Goal: Task Accomplishment & Management: Use online tool/utility

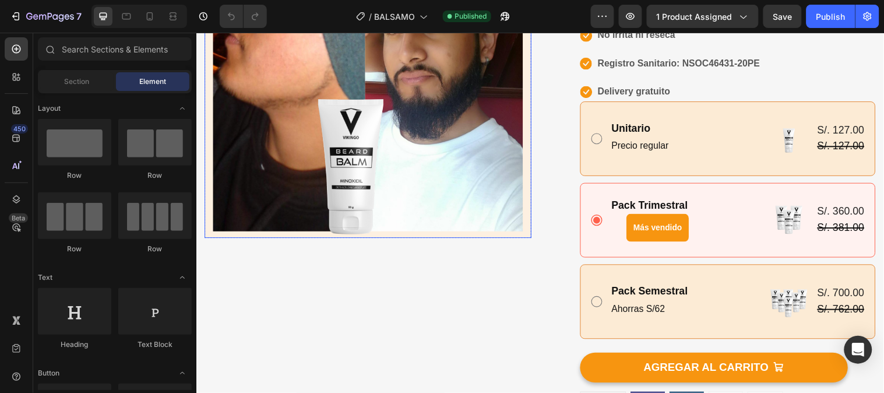
scroll to position [129, 0]
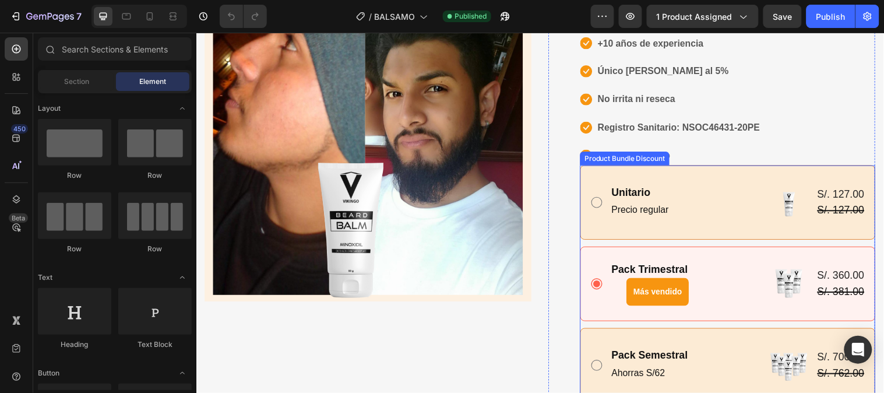
click at [589, 250] on div "Pack Trimestral Text Block Más vendido Product Badge Image S/. 360.00 Product P…" at bounding box center [737, 288] width 300 height 76
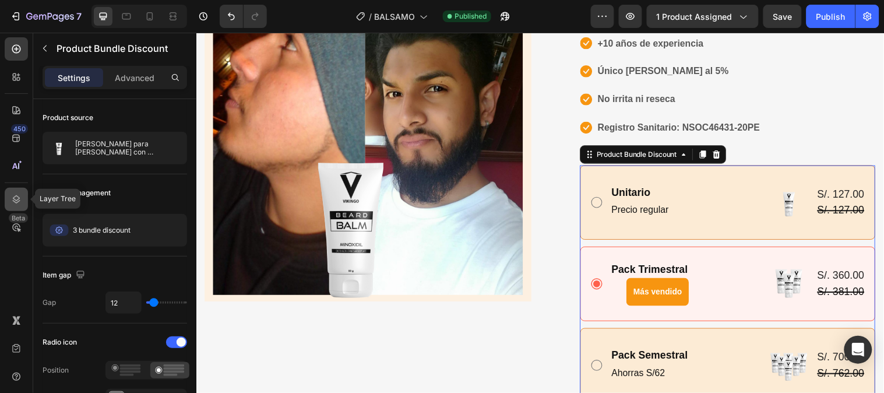
click at [10, 190] on div at bounding box center [16, 199] width 23 height 23
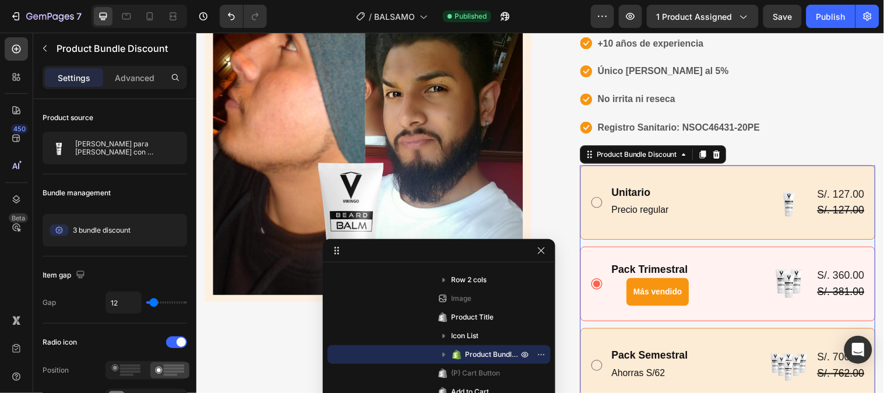
drag, startPoint x: 877, startPoint y: 320, endPoint x: 361, endPoint y: 167, distance: 537.4
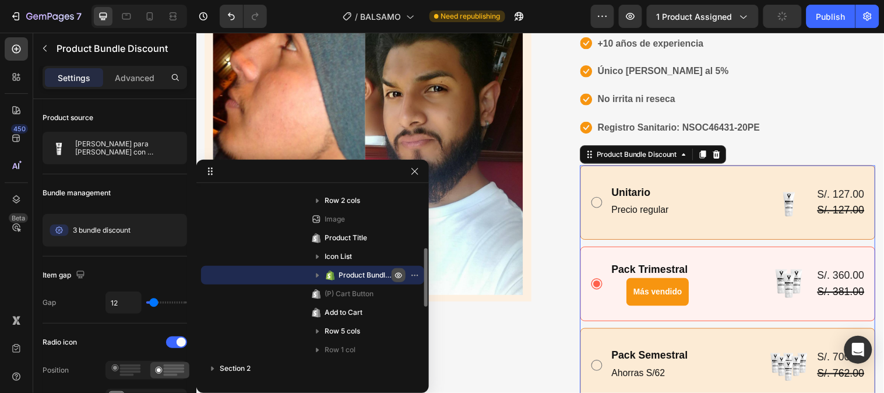
click at [396, 276] on icon "button" at bounding box center [398, 276] width 7 height 6
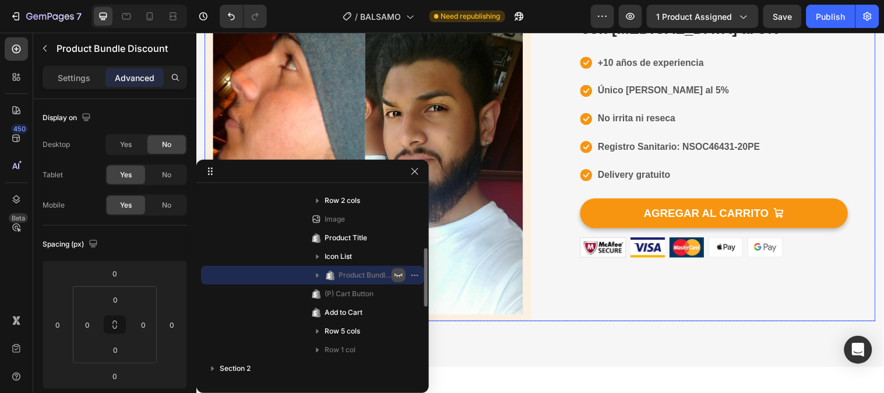
scroll to position [129, 0]
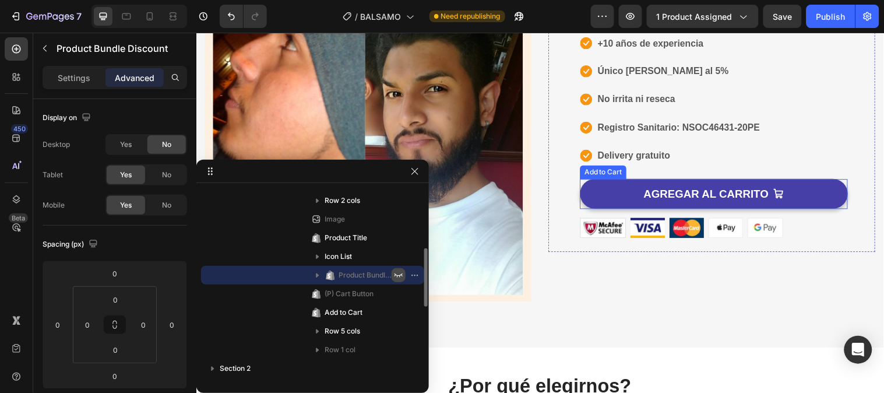
click at [587, 181] on button "AGREGAR AL CARRITO" at bounding box center [723, 196] width 272 height 31
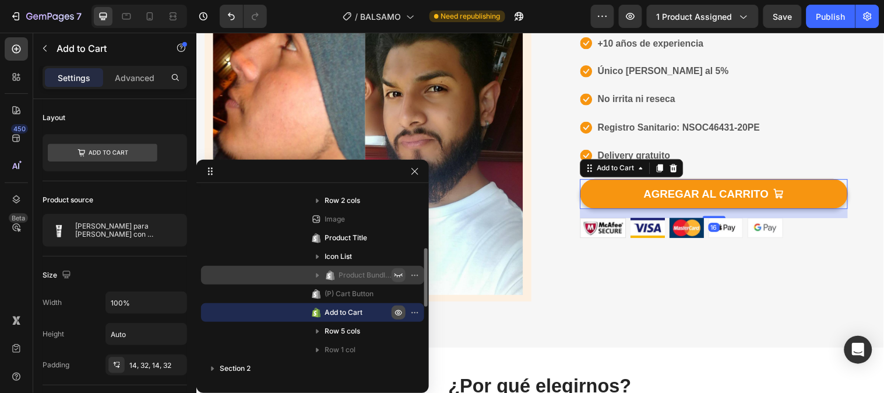
click at [394, 311] on icon "button" at bounding box center [398, 312] width 9 height 9
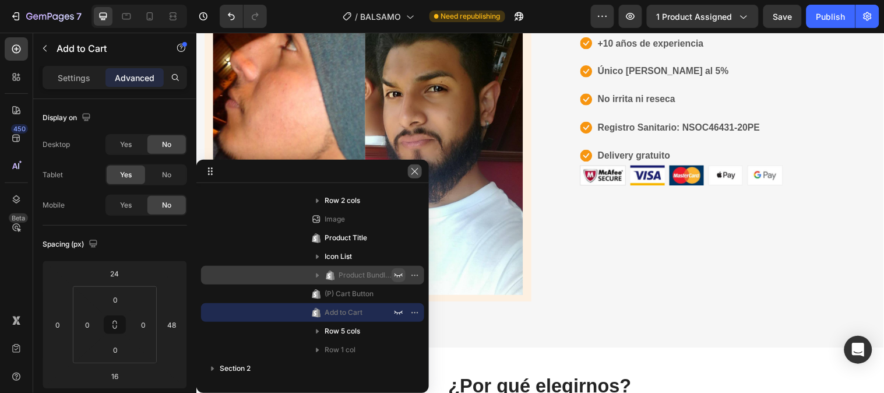
click at [418, 171] on icon "button" at bounding box center [414, 171] width 9 height 9
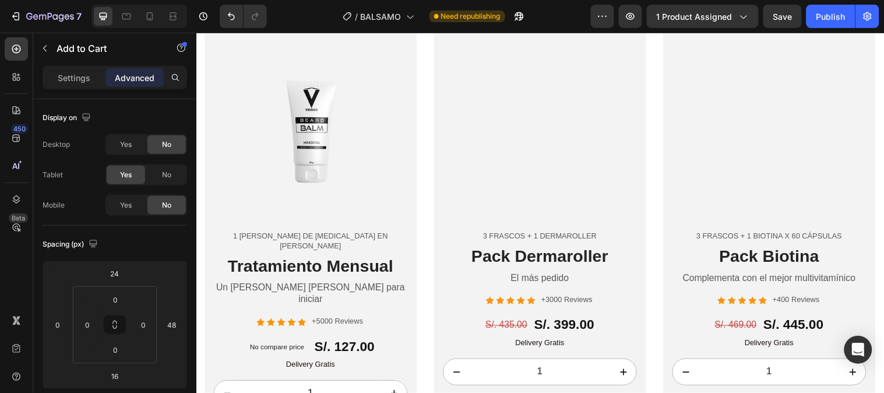
scroll to position [1036, 0]
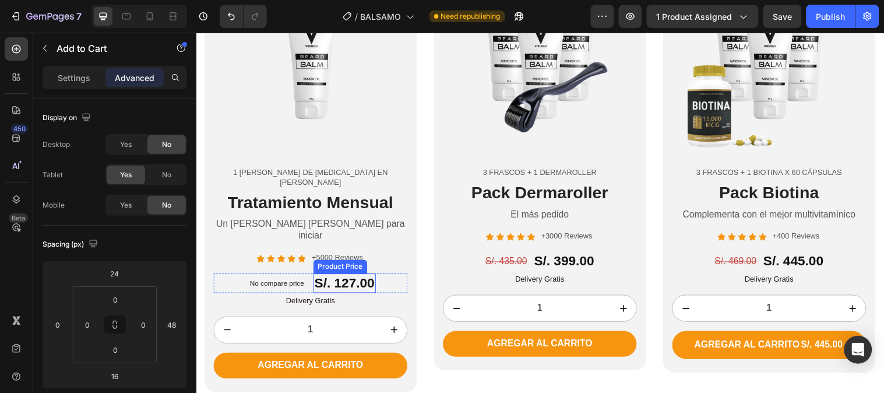
click at [351, 277] on div "S/. 127.00" at bounding box center [347, 287] width 64 height 20
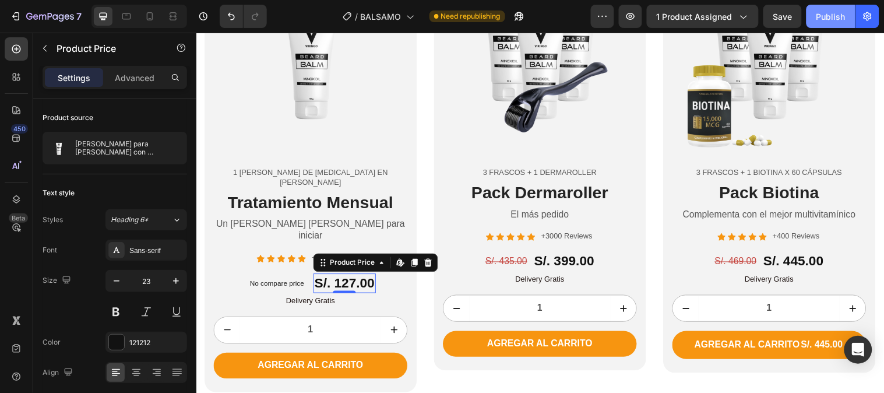
click at [824, 12] on div "Publish" at bounding box center [831, 16] width 29 height 12
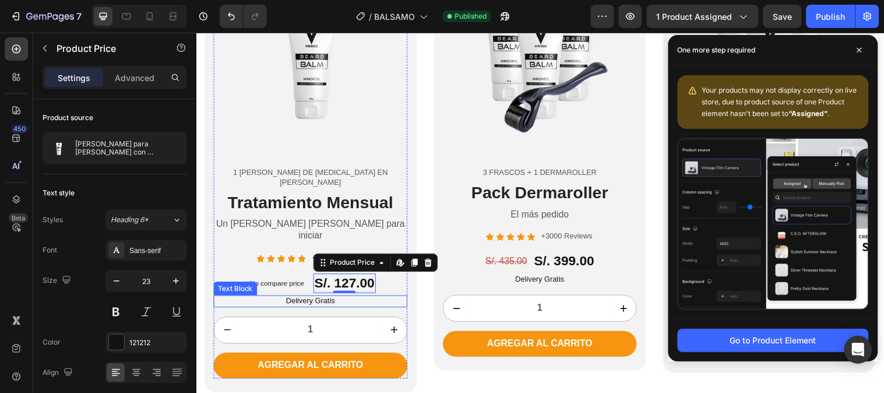
click at [317, 300] on p "Delivery Gratis" at bounding box center [312, 305] width 195 height 10
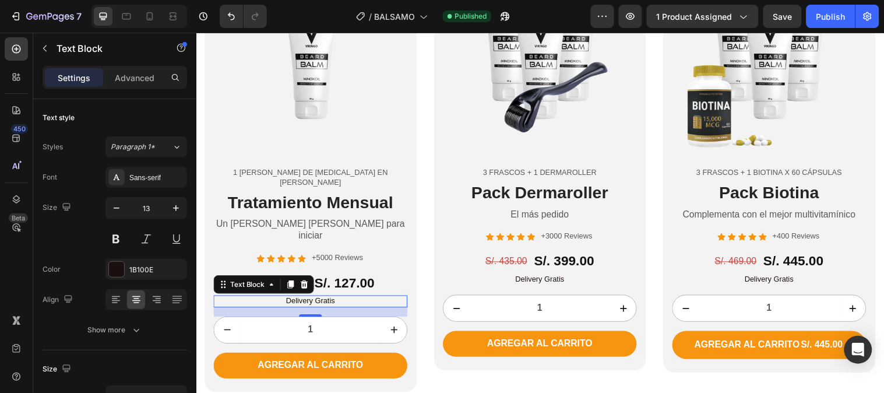
click at [296, 300] on p "Delivery Gratis" at bounding box center [312, 305] width 195 height 10
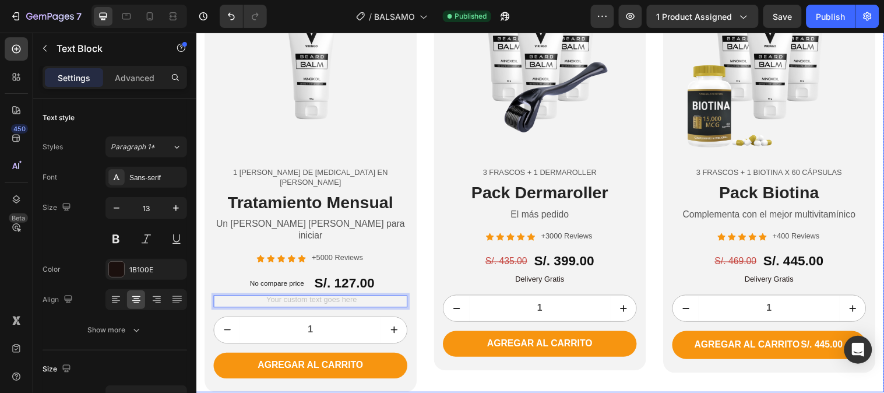
click at [420, 276] on div "Product Images 1 FRASCO DE MINOXIDIL EN BÁLSAMO Text Block Tratamiento Mensual …" at bounding box center [546, 175] width 700 height 445
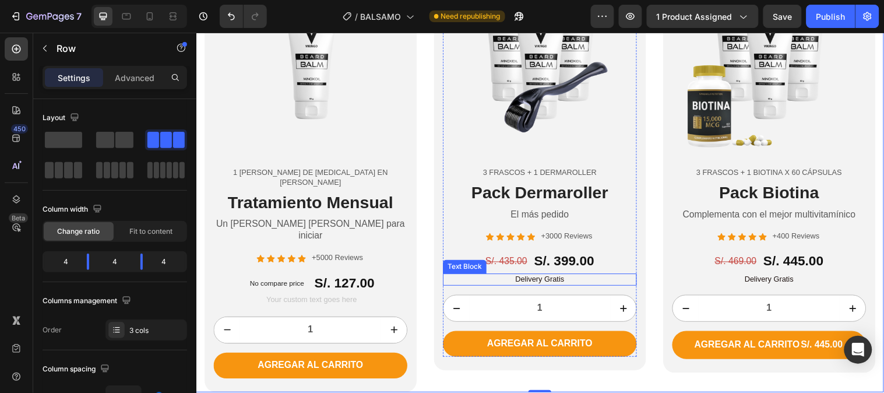
click at [545, 278] on p "Delivery Gratis" at bounding box center [545, 283] width 195 height 10
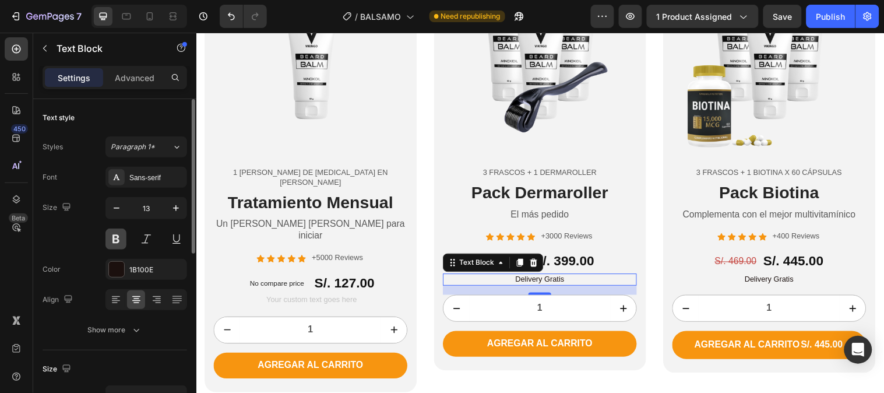
click at [117, 238] on button at bounding box center [116, 239] width 21 height 21
click at [113, 269] on div at bounding box center [116, 269] width 15 height 15
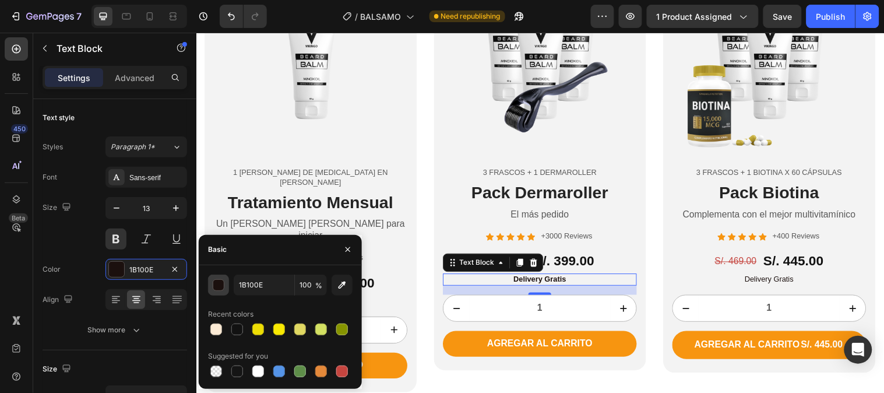
click at [223, 289] on div "button" at bounding box center [219, 285] width 12 height 12
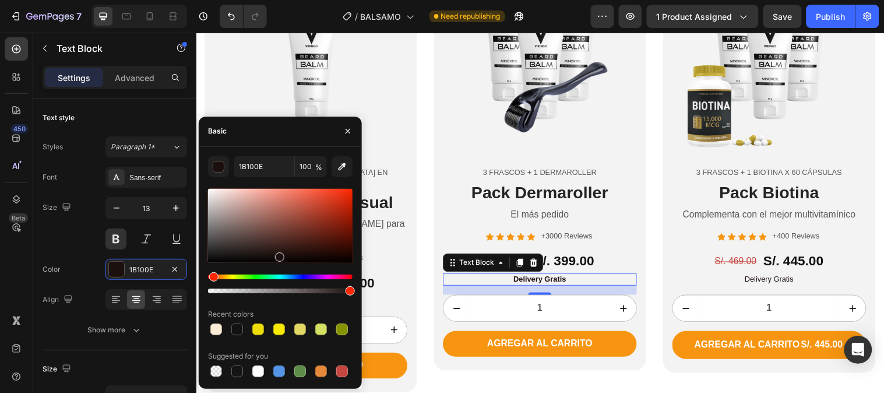
scroll to position [1101, 0]
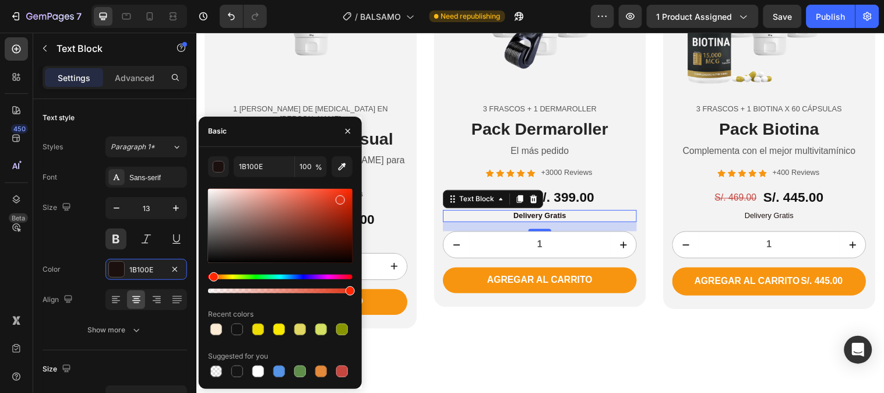
click at [339, 197] on div at bounding box center [280, 226] width 145 height 74
drag, startPoint x: 343, startPoint y: 198, endPoint x: 356, endPoint y: 194, distance: 14.2
click at [356, 194] on div "E03416 100 % Recent colors Suggested for you" at bounding box center [280, 267] width 163 height 223
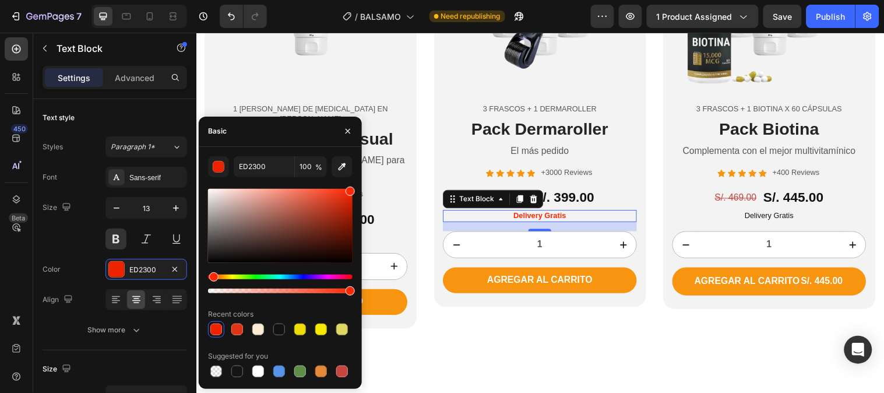
drag, startPoint x: 351, startPoint y: 196, endPoint x: 352, endPoint y: 185, distance: 11.1
click at [352, 185] on div "ED2300 100 % Recent colors Suggested for you" at bounding box center [280, 267] width 145 height 223
type input "FF2802"
click at [501, 311] on div "Product Images 1 FRASCO DE MINOXIDIL EN BÁLSAMO Text Block Tratamiento Mensual …" at bounding box center [546, 110] width 700 height 538
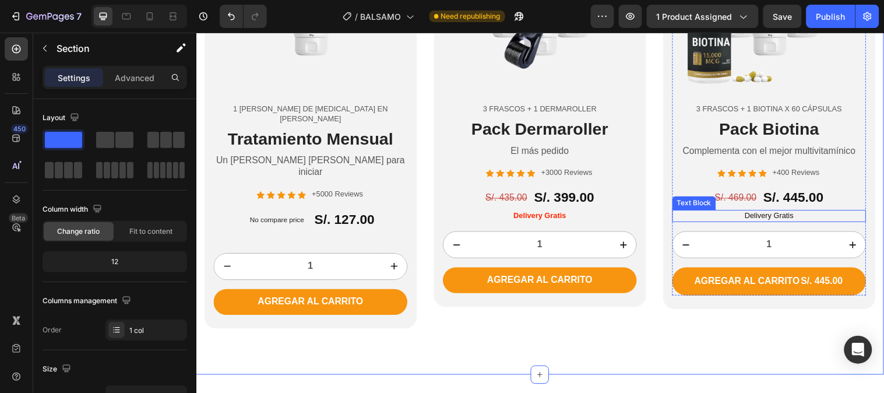
click at [756, 214] on p "Delivery Gratis" at bounding box center [779, 218] width 195 height 10
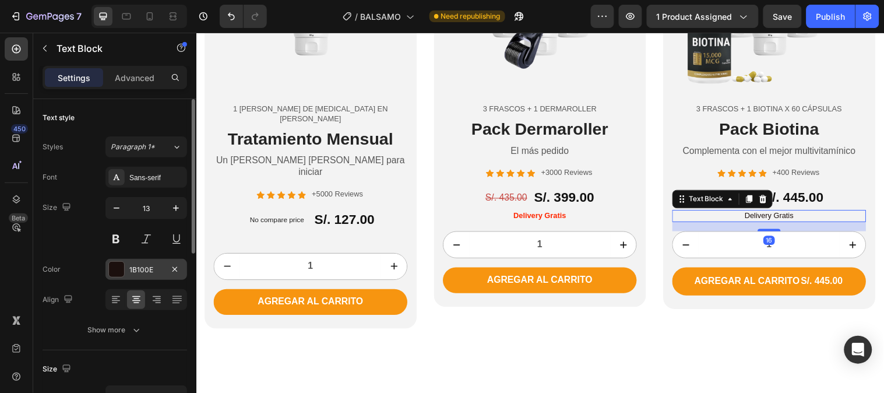
click at [111, 270] on div at bounding box center [116, 269] width 15 height 15
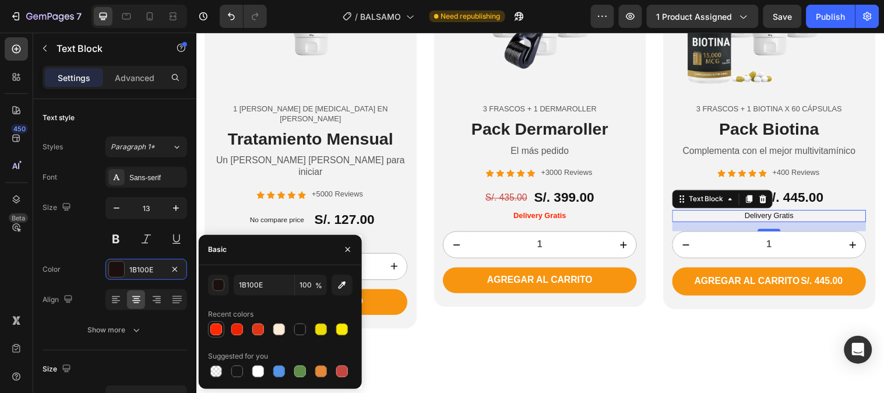
click at [215, 330] on div at bounding box center [216, 330] width 12 height 12
type input "FF2802"
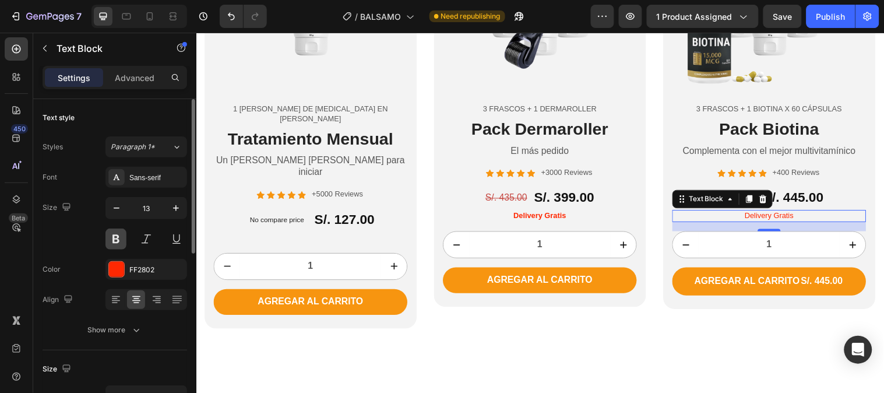
click at [117, 238] on button at bounding box center [116, 239] width 21 height 21
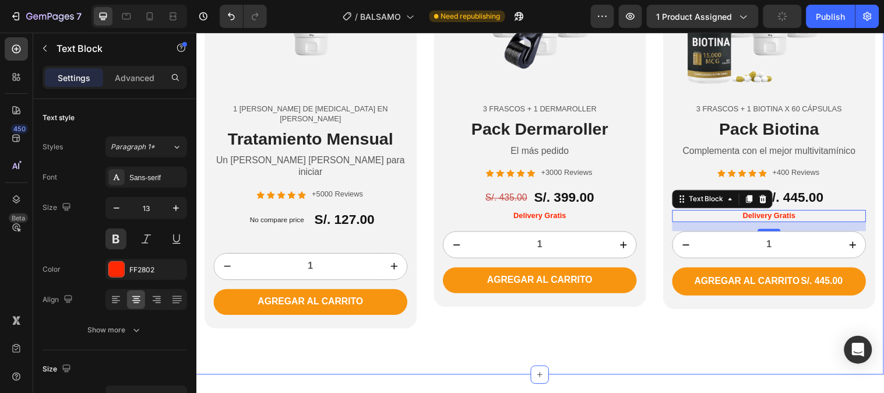
click at [545, 342] on div "Product Images 1 FRASCO DE MINOXIDIL EN BÁLSAMO Text Block Tratamiento Mensual …" at bounding box center [546, 110] width 700 height 538
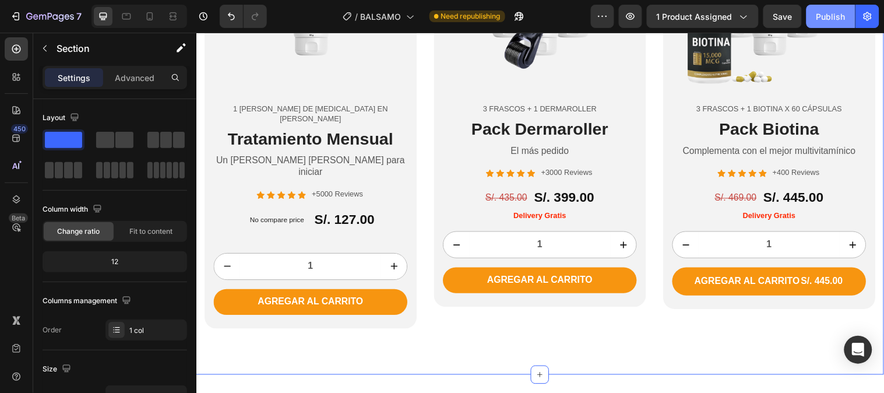
click at [833, 21] on div "Publish" at bounding box center [831, 16] width 29 height 12
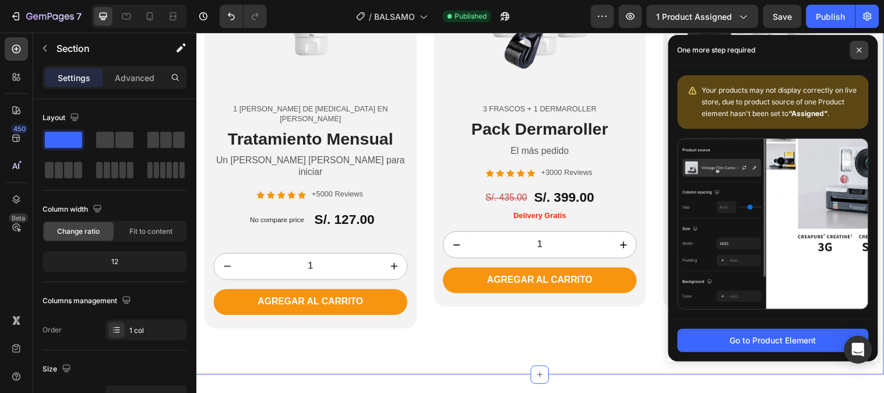
click at [861, 50] on icon at bounding box center [860, 50] width 6 height 6
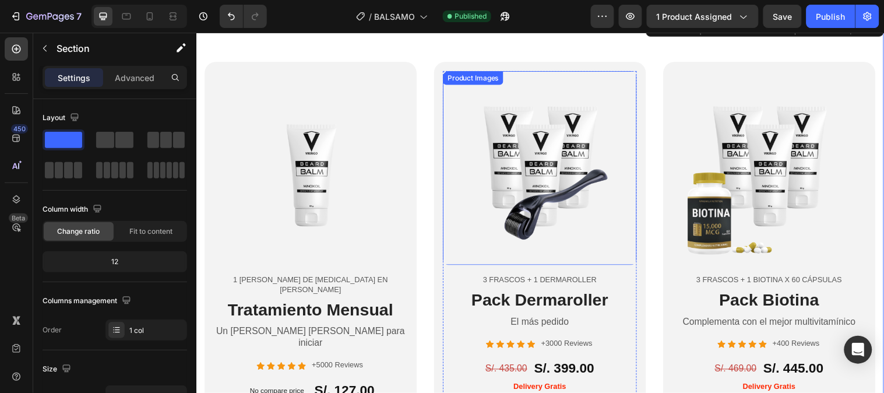
scroll to position [907, 0]
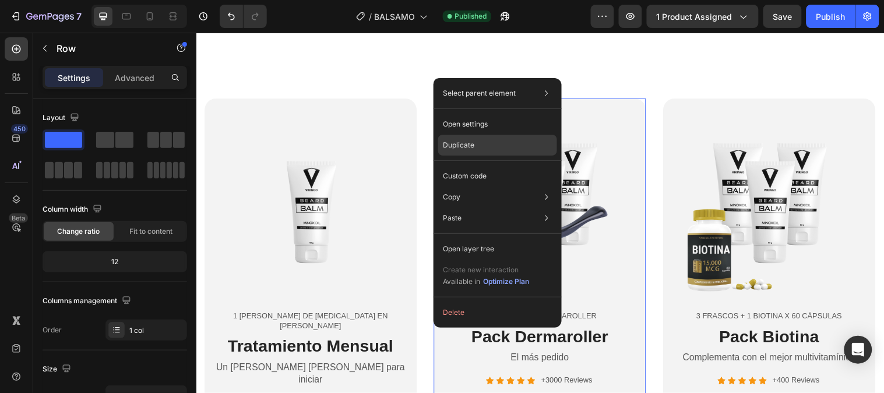
click at [449, 142] on p "Duplicate" at bounding box center [458, 145] width 31 height 10
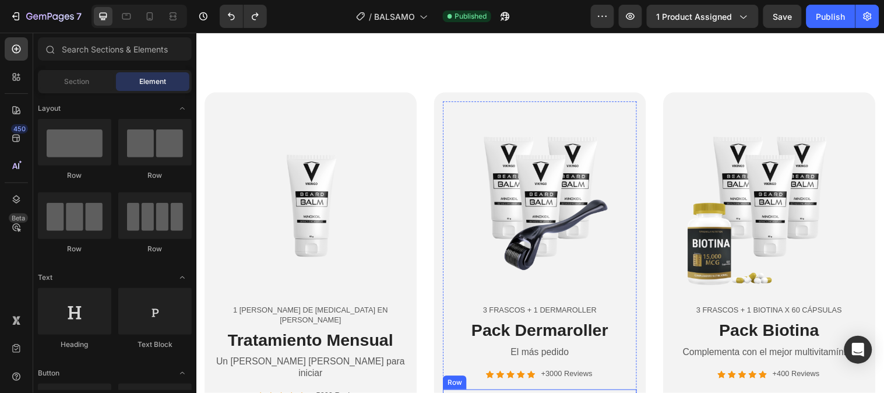
scroll to position [882, 0]
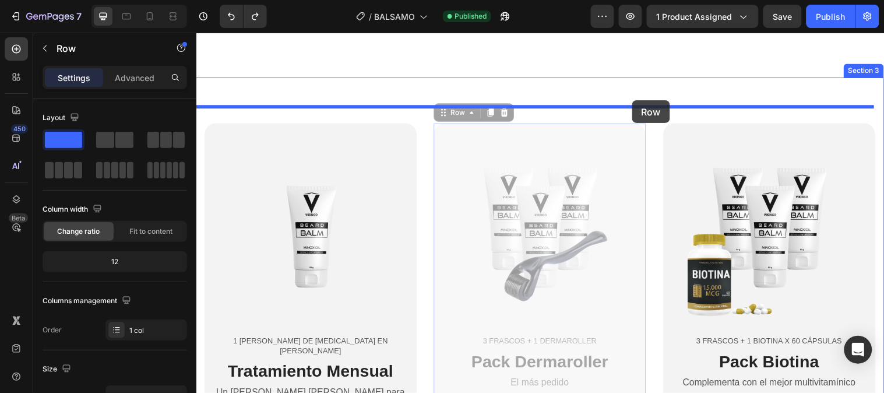
drag, startPoint x: 444, startPoint y: 103, endPoint x: 639, endPoint y: 101, distance: 194.7
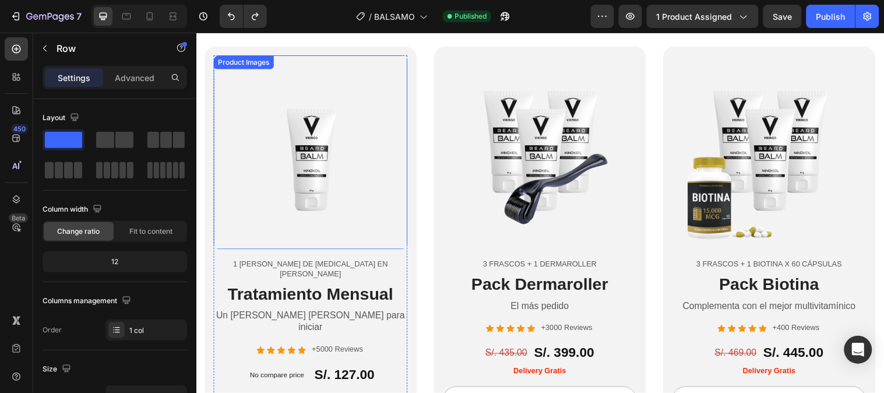
scroll to position [946, 0]
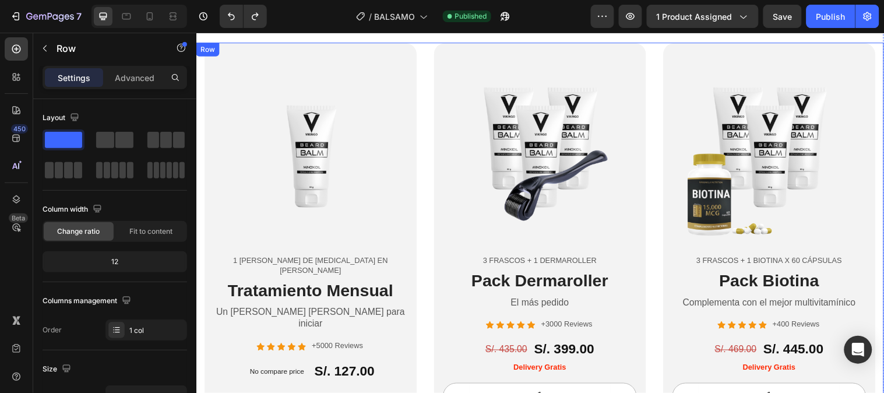
click at [201, 50] on div "Row" at bounding box center [207, 49] width 19 height 10
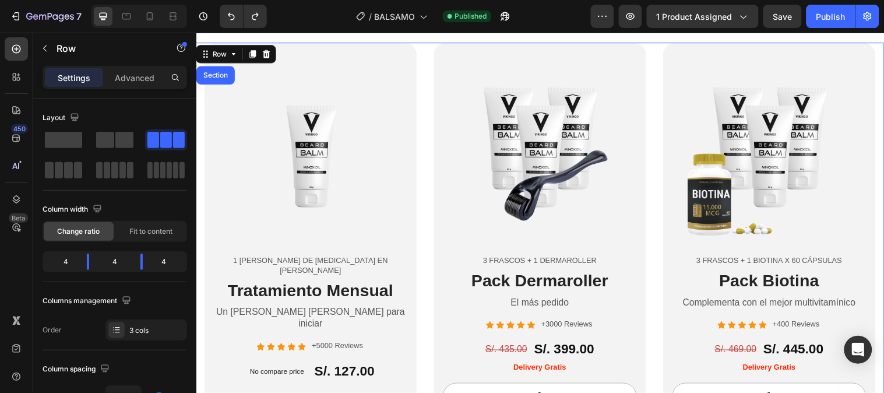
click at [203, 91] on div "Product Images 1 FRASCO DE MINOXIDIL EN BÁLSAMO Text Block Tratamiento Mensual …" at bounding box center [546, 265] width 700 height 445
click at [198, 99] on div "Product Images 1 FRASCO DE MINOXIDIL EN BÁLSAMO Text Block Tratamiento Mensual …" at bounding box center [546, 265] width 700 height 445
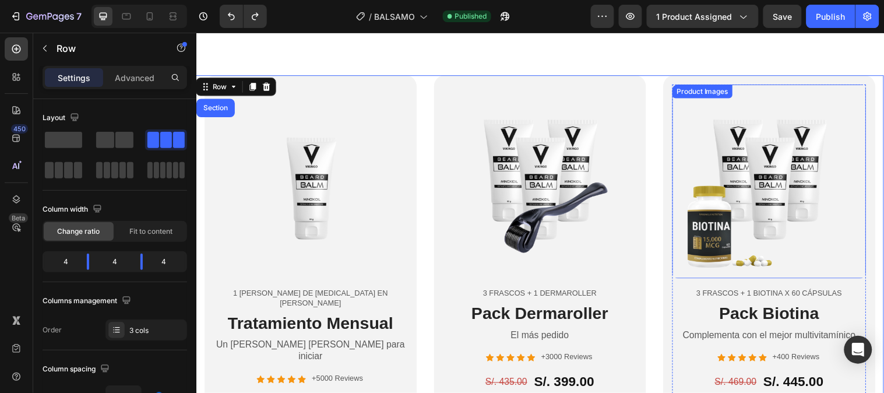
scroll to position [882, 0]
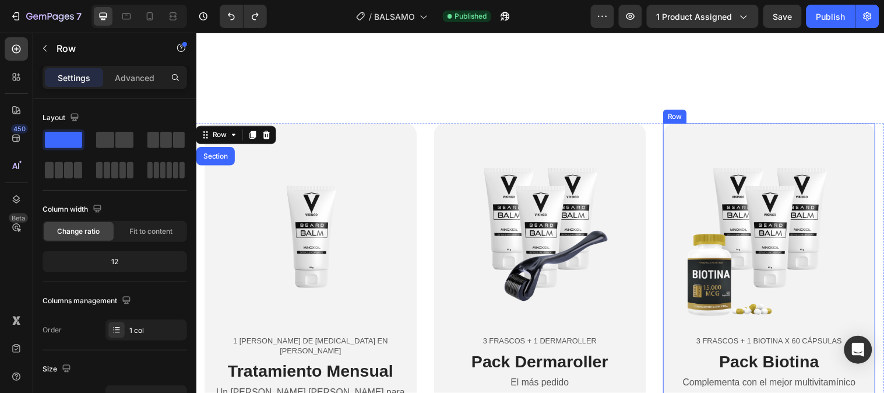
click at [675, 110] on div "Row" at bounding box center [683, 117] width 24 height 14
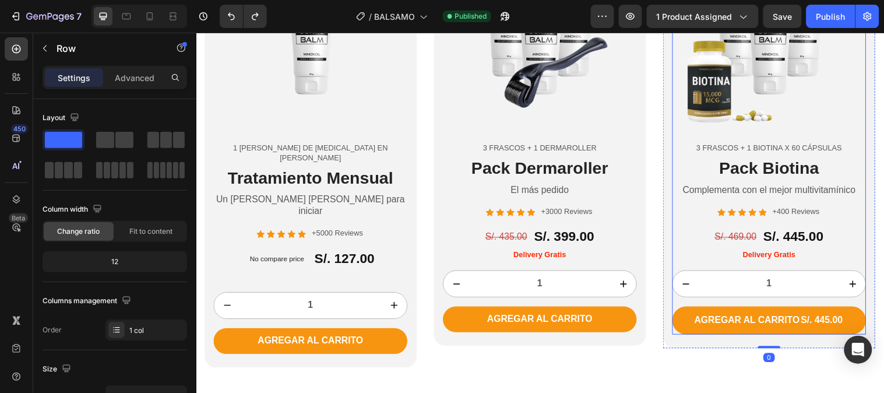
scroll to position [1076, 0]
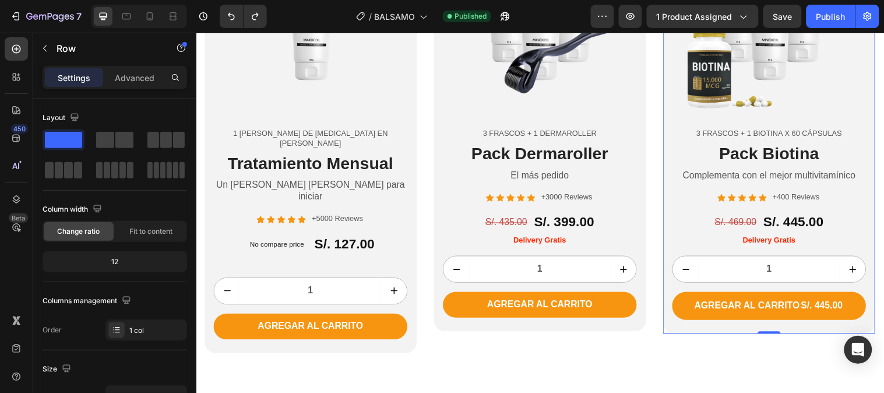
click at [671, 255] on div "Product Images 3 frascos + 1 biotina x 60 cápsulas Text Block Pack Biotina Head…" at bounding box center [779, 125] width 216 height 425
click at [47, 45] on icon "button" at bounding box center [44, 48] width 9 height 9
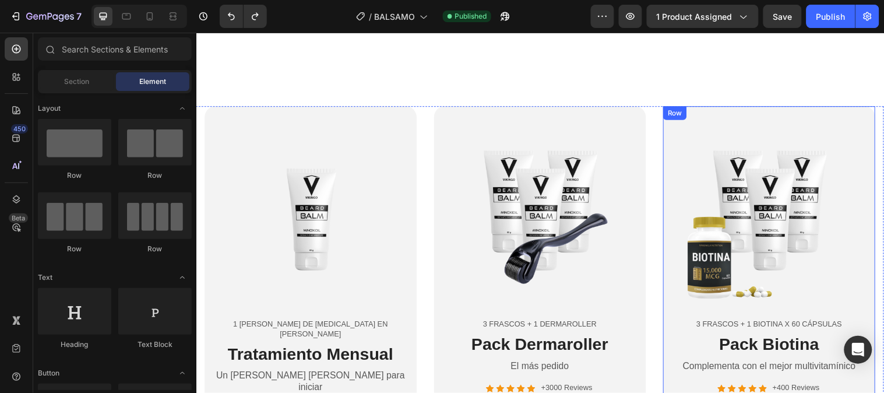
scroll to position [882, 0]
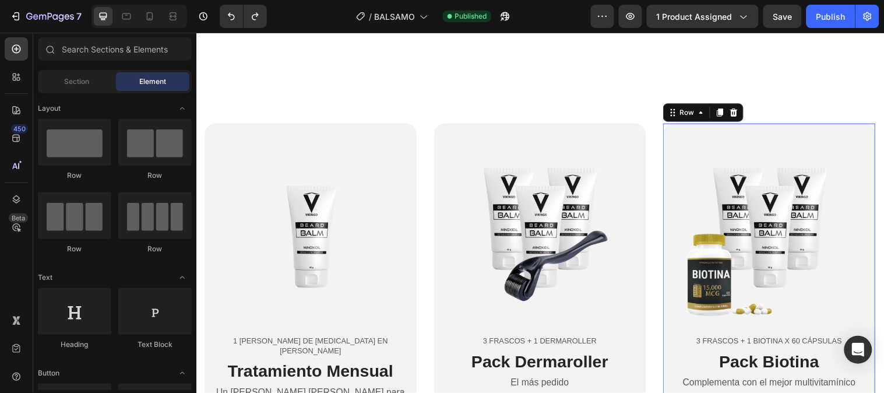
click at [700, 124] on div "Product Images 3 frascos + 1 biotina x 60 cápsulas Text Block Pack Biotina Head…" at bounding box center [779, 336] width 216 height 425
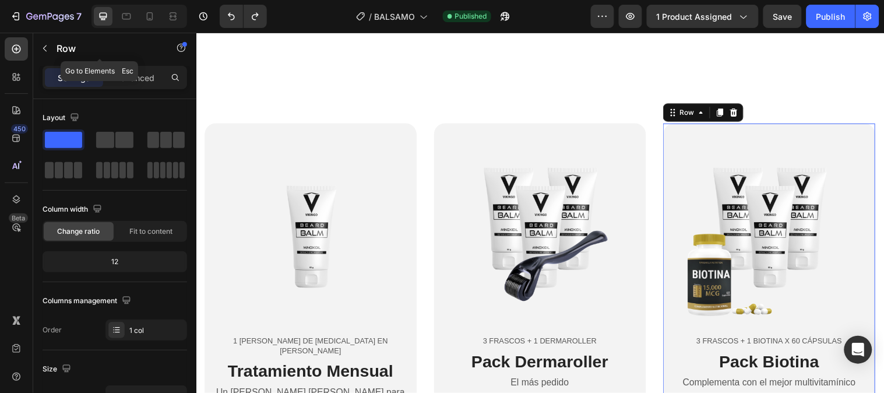
click at [44, 45] on icon "button" at bounding box center [44, 48] width 9 height 9
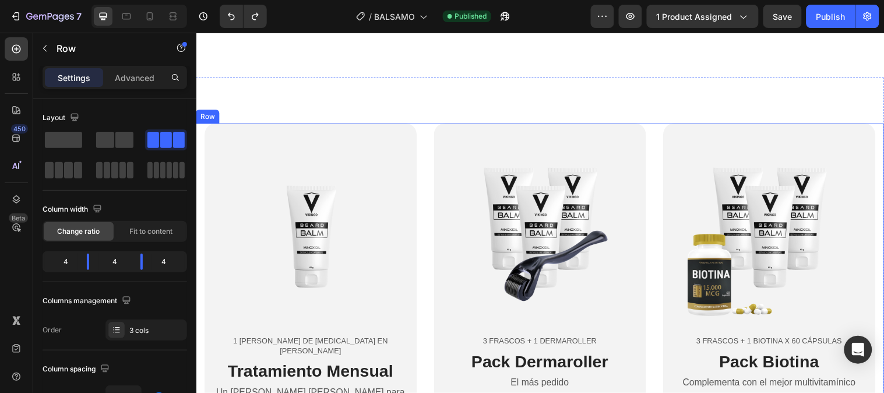
click at [428, 130] on div "Product Images 1 FRASCO DE MINOXIDIL EN BÁLSAMO Text Block Tratamiento Mensual …" at bounding box center [546, 346] width 700 height 445
click at [459, 124] on div "Product Images 3 frascos + 1 dermaroller Text Block Pack Dermaroller Heading El…" at bounding box center [546, 335] width 216 height 423
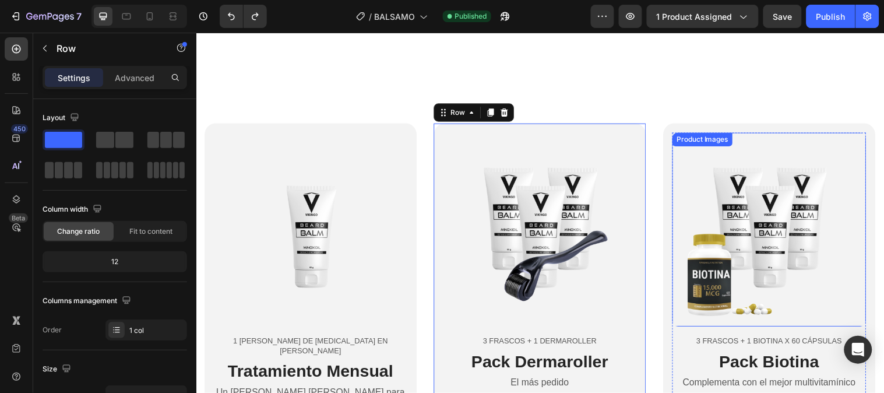
click at [732, 193] on img at bounding box center [778, 232] width 197 height 197
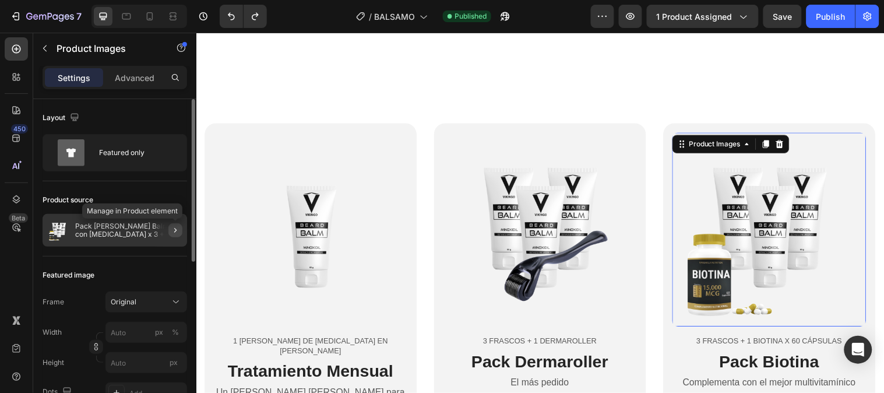
click at [172, 228] on icon "button" at bounding box center [175, 230] width 9 height 9
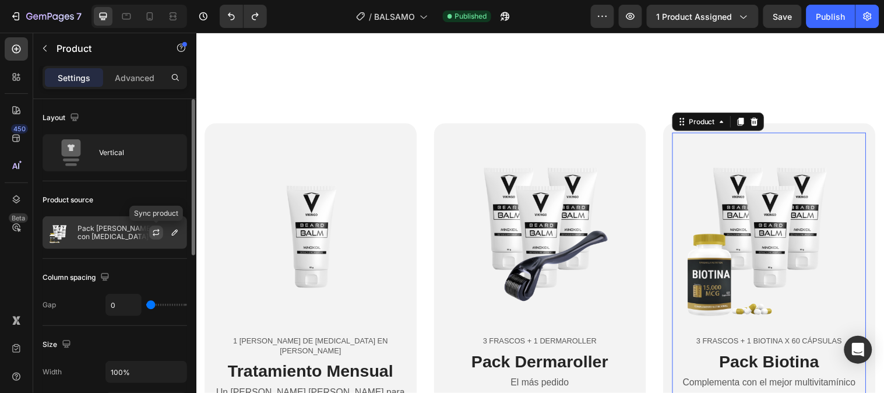
click at [155, 231] on icon "button" at bounding box center [156, 232] width 9 height 9
click at [170, 231] on icon "button" at bounding box center [174, 232] width 9 height 9
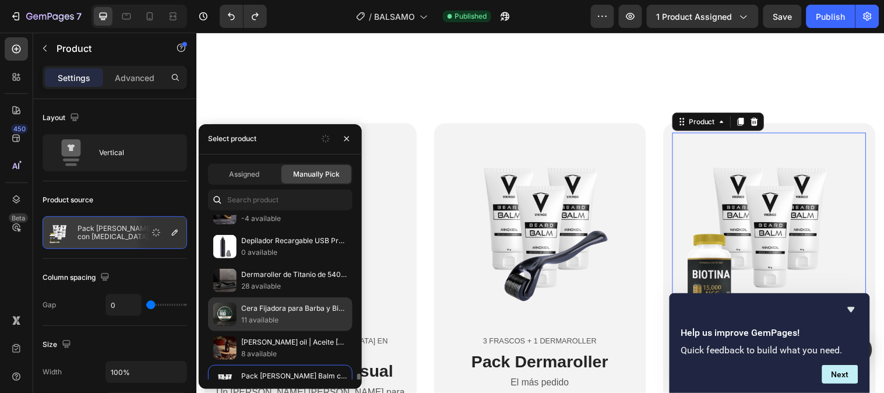
scroll to position [388, 0]
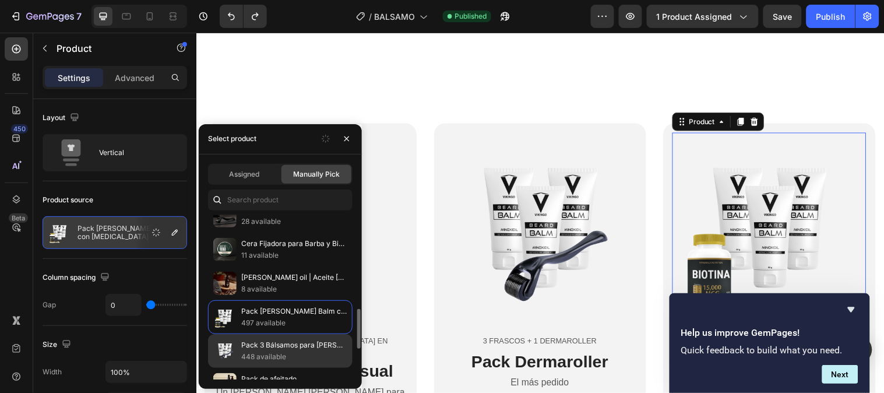
click at [301, 347] on p "Pack 3 Bálsamos para Barba con Minoxidil (60 ml) + Dermaroller" at bounding box center [294, 345] width 106 height 12
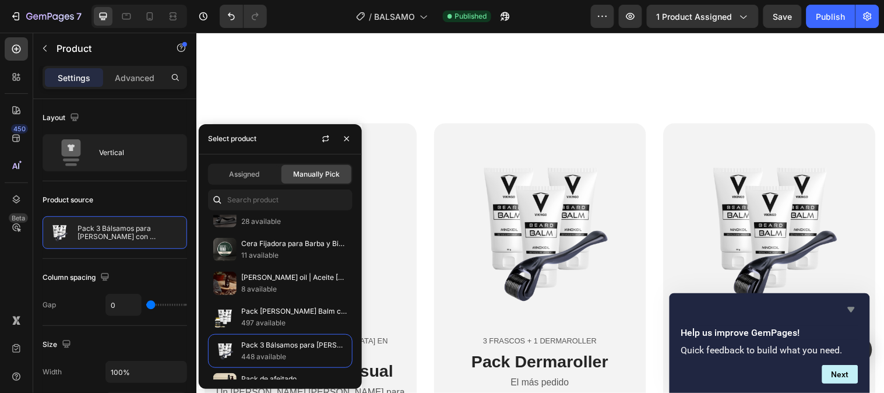
click at [855, 311] on icon "Hide survey" at bounding box center [852, 310] width 14 height 14
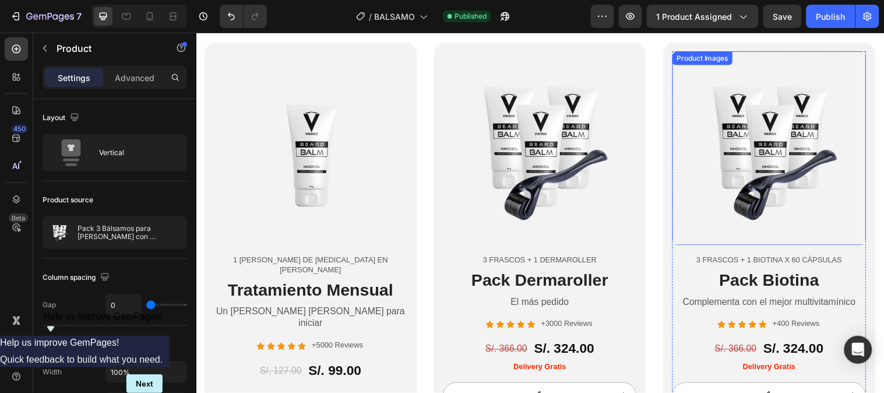
scroll to position [1011, 0]
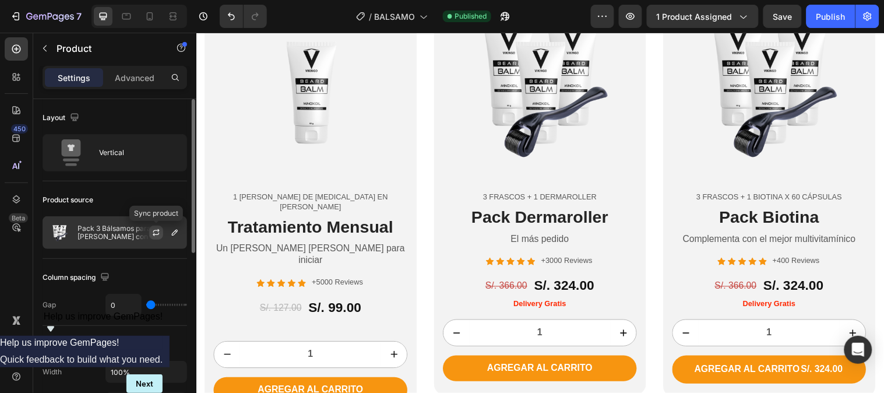
click at [154, 229] on icon "button" at bounding box center [156, 232] width 9 height 9
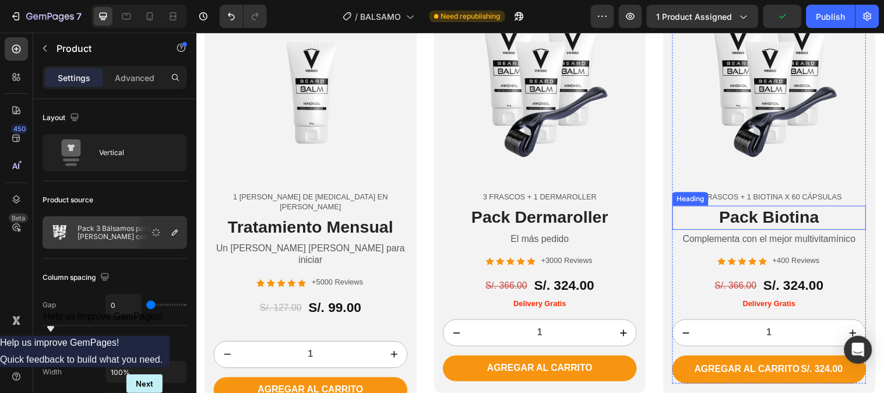
click at [743, 214] on h2 "Pack Biotina" at bounding box center [778, 220] width 197 height 24
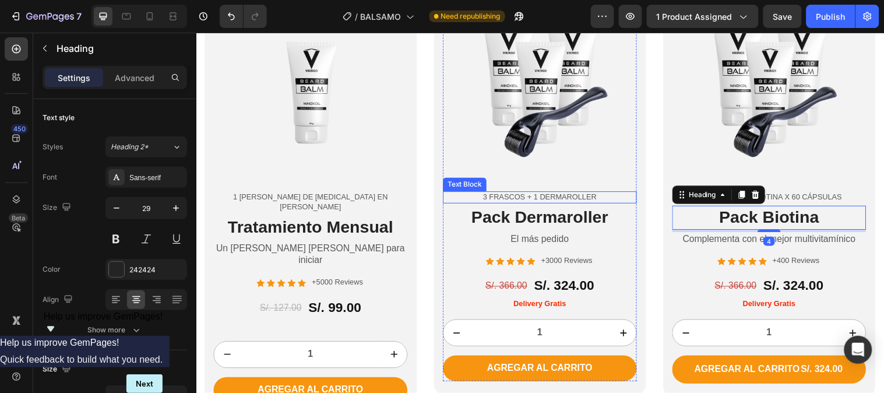
click at [561, 196] on p "3 frascos + 1 dermaroller" at bounding box center [545, 200] width 195 height 10
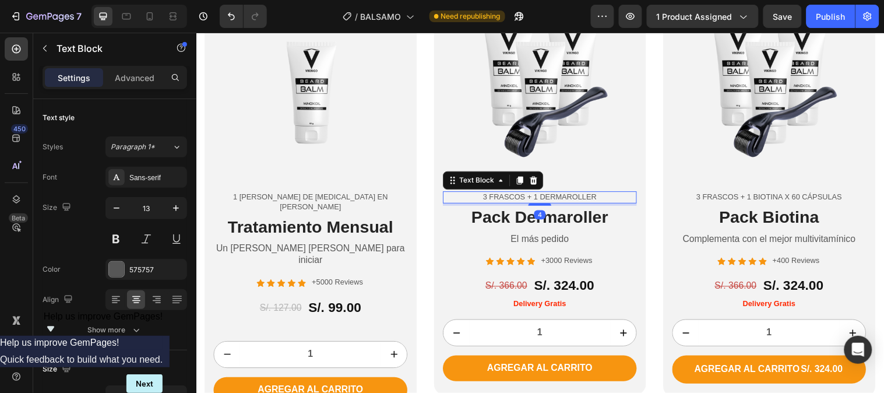
click at [561, 196] on p "3 frascos + 1 dermaroller" at bounding box center [545, 200] width 195 height 10
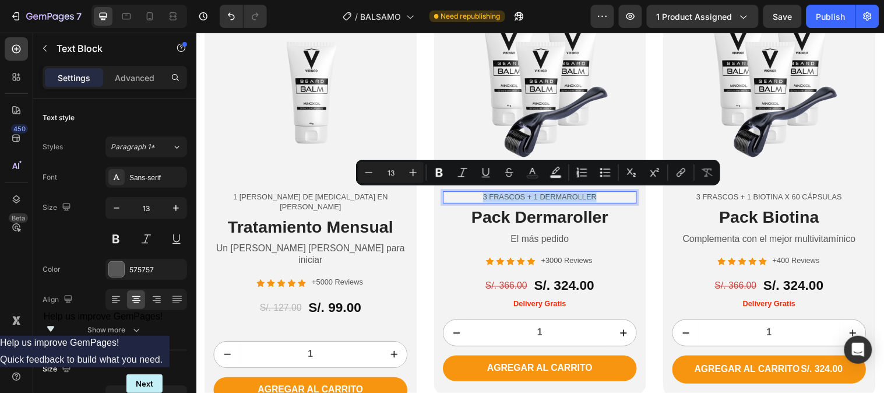
copy p "3 frascos + 1 dermaroller"
click at [787, 198] on p "3 frascos + 1 biotina x 60 cápsulas" at bounding box center [779, 200] width 195 height 10
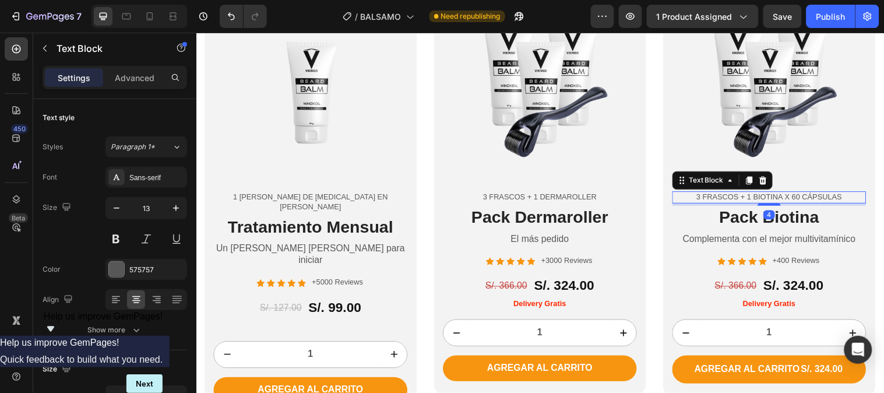
click at [787, 198] on p "3 frascos + 1 biotina x 60 cápsulas" at bounding box center [779, 200] width 195 height 10
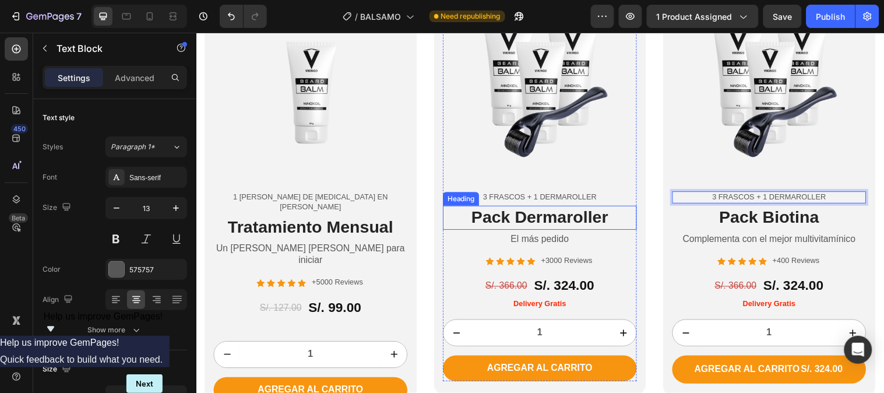
click at [567, 211] on h2 "Pack Dermaroller" at bounding box center [545, 220] width 197 height 24
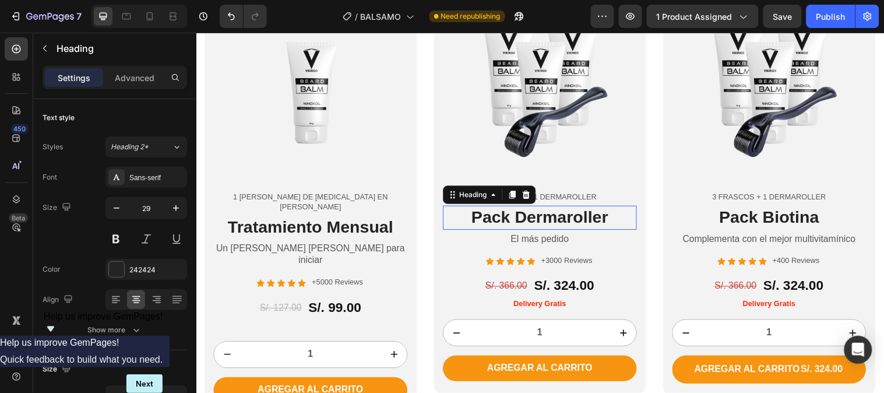
click at [567, 211] on h2 "Pack Dermaroller" at bounding box center [545, 220] width 197 height 24
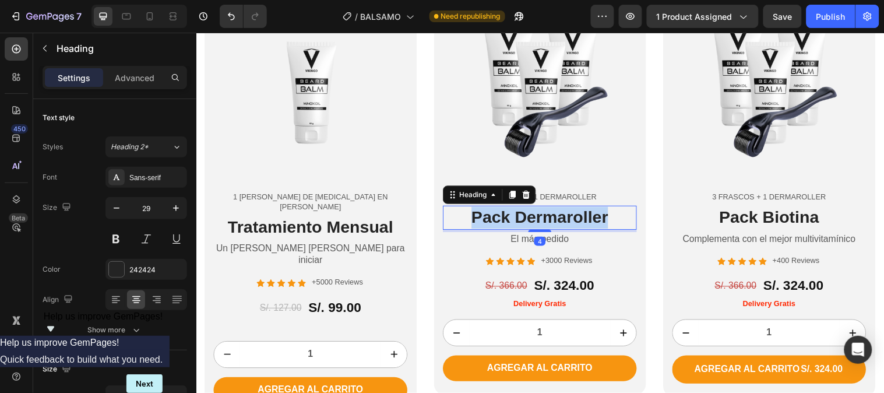
click at [567, 211] on p "Pack Dermaroller" at bounding box center [545, 220] width 195 height 22
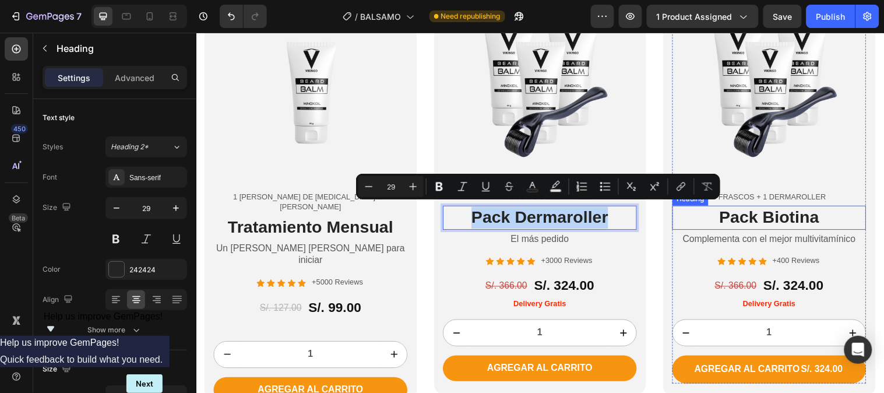
click at [756, 221] on h2 "Pack Biotina" at bounding box center [778, 220] width 197 height 24
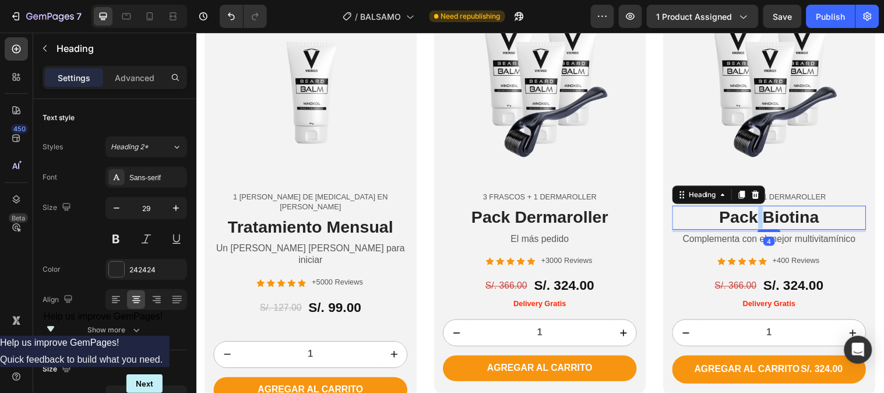
click at [756, 221] on h2 "Pack Biotina" at bounding box center [778, 220] width 197 height 24
click at [756, 221] on p "Pack Biotina" at bounding box center [779, 220] width 195 height 22
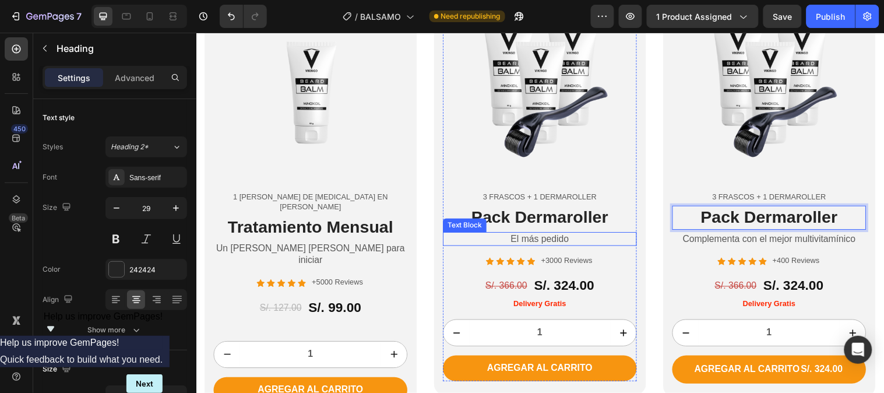
click at [542, 238] on p "El más pedido" at bounding box center [545, 242] width 195 height 12
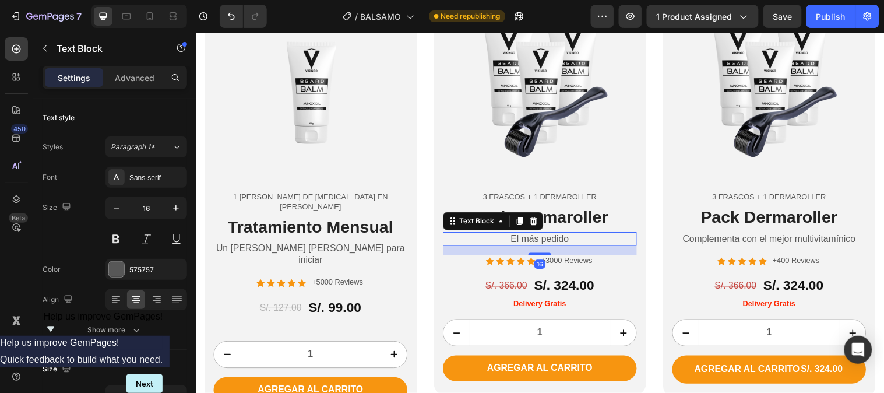
click at [542, 238] on p "El más pedido" at bounding box center [545, 242] width 195 height 12
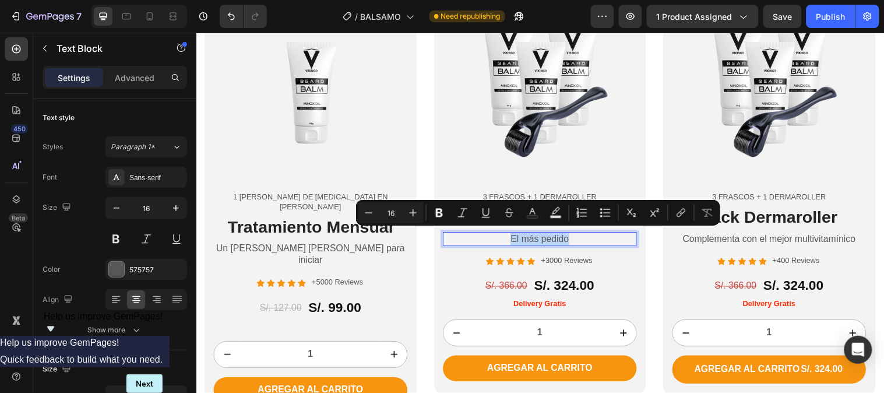
copy p "El más pedido"
click at [729, 241] on p "Complementa con el mejor multivitamínico" at bounding box center [779, 242] width 195 height 12
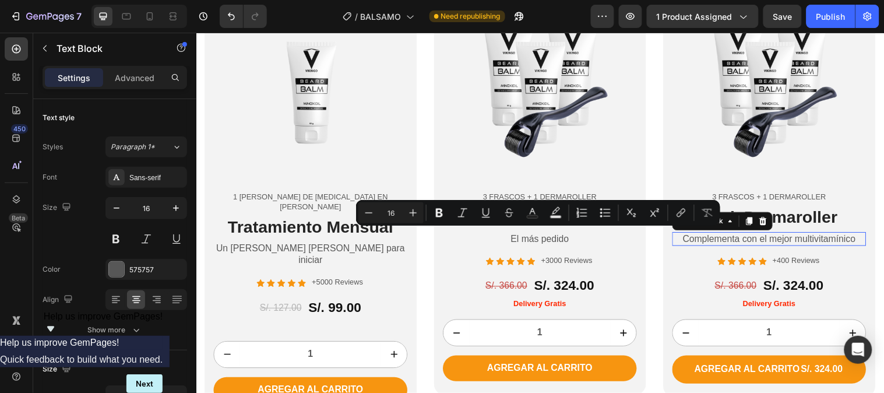
click at [729, 241] on p "Complementa con el mejor multivitamínico" at bounding box center [779, 242] width 195 height 12
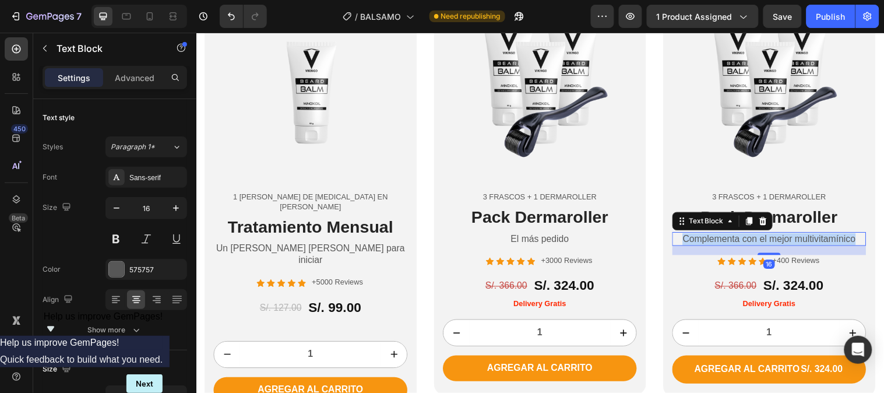
click at [729, 241] on p "Complementa con el mejor multivitamínico" at bounding box center [779, 242] width 195 height 12
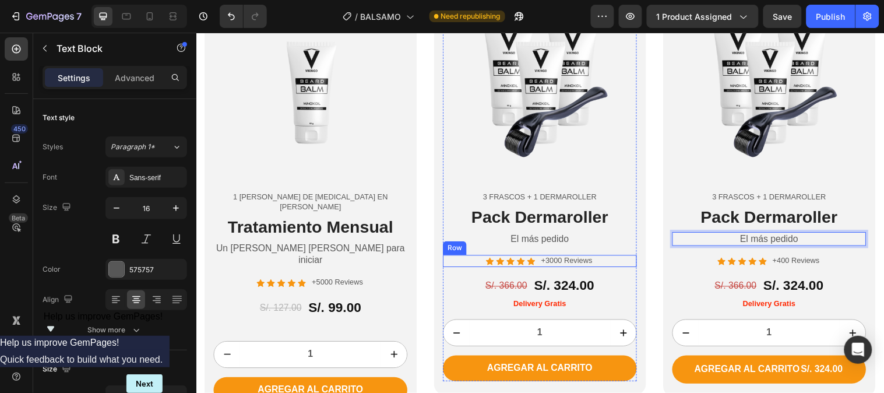
click at [540, 259] on div "Icon Icon Icon Icon Icon Icon List +3000 Reviews Text Block Row" at bounding box center [545, 264] width 197 height 12
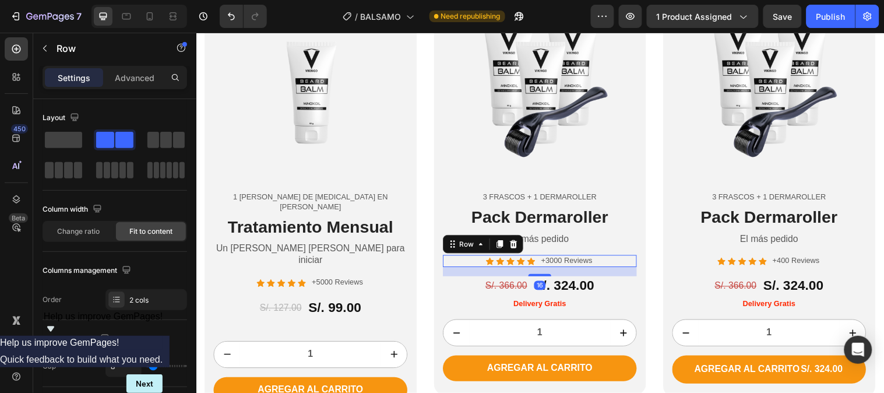
click at [540, 259] on div "Icon Icon Icon Icon Icon Icon List +3000 Reviews Text Block Row 16" at bounding box center [545, 264] width 197 height 12
click at [783, 259] on p "+400 Reviews" at bounding box center [806, 264] width 48 height 10
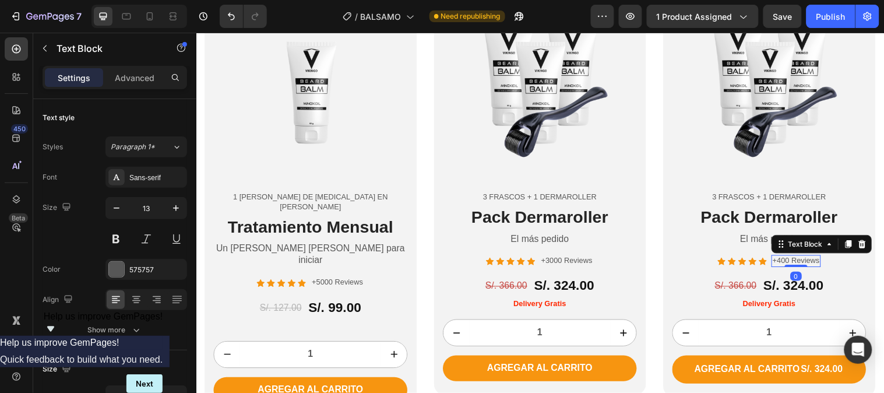
click at [785, 261] on p "+400 Reviews" at bounding box center [806, 264] width 48 height 10
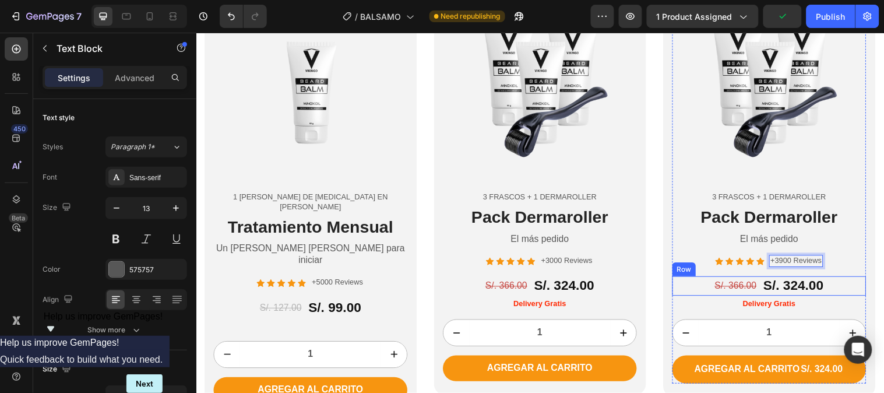
click at [867, 293] on div "S/. 366.00 Product Price Product Price S/. 324.00 Product Price Product Price R…" at bounding box center [778, 290] width 197 height 20
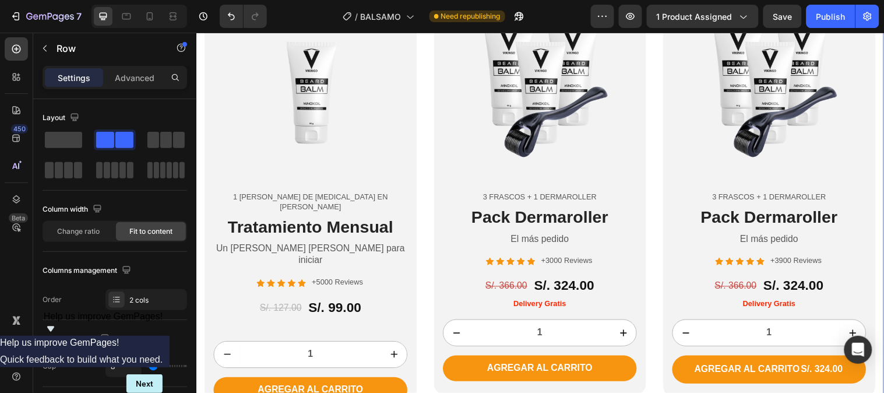
click at [882, 291] on div "Product Images 1 FRASCO DE MINOXIDIL EN BÁLSAMO Text Block Tratamiento Mensual …" at bounding box center [546, 200] width 700 height 445
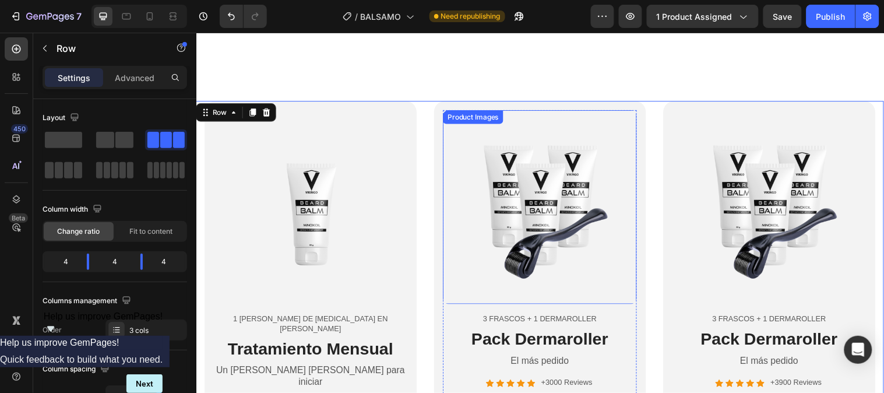
scroll to position [882, 0]
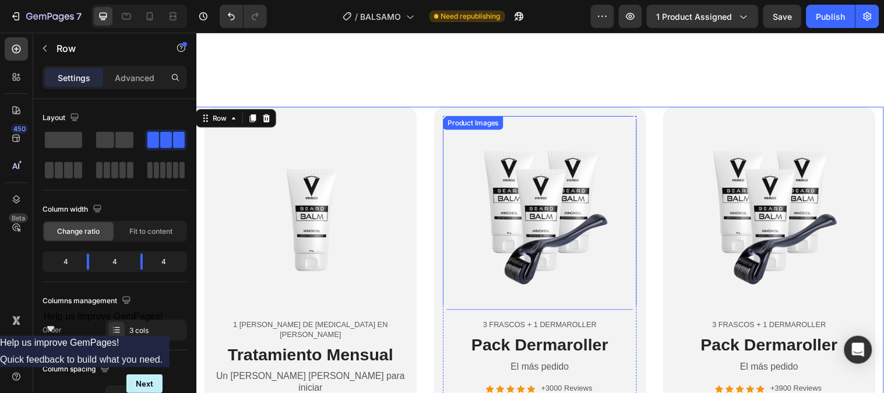
click at [515, 184] on img at bounding box center [545, 215] width 197 height 197
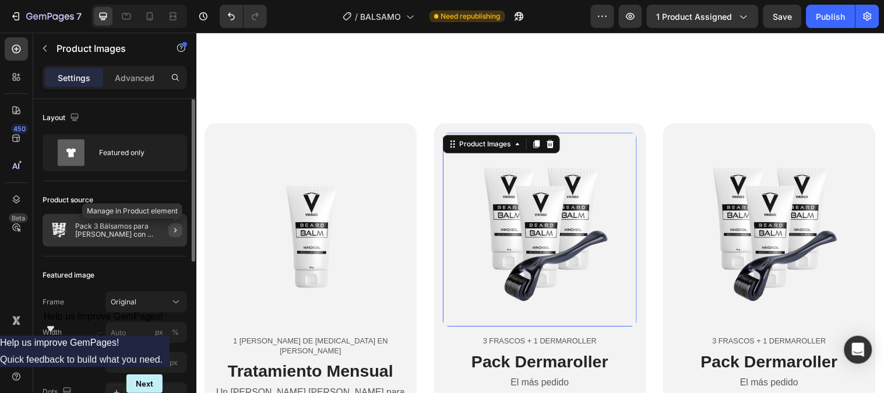
click at [178, 226] on icon "button" at bounding box center [175, 230] width 9 height 9
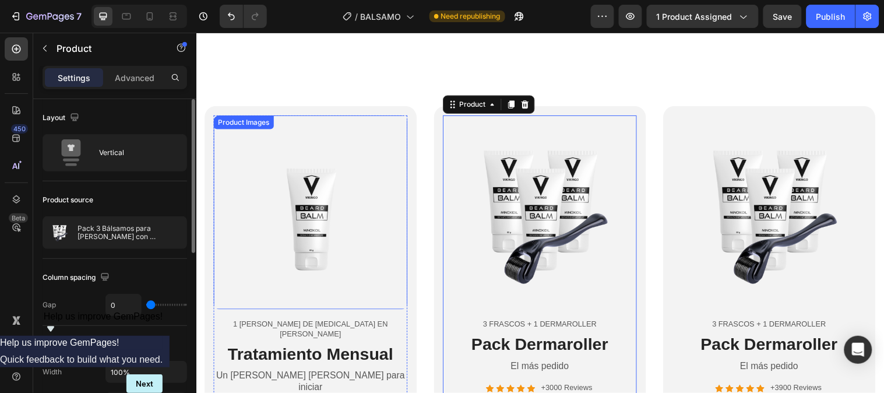
scroll to position [946, 0]
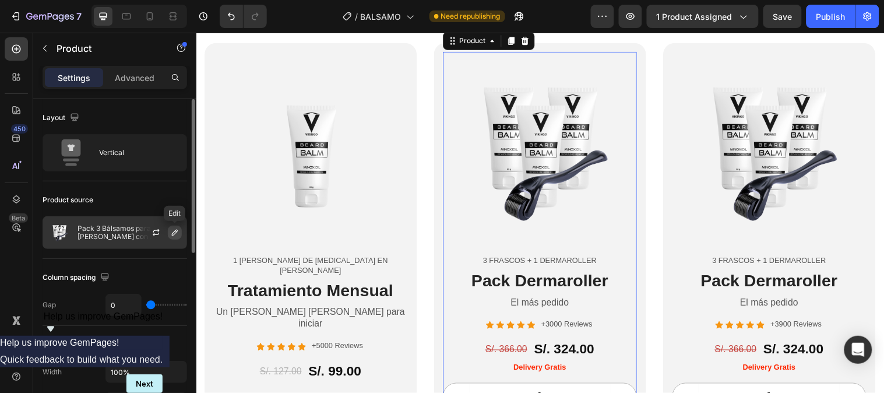
click at [173, 233] on icon "button" at bounding box center [175, 233] width 6 height 6
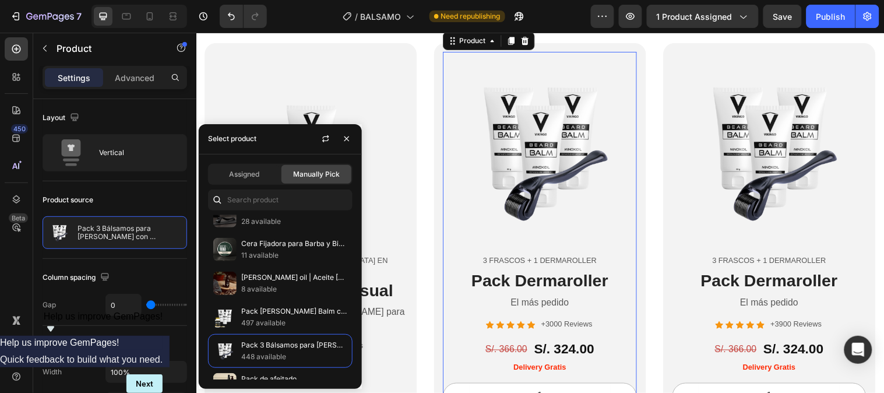
scroll to position [453, 0]
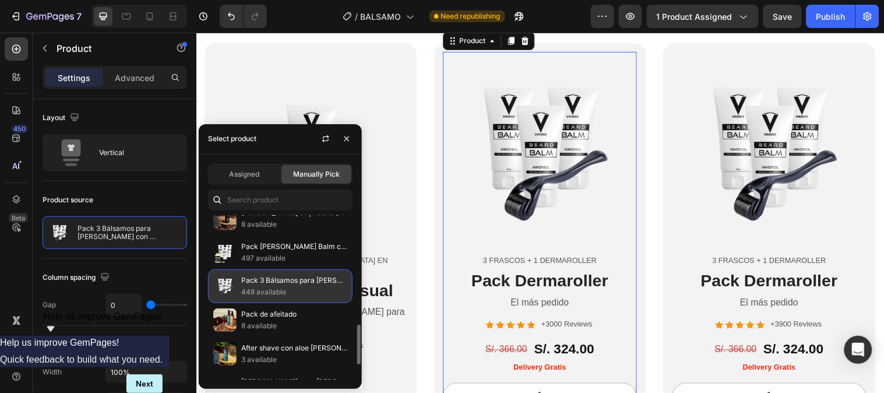
click at [287, 283] on p "Pack 3 Bálsamos para Barba con Minoxidil (60 ml) + Dermaroller" at bounding box center [294, 281] width 106 height 12
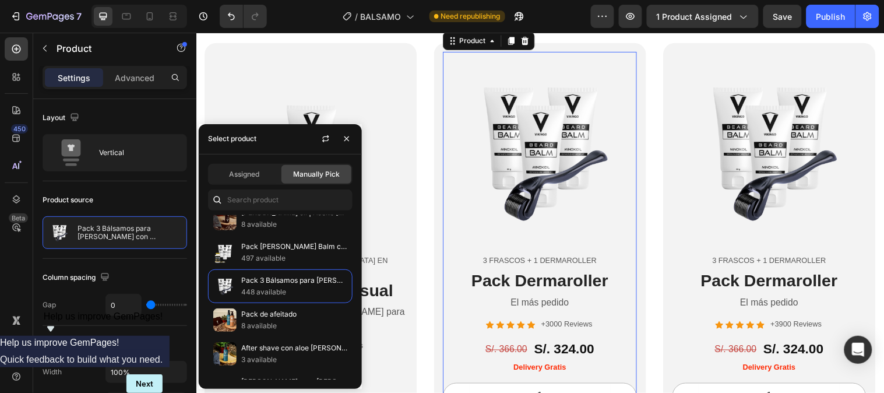
scroll to position [1011, 0]
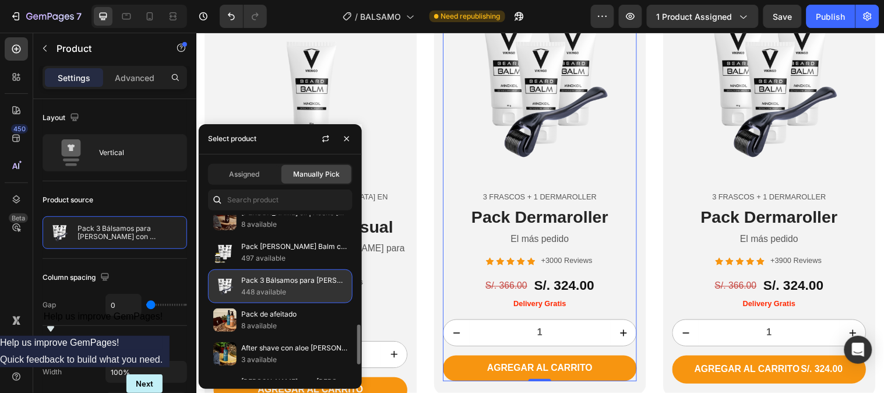
click at [275, 285] on p "Pack 3 Bálsamos para Barba con Minoxidil (60 ml) + Dermaroller" at bounding box center [294, 281] width 106 height 12
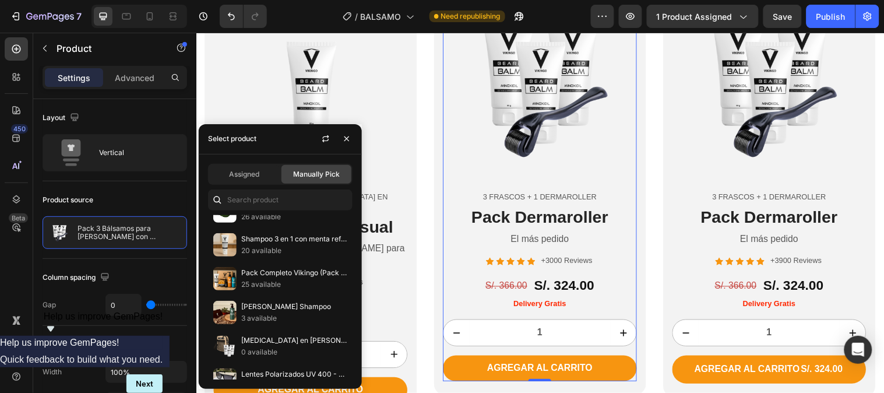
scroll to position [1023, 0]
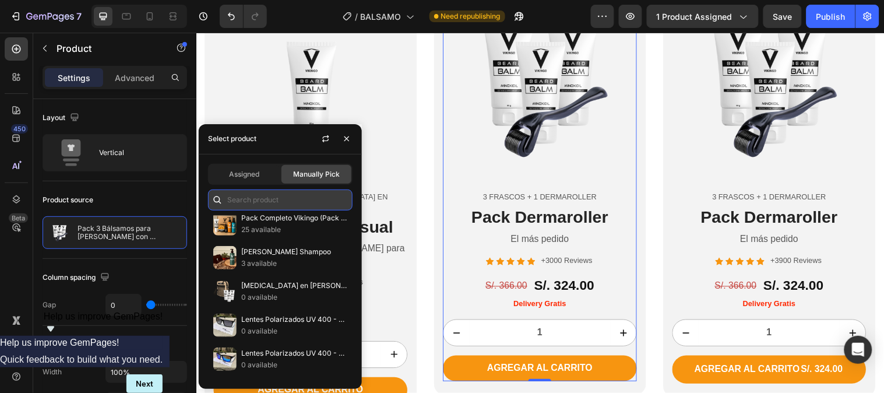
click at [261, 202] on input "text" at bounding box center [280, 199] width 145 height 21
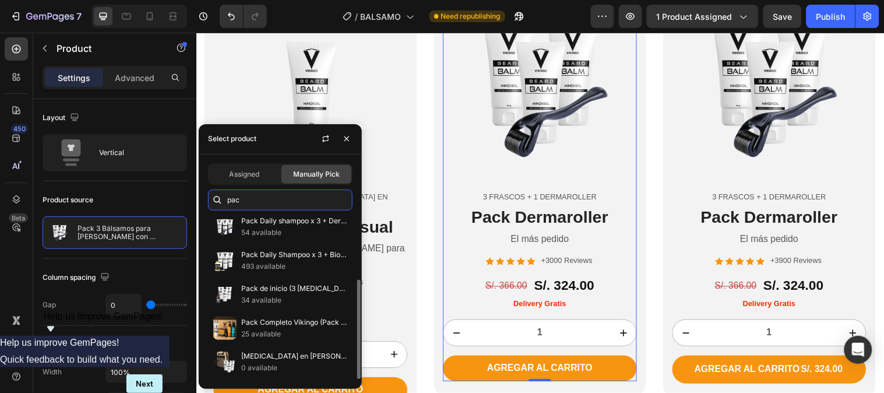
scroll to position [107, 0]
type input "pack"
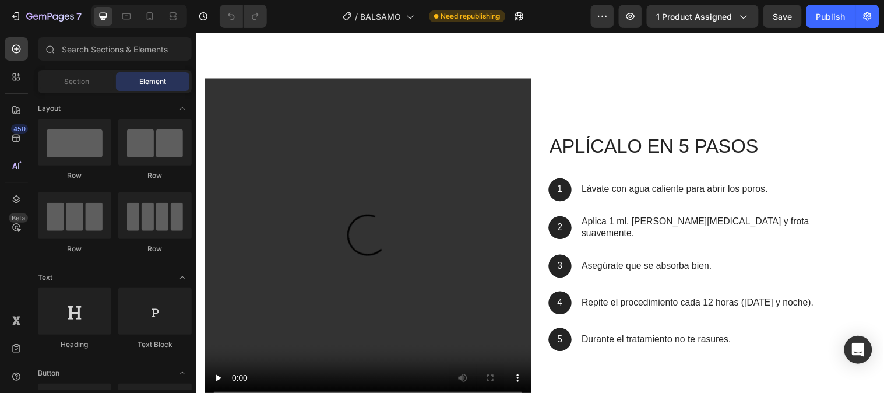
scroll to position [842, 0]
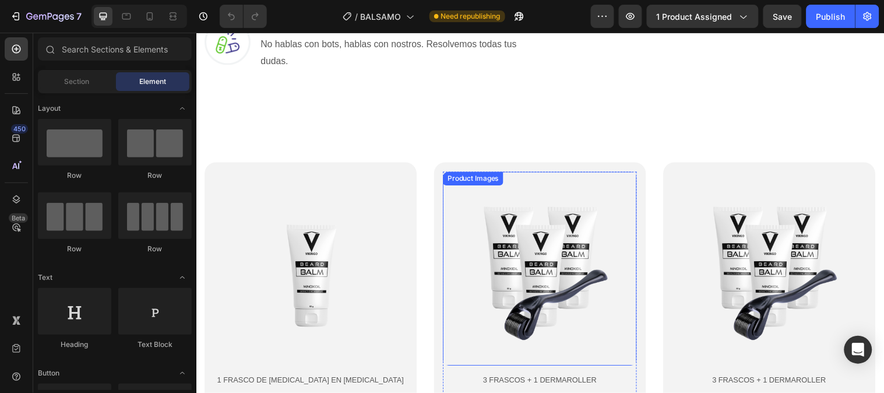
click at [537, 240] on img at bounding box center [545, 271] width 197 height 197
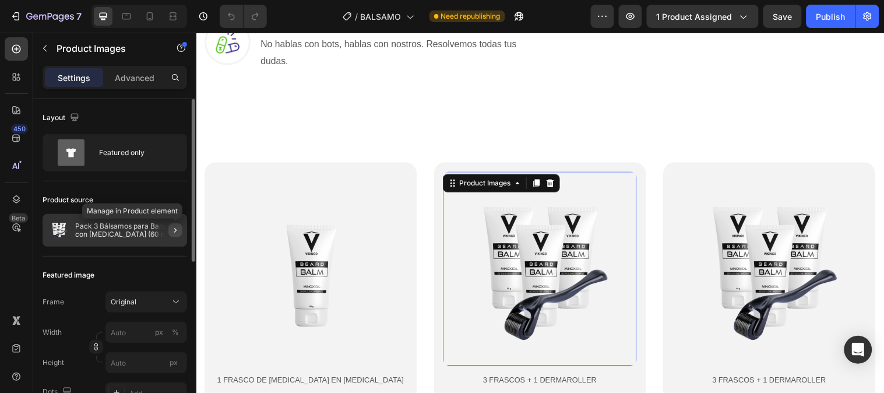
click at [177, 232] on icon "button" at bounding box center [175, 230] width 9 height 9
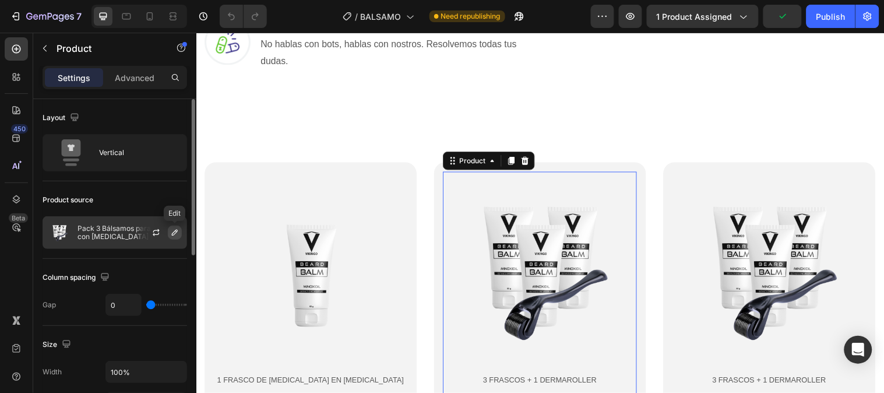
click at [174, 234] on icon "button" at bounding box center [175, 233] width 6 height 6
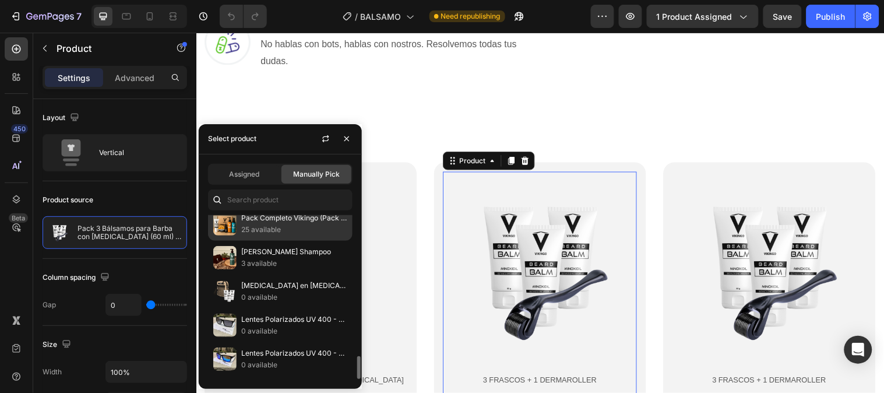
scroll to position [764, 0]
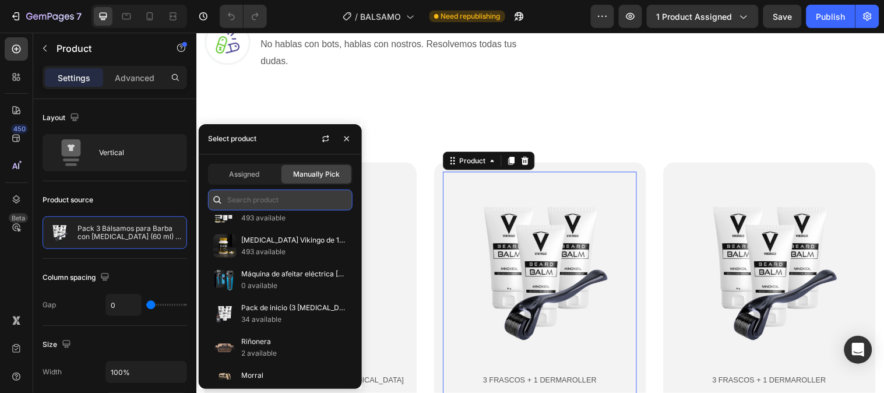
click at [250, 195] on input "text" at bounding box center [280, 199] width 145 height 21
paste input "Pack de 3 meses"
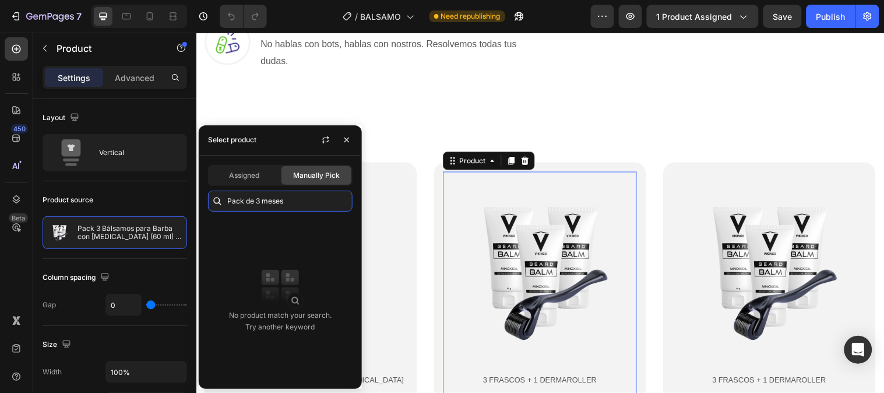
scroll to position [712, 0]
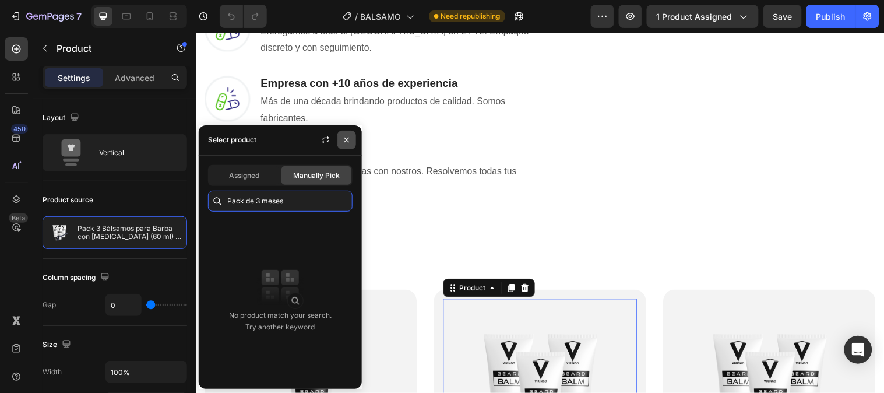
type input "Pack de 3 meses"
click at [347, 141] on icon "button" at bounding box center [347, 140] width 5 height 5
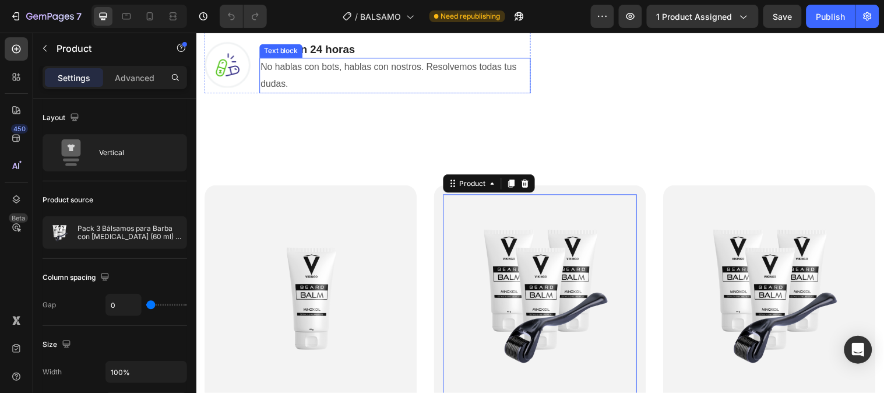
scroll to position [907, 0]
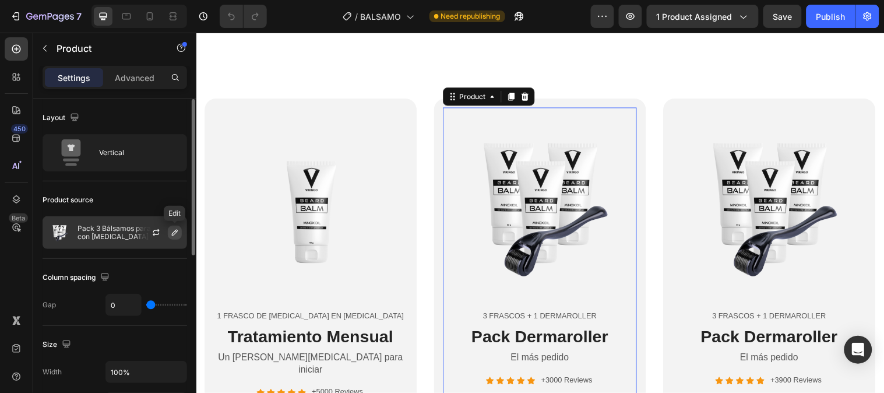
click at [178, 229] on icon "button" at bounding box center [174, 232] width 9 height 9
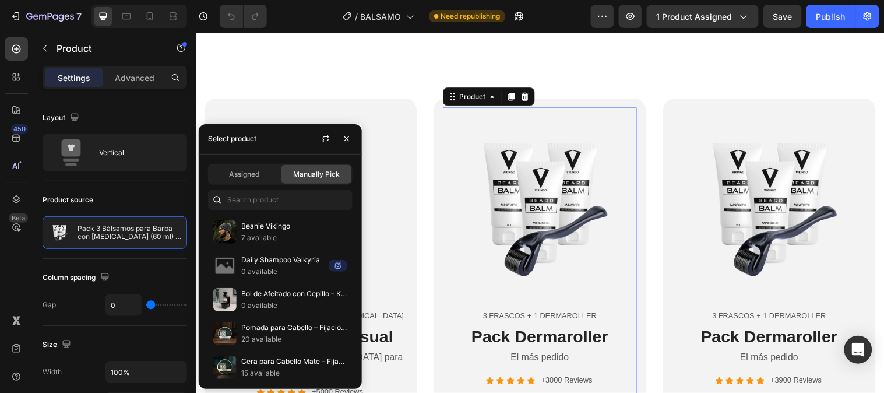
click at [303, 170] on span "Manually Pick" at bounding box center [316, 174] width 47 height 10
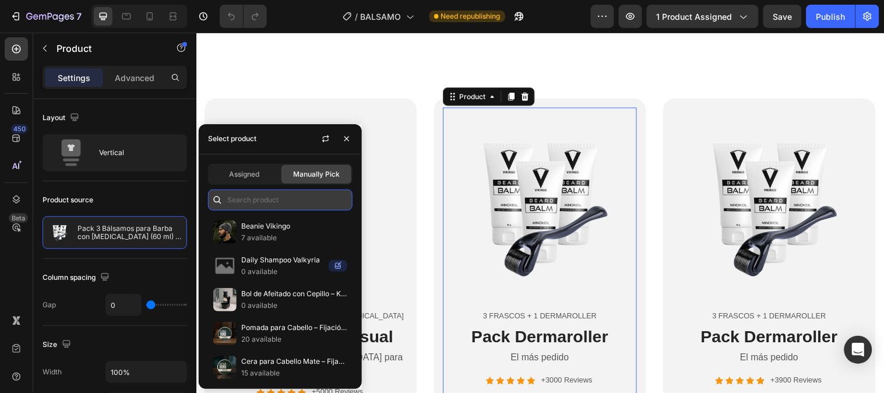
click at [265, 196] on input "text" at bounding box center [280, 199] width 145 height 21
paste input "Pack de 3 meses"
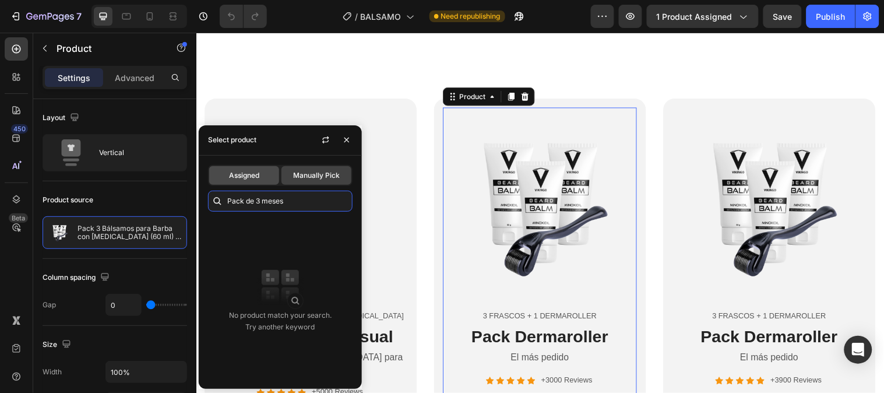
type input "Pack de 3 meses"
click at [243, 180] on span "Assigned" at bounding box center [244, 175] width 30 height 10
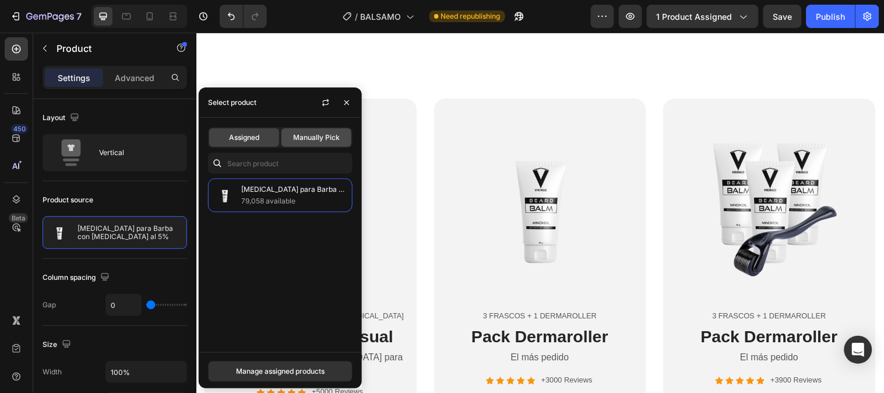
click at [305, 138] on span "Manually Pick" at bounding box center [316, 137] width 47 height 10
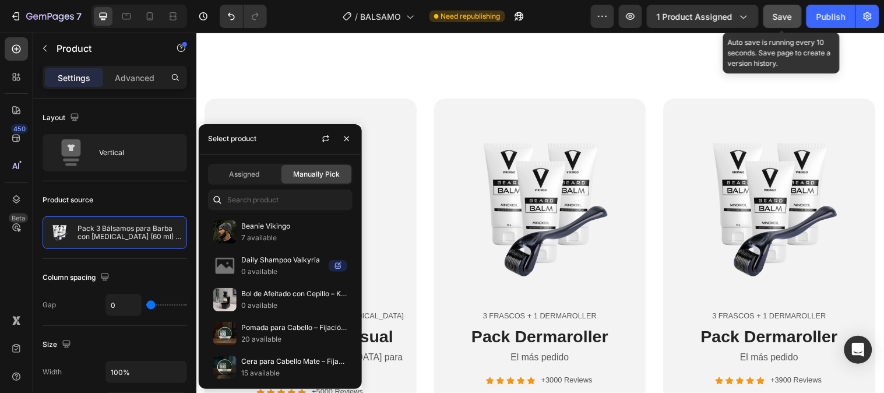
click at [784, 23] on button "Save" at bounding box center [783, 16] width 38 height 23
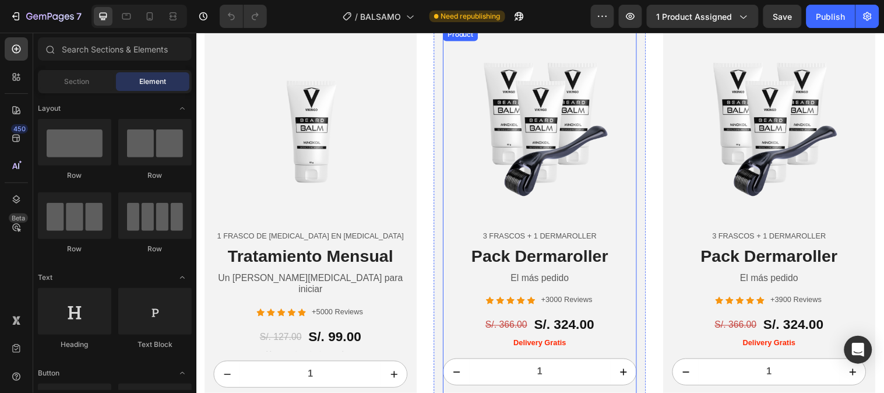
scroll to position [1036, 0]
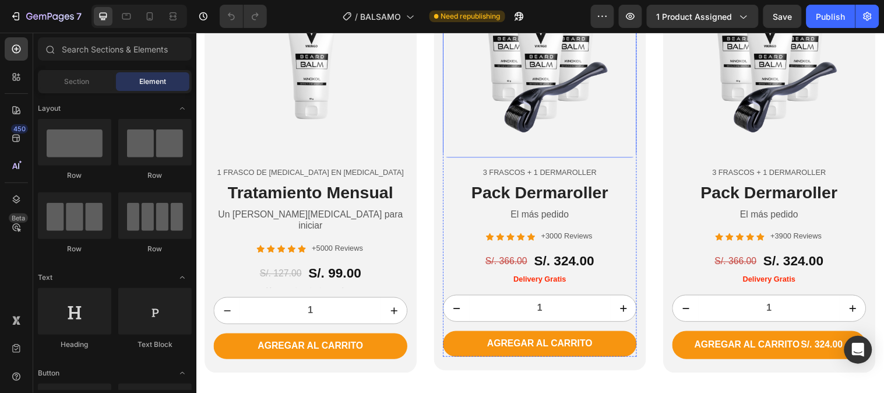
click at [535, 101] on img at bounding box center [545, 60] width 197 height 197
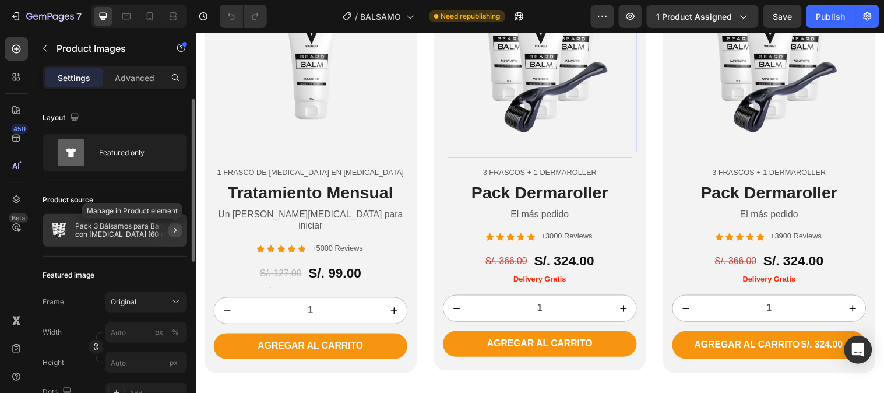
click at [171, 227] on icon "button" at bounding box center [175, 230] width 9 height 9
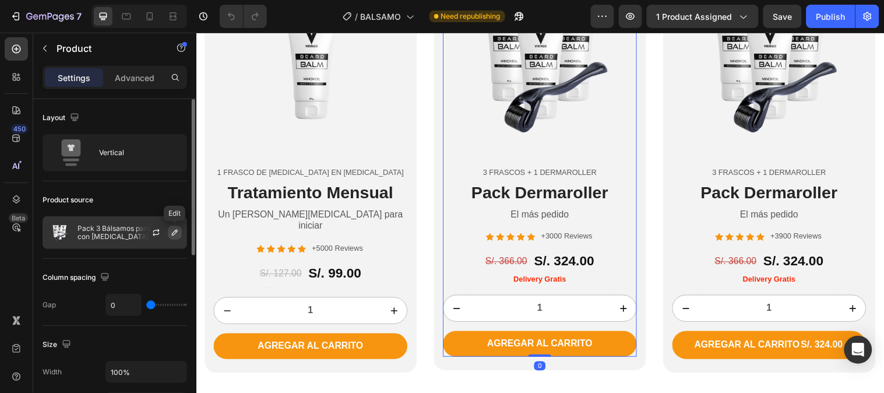
click at [176, 234] on icon "button" at bounding box center [174, 232] width 9 height 9
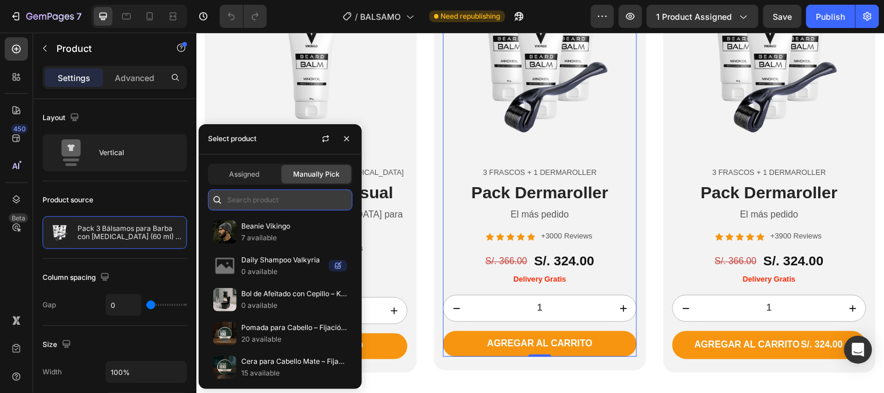
click at [243, 194] on input "text" at bounding box center [280, 199] width 145 height 21
paste input "Pack de 3 meses"
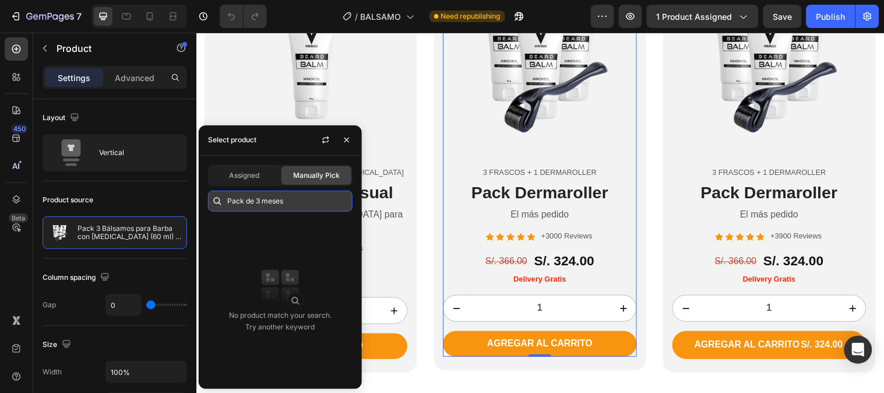
drag, startPoint x: 290, startPoint y: 201, endPoint x: 248, endPoint y: 198, distance: 42.1
click at [248, 198] on input "Pack de 3 meses" at bounding box center [280, 201] width 145 height 21
type input "Pack"
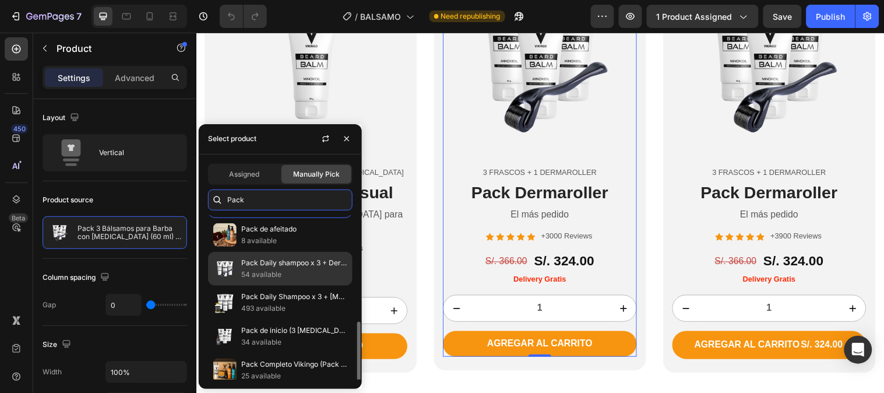
scroll to position [107, 0]
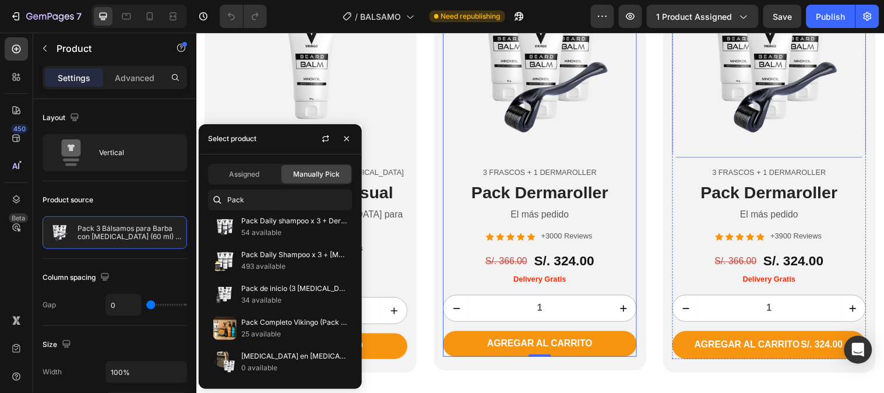
click at [777, 93] on img at bounding box center [778, 60] width 197 height 197
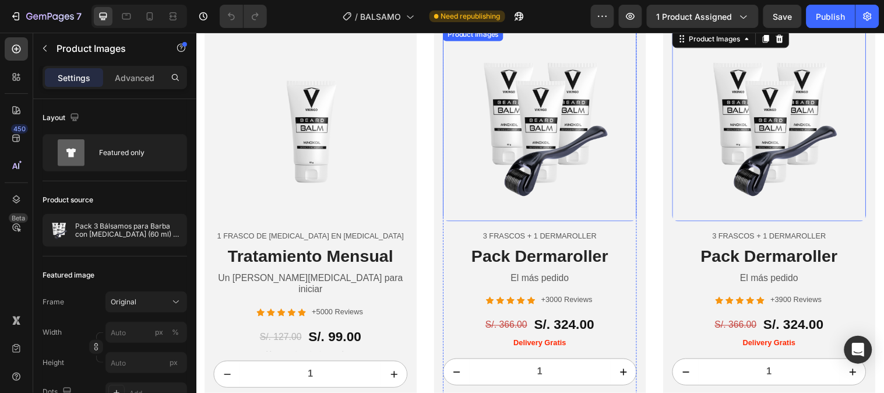
scroll to position [907, 0]
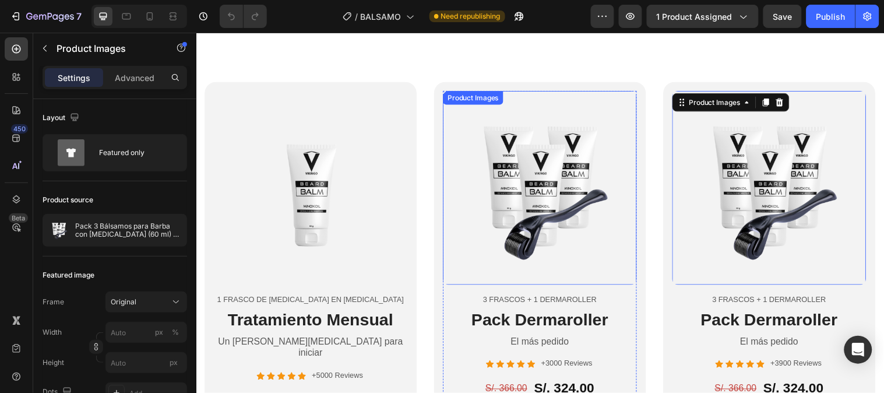
click at [546, 166] on img at bounding box center [545, 190] width 197 height 197
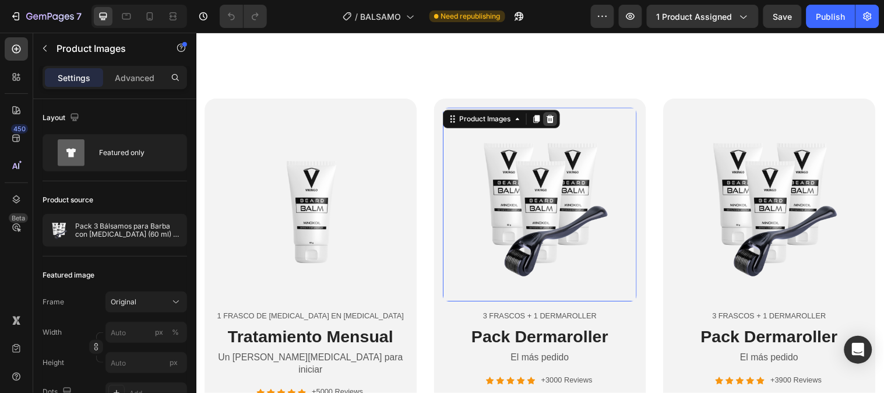
click at [557, 115] on icon at bounding box center [556, 119] width 9 height 9
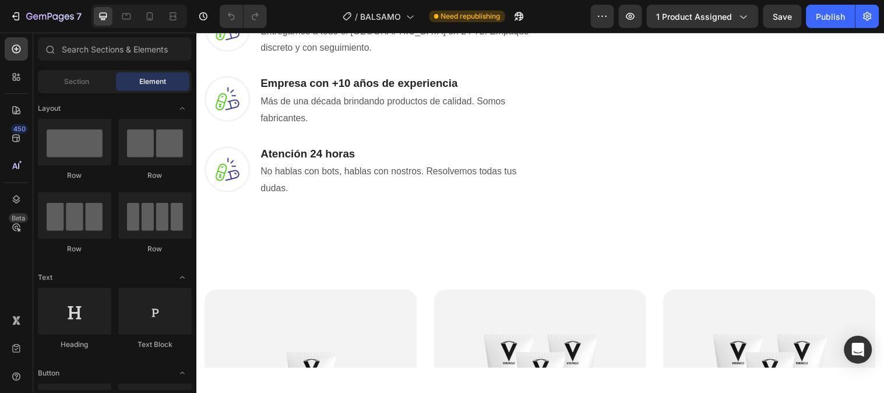
scroll to position [907, 0]
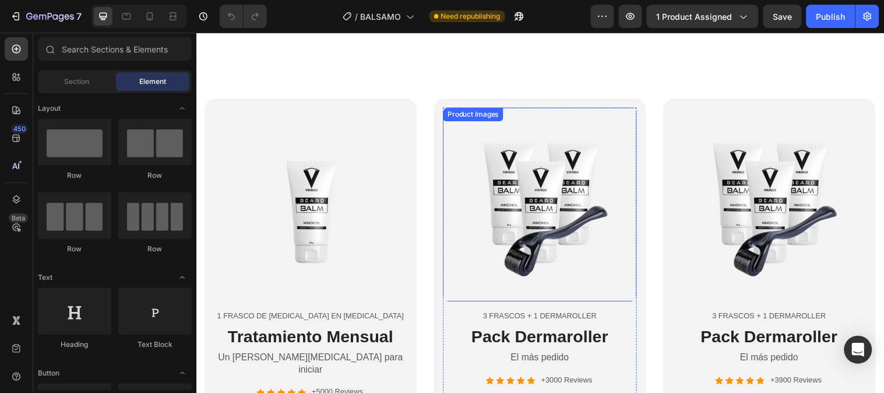
click at [531, 157] on img at bounding box center [545, 206] width 197 height 197
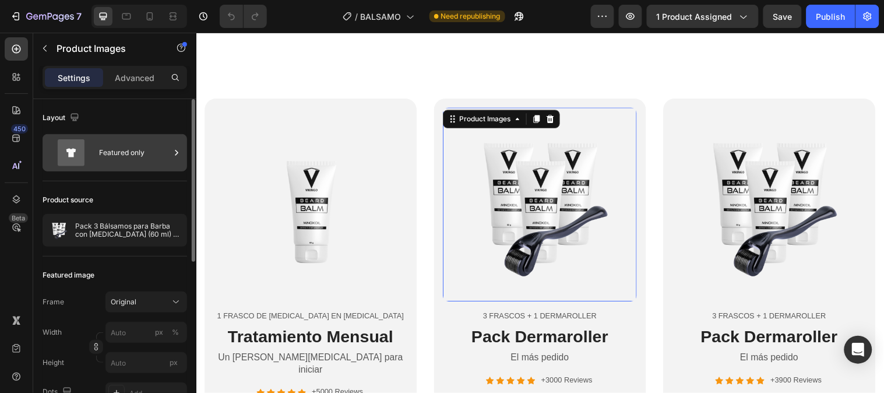
click at [177, 150] on icon at bounding box center [177, 153] width 12 height 12
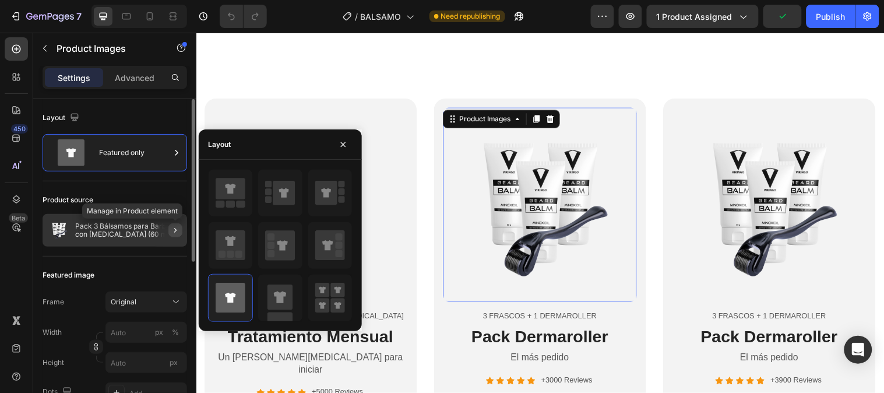
click at [172, 229] on icon "button" at bounding box center [175, 230] width 9 height 9
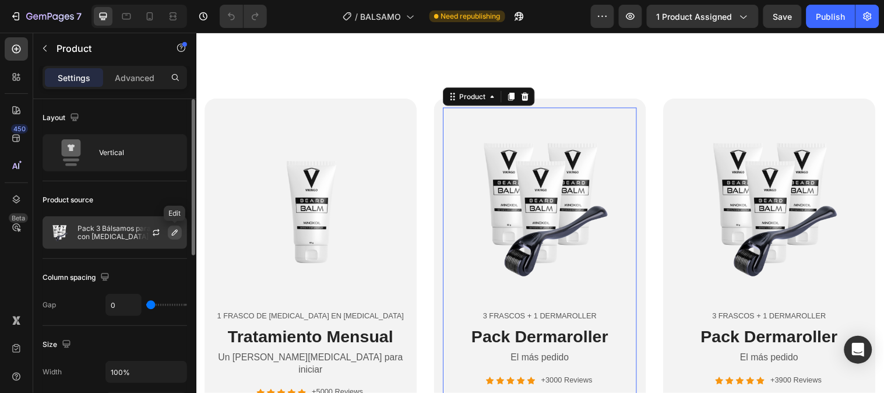
click at [175, 234] on icon "button" at bounding box center [174, 232] width 9 height 9
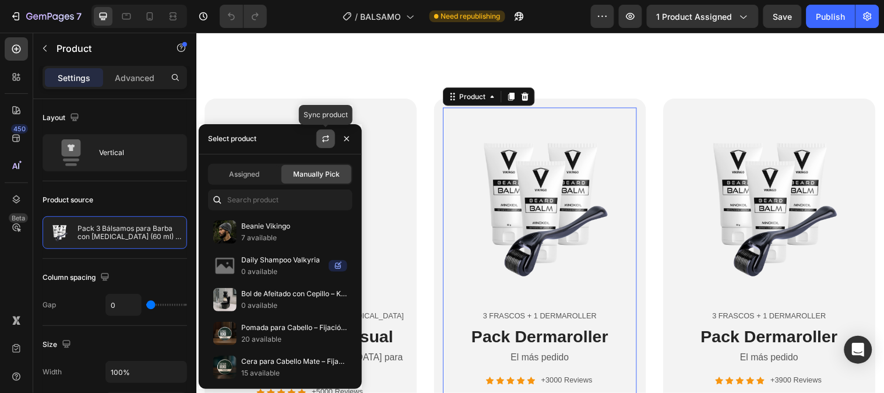
click at [324, 135] on icon "button" at bounding box center [325, 138] width 9 height 9
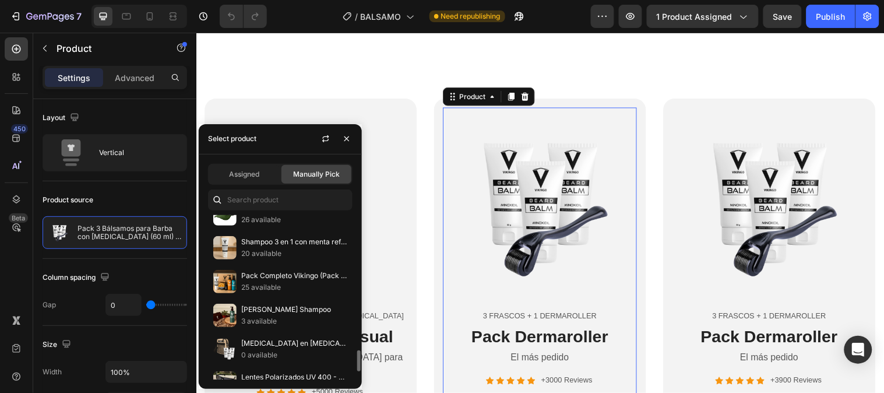
scroll to position [1091, 0]
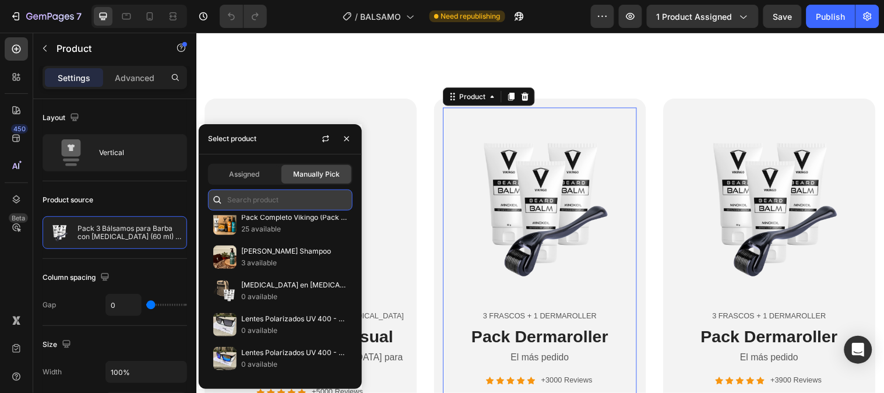
click at [262, 195] on input "text" at bounding box center [280, 199] width 145 height 21
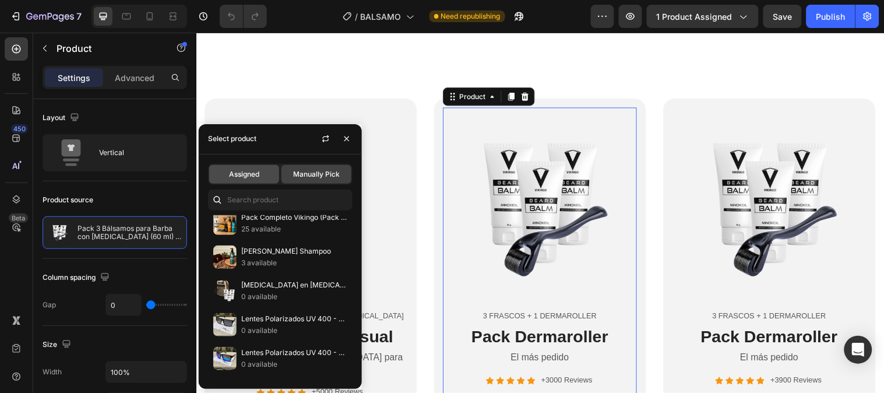
click at [247, 175] on span "Assigned" at bounding box center [244, 174] width 30 height 10
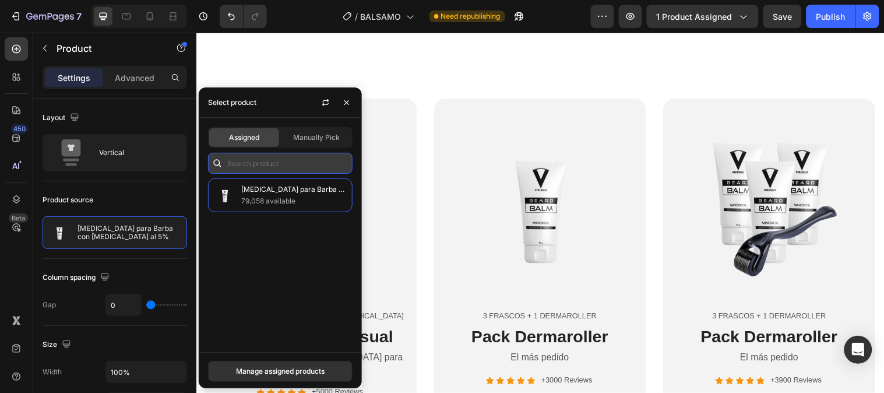
click at [292, 162] on input "text" at bounding box center [280, 163] width 145 height 21
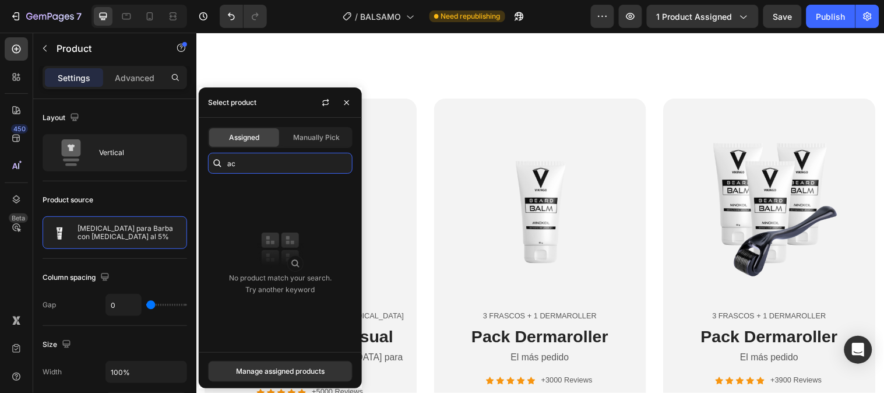
type input "a"
type input "pack"
click at [321, 135] on span "Manually Pick" at bounding box center [316, 137] width 47 height 10
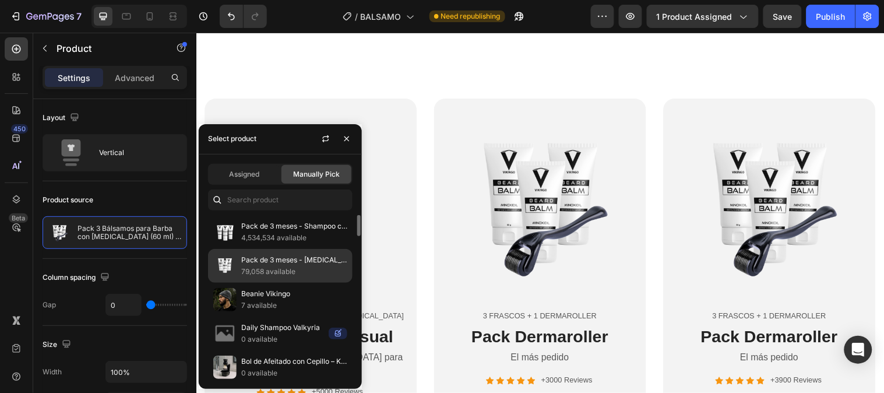
click at [276, 252] on div "Pack de 3 meses - Bálsamo para Barba con Minoxidil al 5% 79,058 available" at bounding box center [280, 266] width 145 height 34
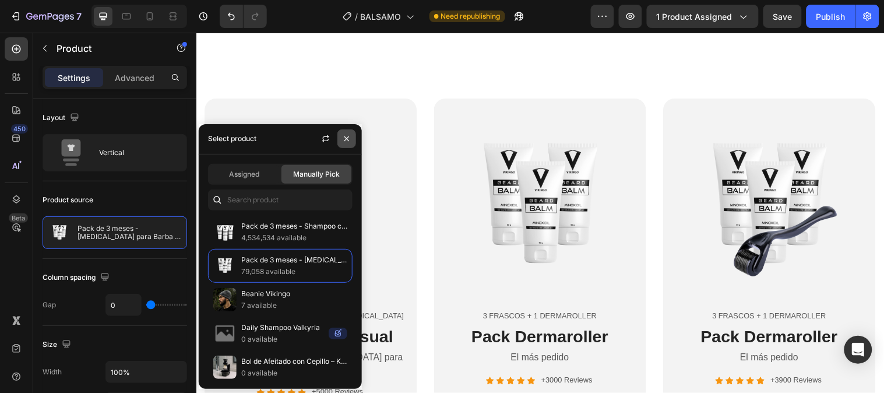
click at [353, 138] on button "button" at bounding box center [347, 138] width 19 height 19
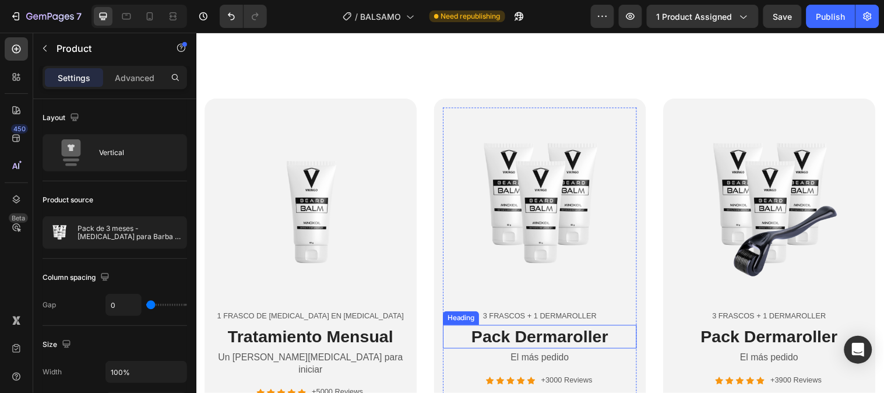
click at [526, 329] on h2 "Pack Dermaroller" at bounding box center [545, 341] width 197 height 24
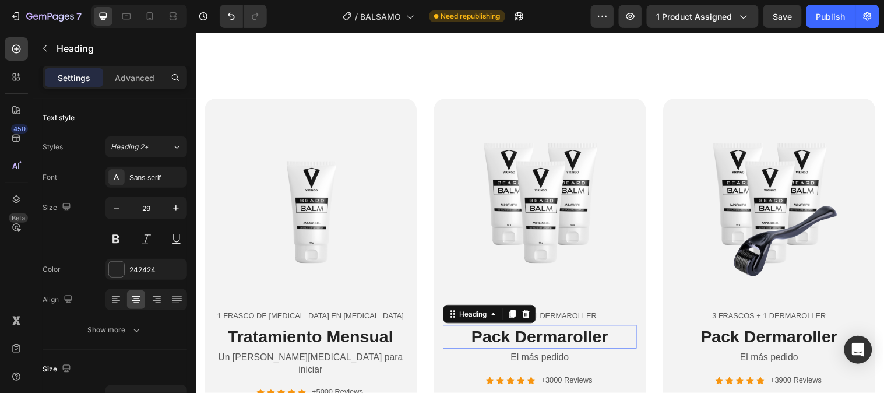
click at [526, 329] on h2 "Pack Dermaroller" at bounding box center [545, 341] width 197 height 24
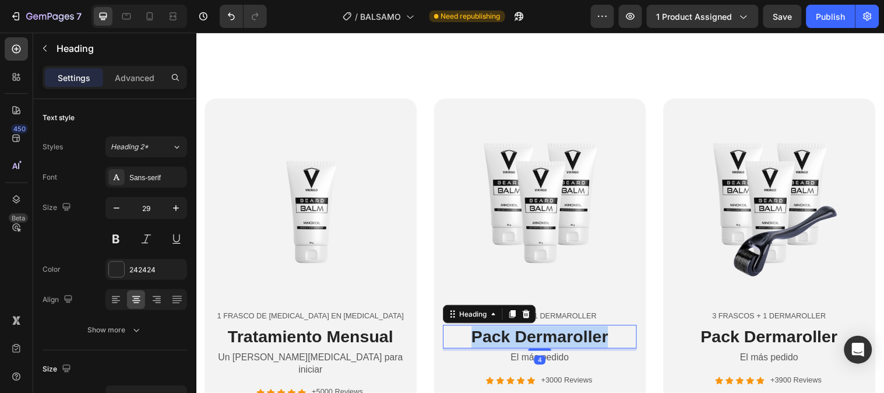
click at [526, 331] on p "Pack Dermaroller" at bounding box center [545, 342] width 195 height 22
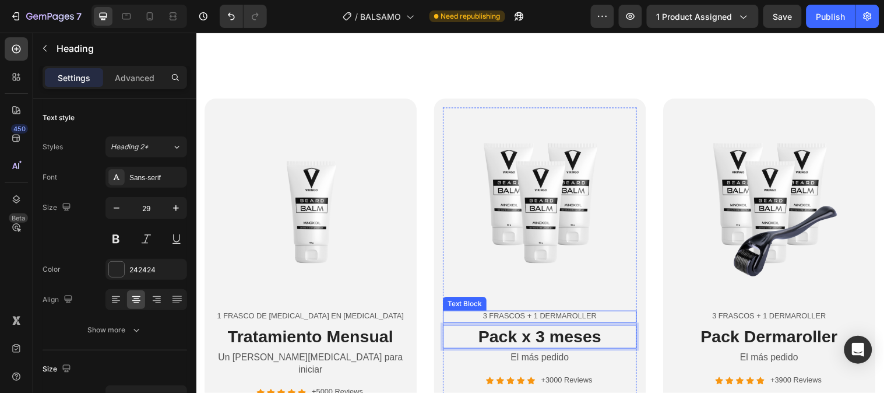
click at [559, 316] on p "3 frascos + 1 dermaroller" at bounding box center [545, 321] width 195 height 10
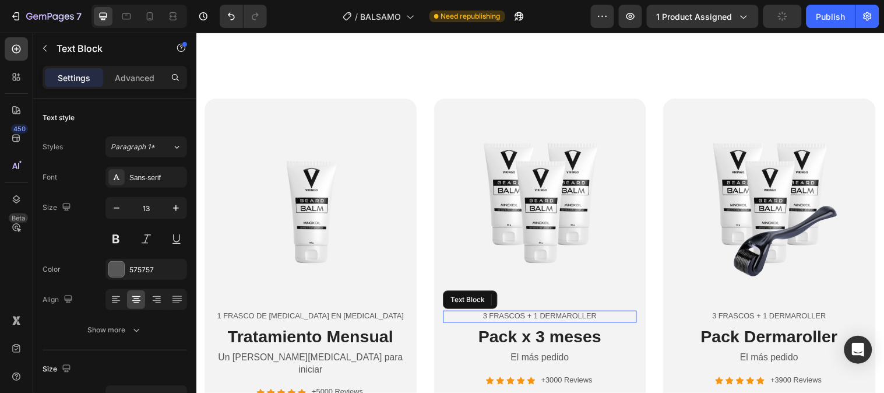
click at [559, 316] on p "3 frascos + 1 dermaroller" at bounding box center [545, 321] width 195 height 10
click at [537, 316] on p "3 frascos + 1 dermaroller" at bounding box center [545, 321] width 195 height 10
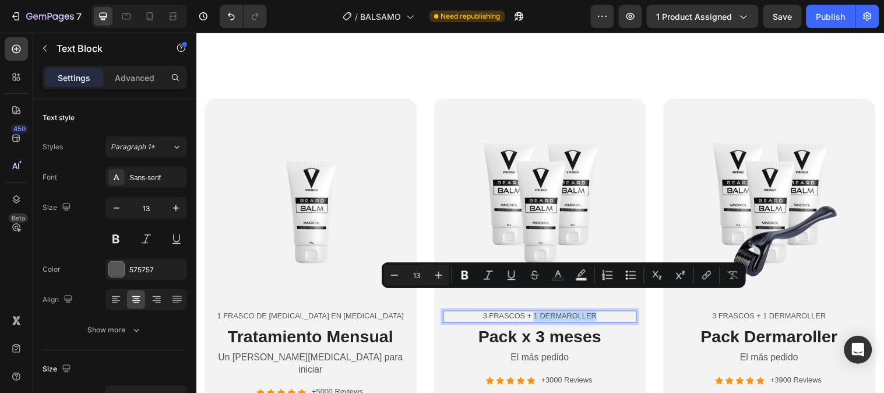
drag, startPoint x: 536, startPoint y: 301, endPoint x: 608, endPoint y: 303, distance: 72.3
click at [608, 316] on p "3 frascos + 1 dermaroller" at bounding box center [545, 321] width 195 height 10
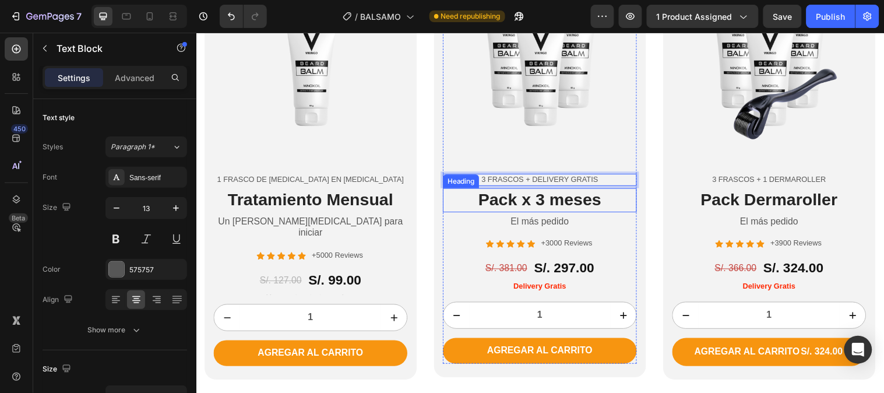
scroll to position [1036, 0]
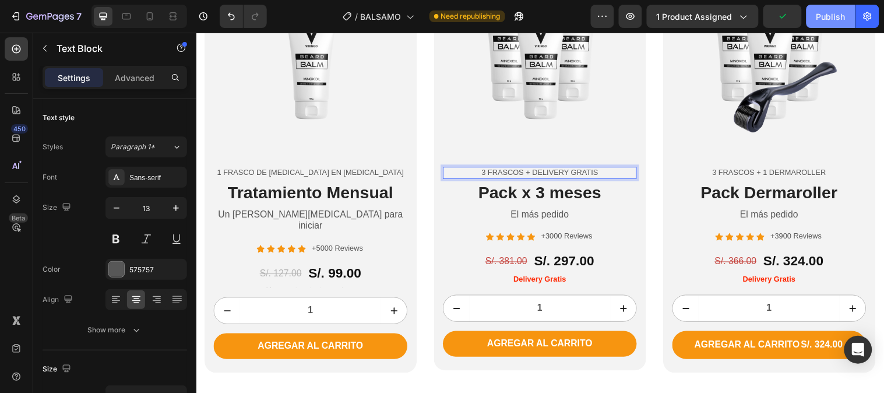
click at [826, 20] on div "Publish" at bounding box center [831, 16] width 29 height 12
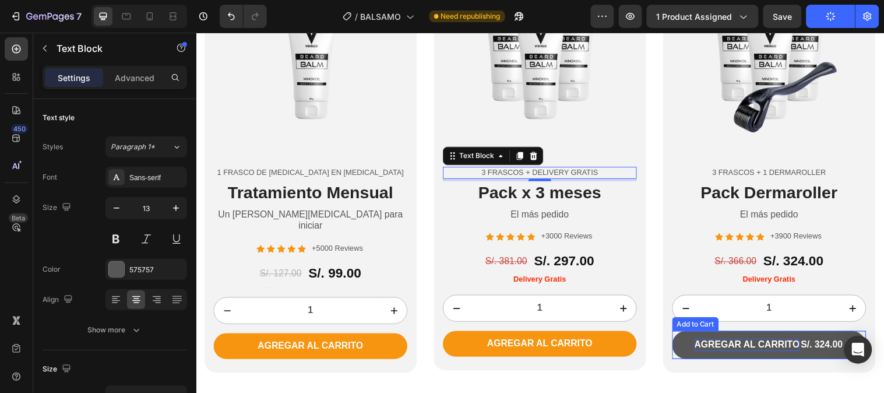
click at [791, 343] on div "Agregar al carrito" at bounding box center [756, 349] width 107 height 12
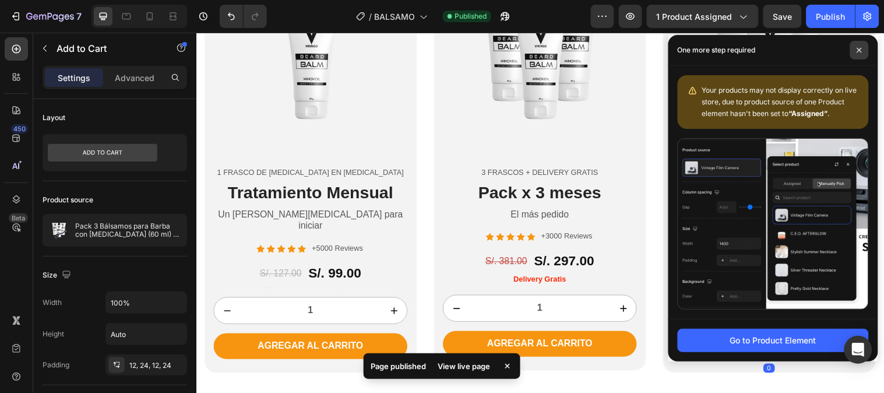
click at [866, 51] on span at bounding box center [860, 50] width 19 height 19
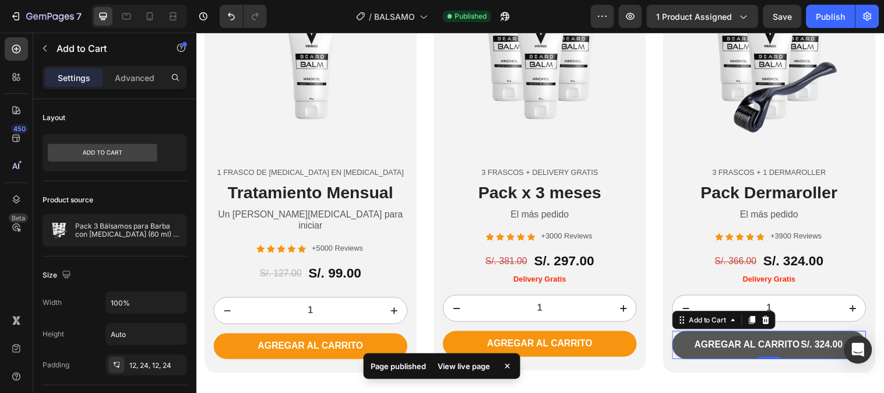
click at [810, 354] on button "Agregar al carrito S/. 324.00" at bounding box center [778, 349] width 197 height 29
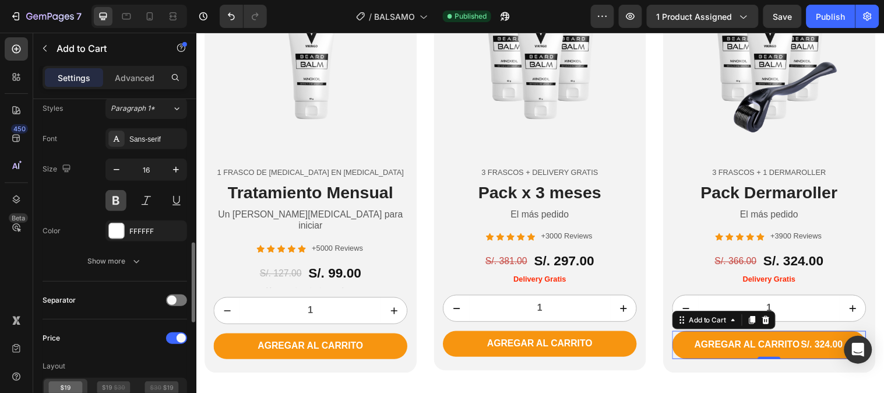
scroll to position [518, 0]
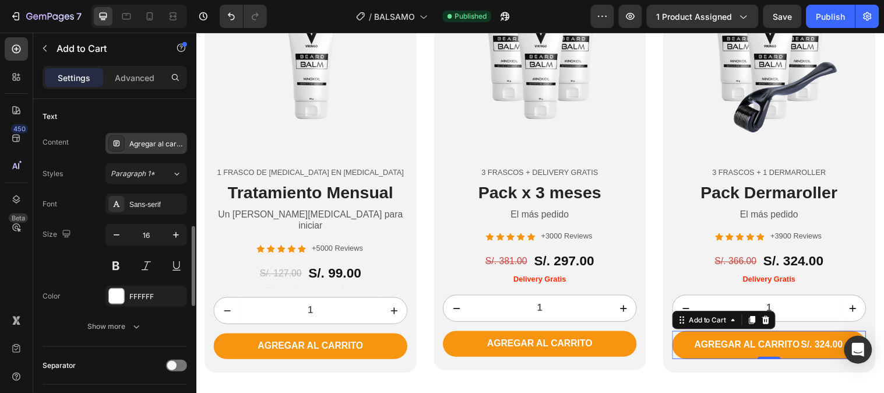
click at [135, 146] on div "Agregar al carrito" at bounding box center [156, 144] width 55 height 10
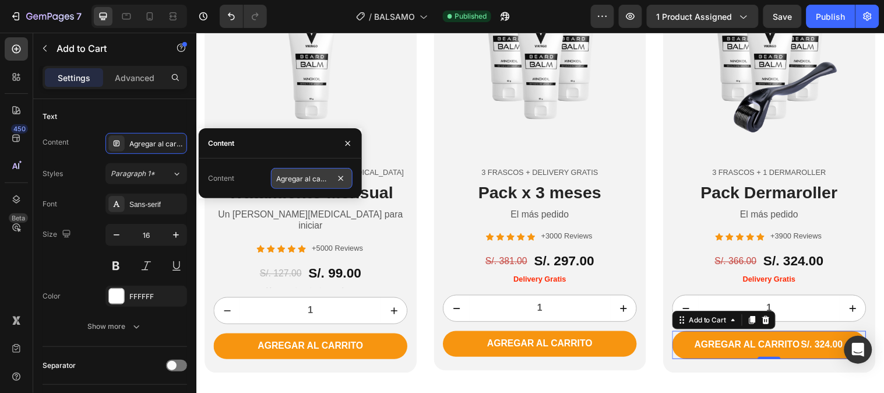
click at [306, 177] on input "Agregar al carrito" at bounding box center [312, 178] width 82 height 21
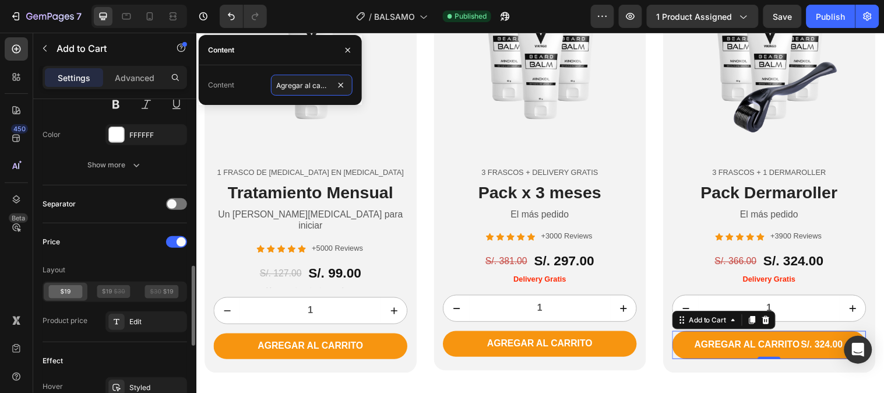
scroll to position [356, 0]
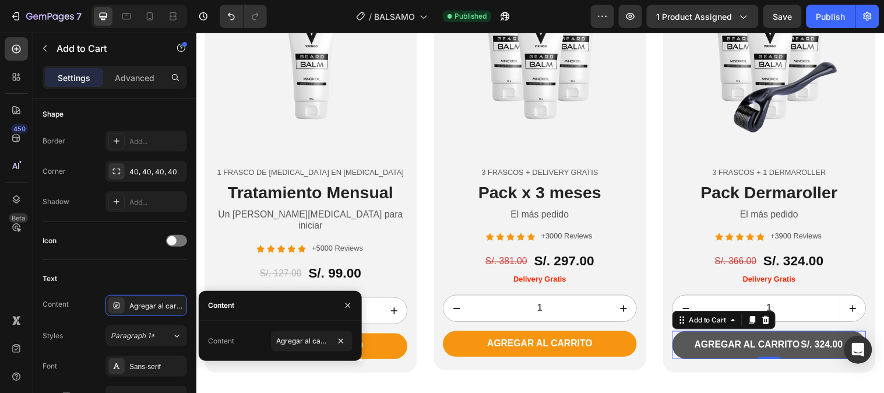
click at [690, 337] on button "Agregar al carrito S/. 324.00" at bounding box center [778, 349] width 197 height 29
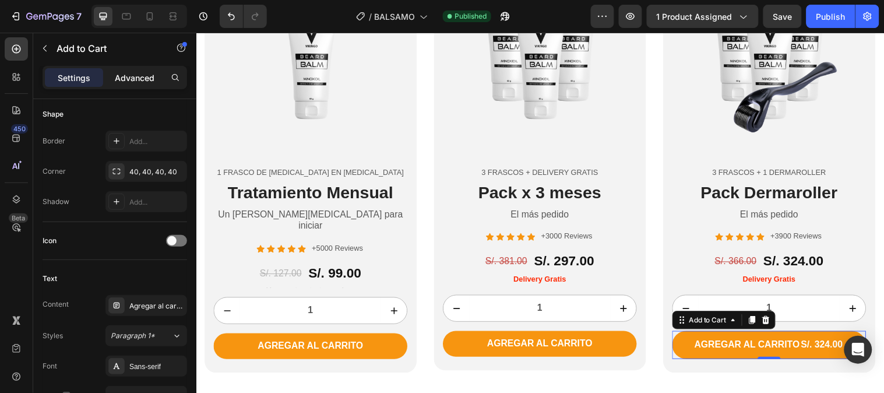
click at [136, 83] on p "Advanced" at bounding box center [135, 78] width 40 height 12
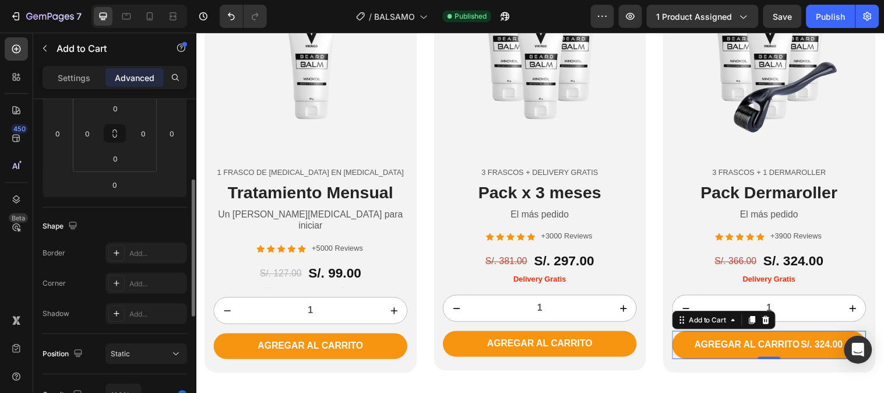
scroll to position [0, 0]
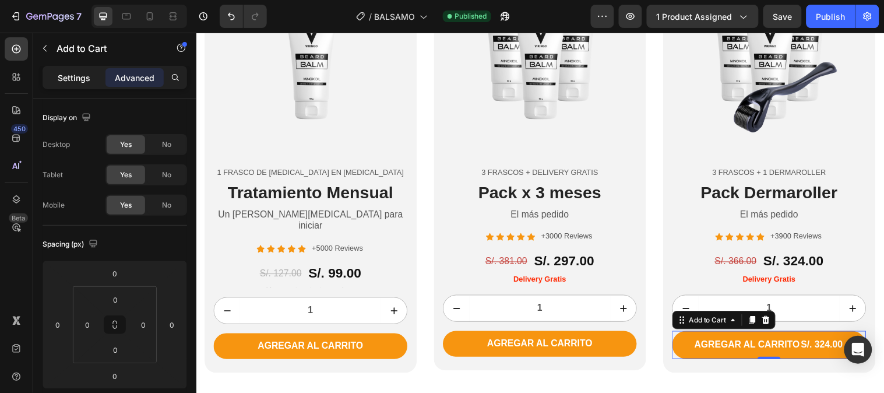
click at [72, 82] on p "Settings" at bounding box center [74, 78] width 33 height 12
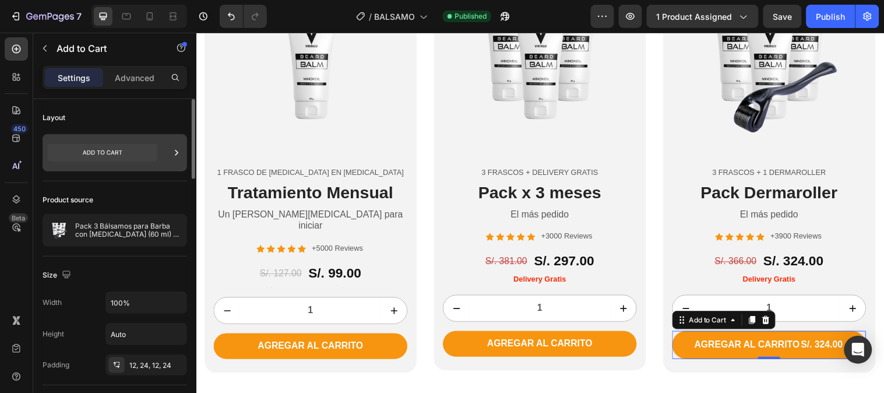
click at [168, 152] on div at bounding box center [115, 152] width 145 height 37
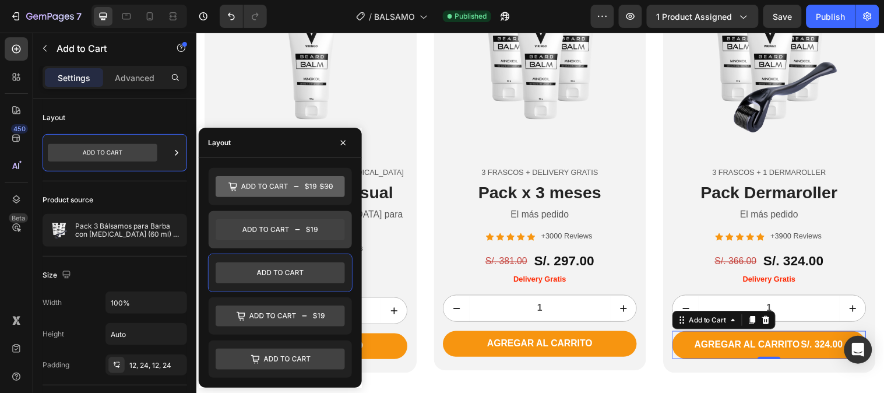
click at [265, 223] on icon at bounding box center [280, 230] width 129 height 21
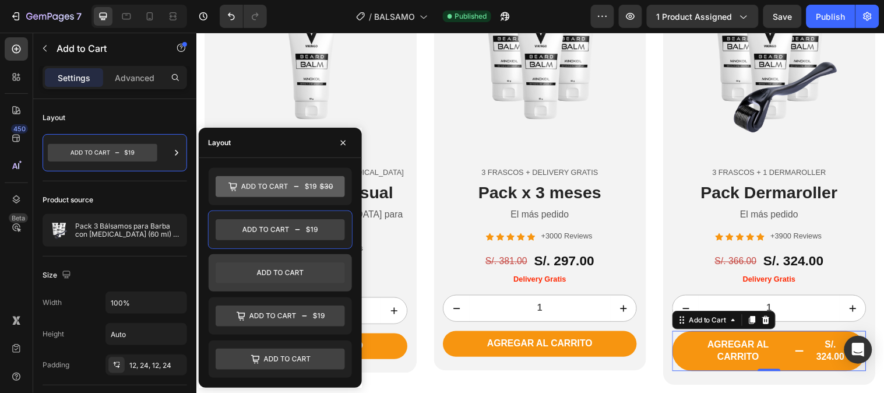
click at [261, 262] on icon at bounding box center [280, 272] width 129 height 23
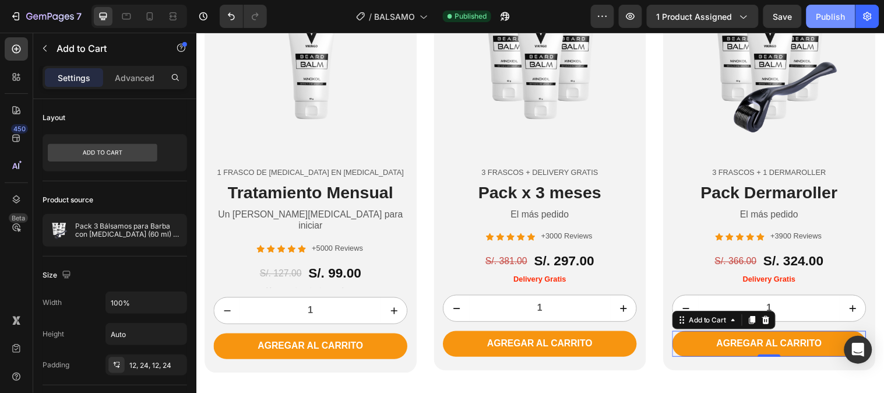
click at [824, 20] on div "Publish" at bounding box center [831, 16] width 29 height 12
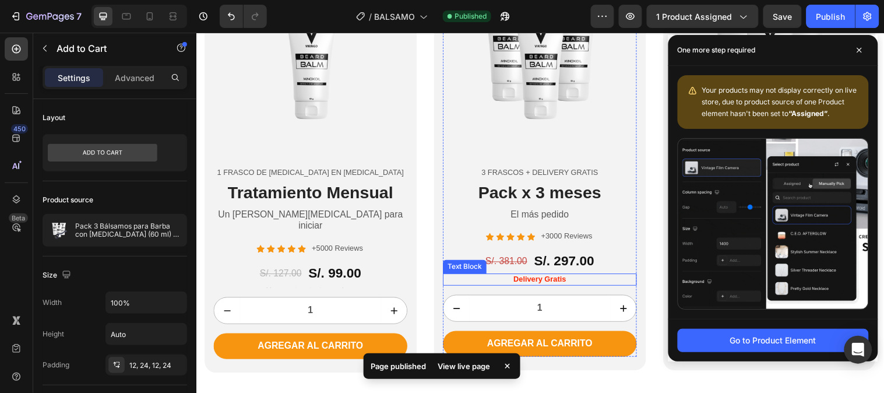
click at [536, 281] on p "Delivery Gratis" at bounding box center [545, 283] width 195 height 10
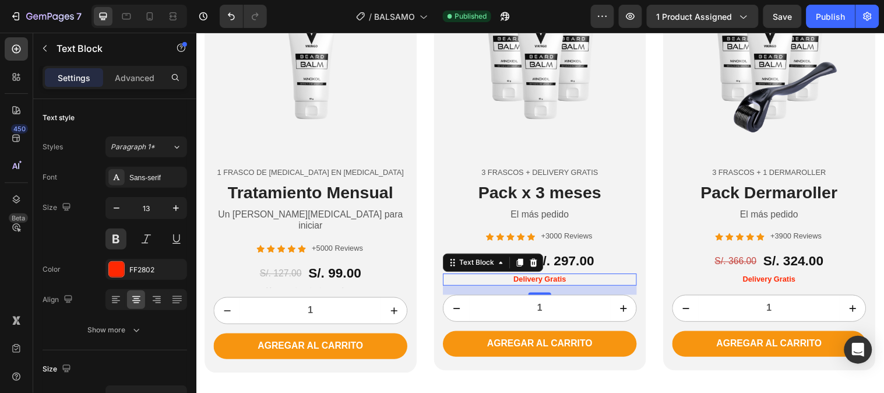
click at [532, 283] on p "Delivery Gratis" at bounding box center [545, 283] width 195 height 10
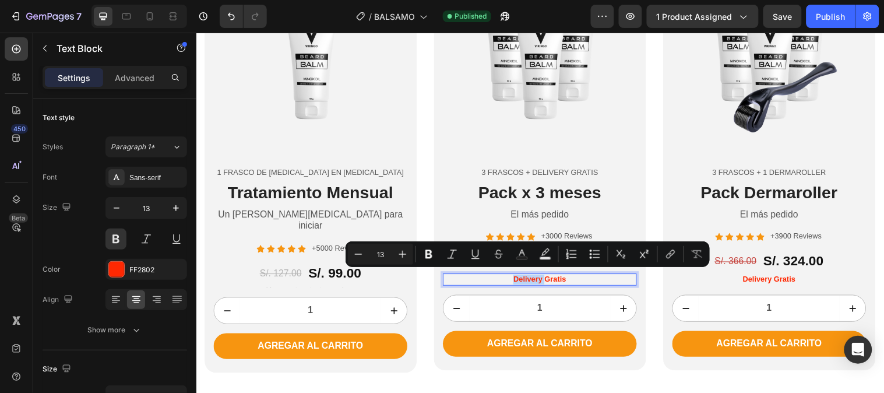
click at [541, 278] on p "Delivery Gratis" at bounding box center [545, 283] width 195 height 10
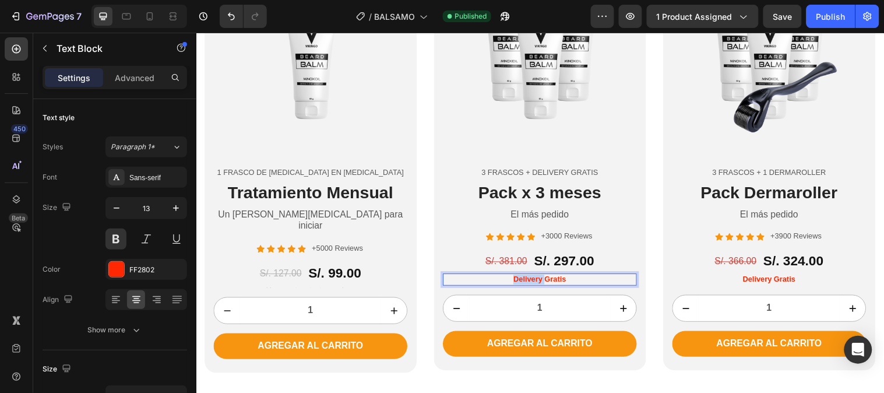
click at [541, 278] on p "Delivery Gratis" at bounding box center [545, 283] width 195 height 10
click at [566, 278] on p "DELIVERY GRATIS" at bounding box center [545, 283] width 195 height 10
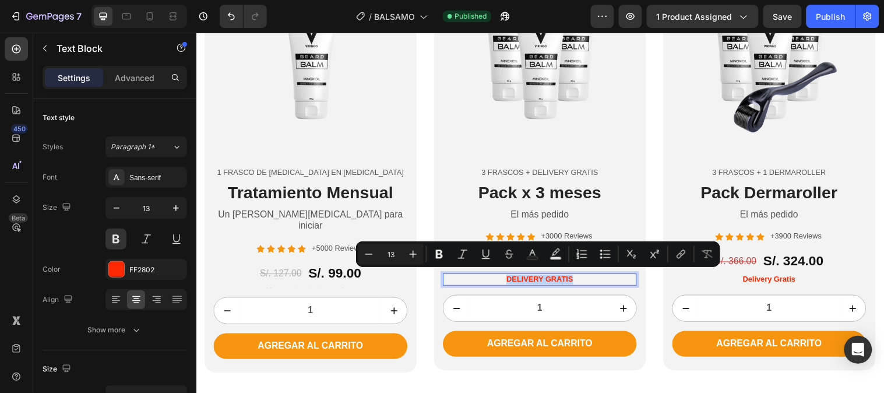
copy p "DELIVERY GRATIS"
click at [754, 278] on p "Delivery Gratis" at bounding box center [779, 283] width 195 height 10
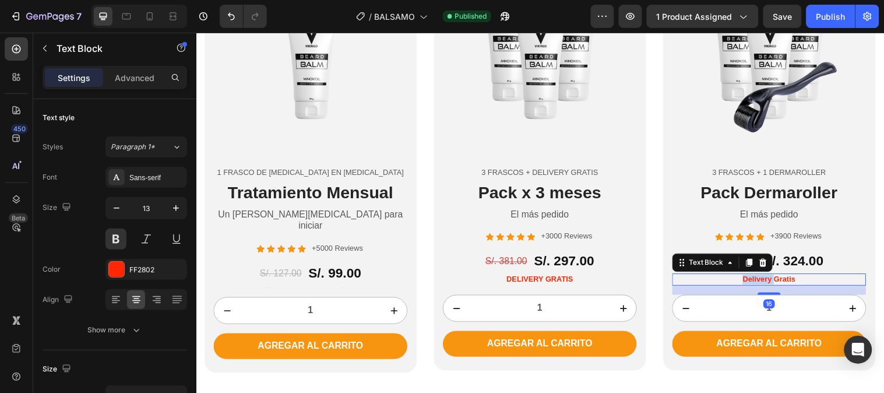
click at [754, 278] on p "Delivery Gratis" at bounding box center [779, 283] width 195 height 10
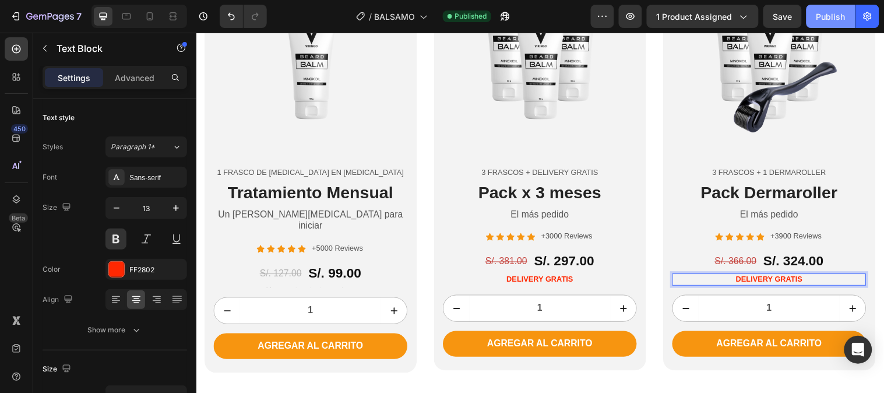
click at [823, 20] on div "Publish" at bounding box center [831, 16] width 29 height 12
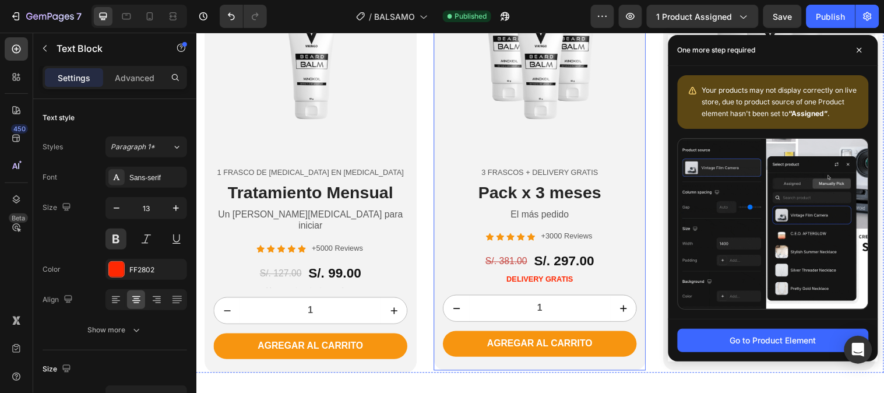
click at [438, 113] on div "Product Images 3 frascos + DELIVERY GRATIS Text Block Pack x 3 meses Heading El…" at bounding box center [546, 164] width 216 height 423
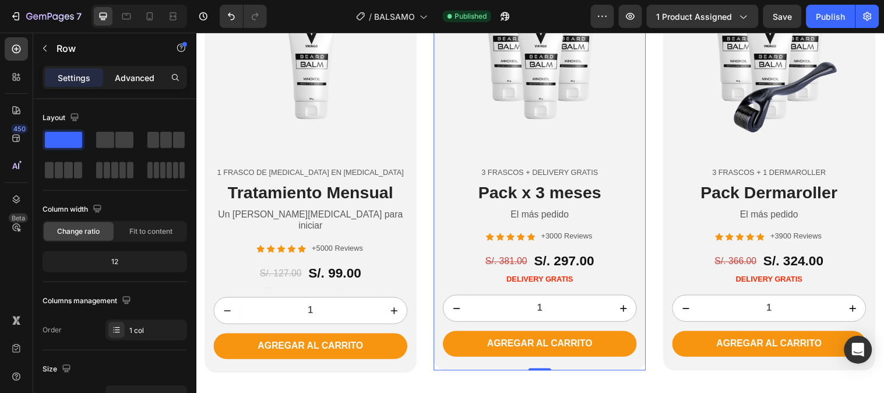
click at [120, 83] on p "Advanced" at bounding box center [135, 78] width 40 height 12
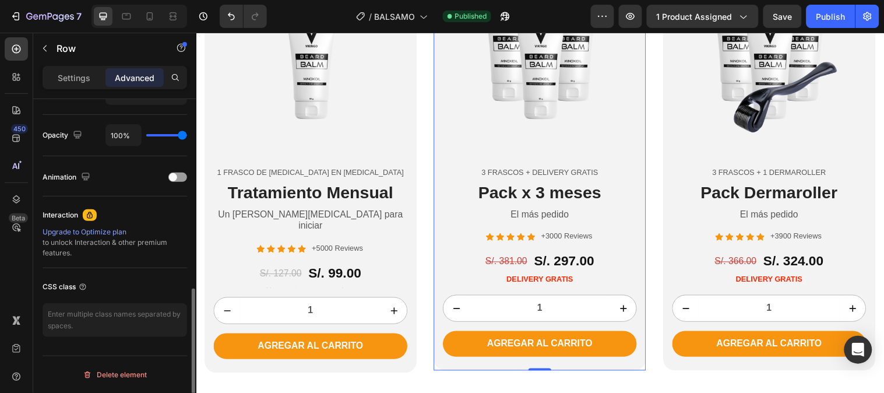
scroll to position [191, 0]
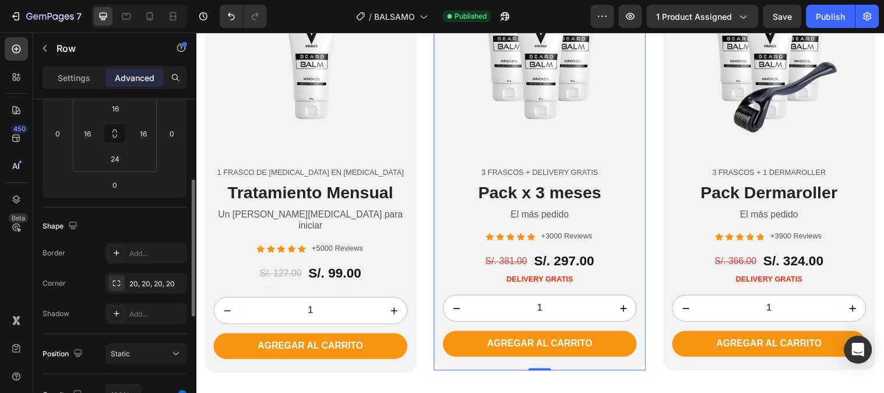
click at [77, 87] on div "Settings Advanced" at bounding box center [115, 77] width 145 height 23
click at [77, 79] on p "Settings" at bounding box center [74, 78] width 33 height 12
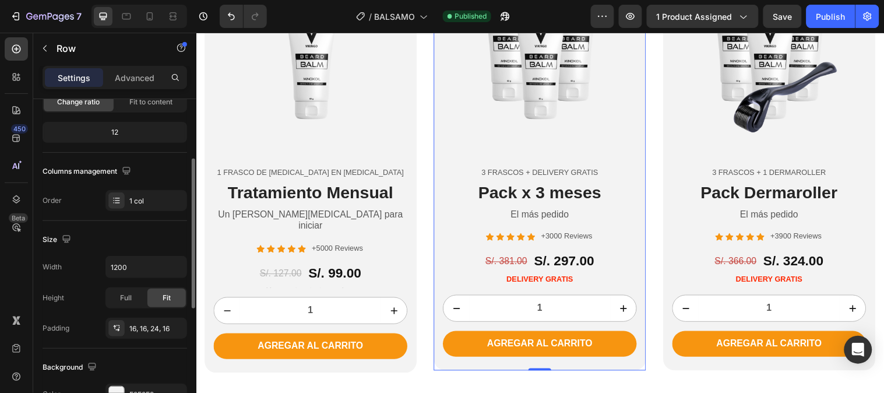
scroll to position [259, 0]
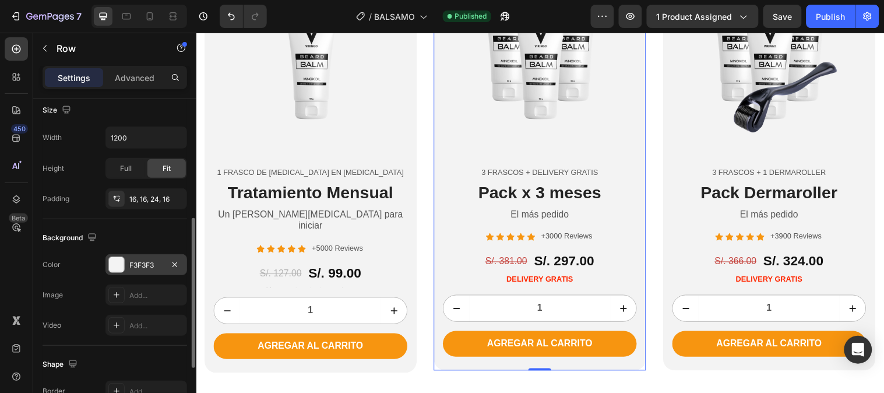
click at [121, 267] on div at bounding box center [116, 264] width 15 height 15
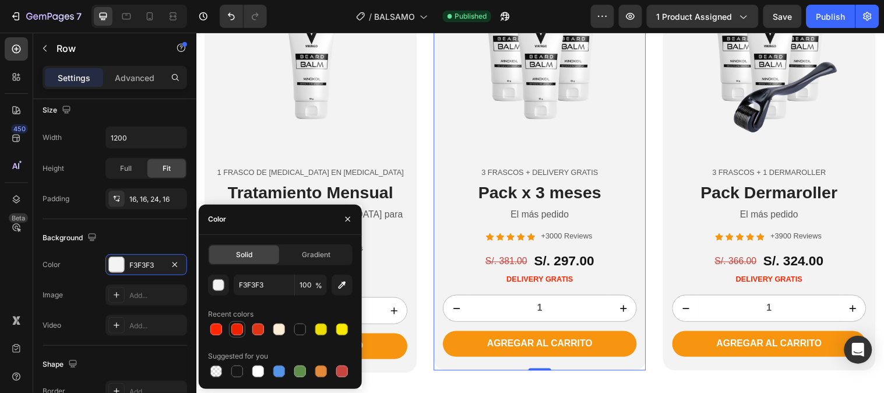
click at [239, 330] on div at bounding box center [237, 330] width 12 height 12
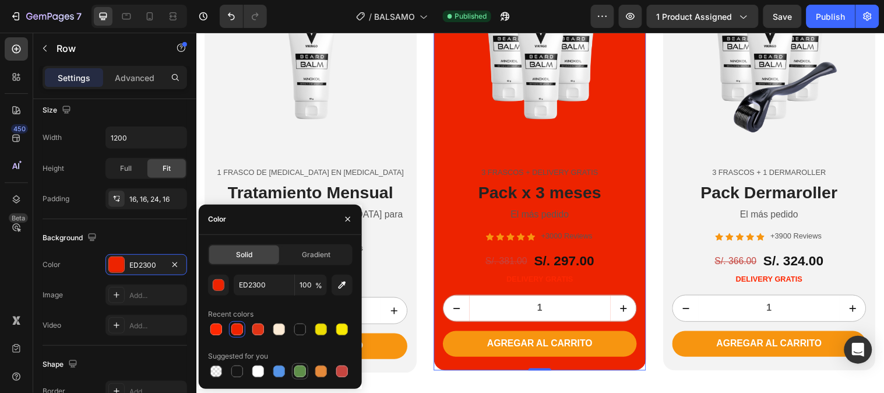
click at [296, 376] on div at bounding box center [300, 372] width 12 height 12
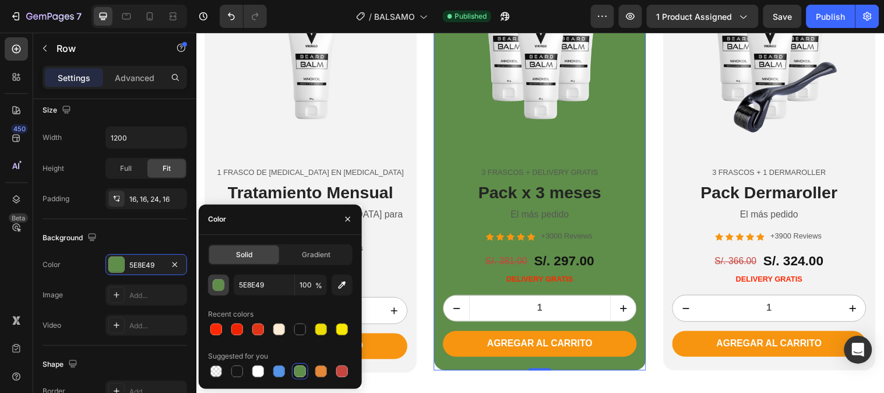
click at [217, 285] on div "button" at bounding box center [219, 286] width 12 height 12
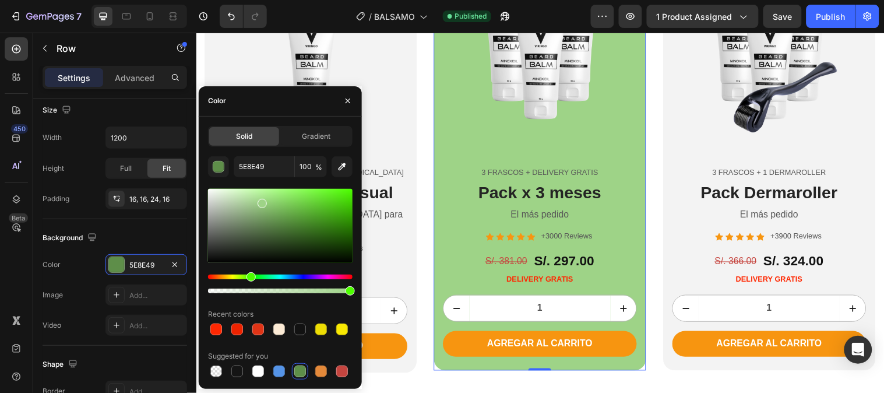
click at [261, 201] on div at bounding box center [280, 226] width 145 height 74
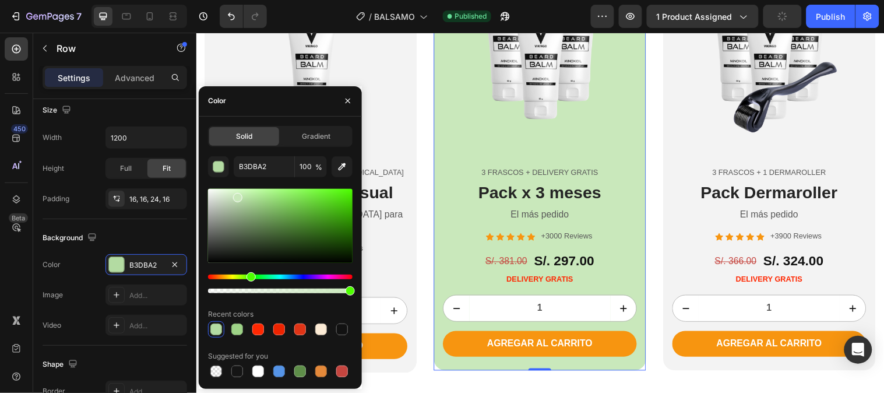
drag, startPoint x: 248, startPoint y: 201, endPoint x: 236, endPoint y: 195, distance: 13.8
click at [236, 195] on div at bounding box center [237, 197] width 9 height 9
type input "C9E8BB"
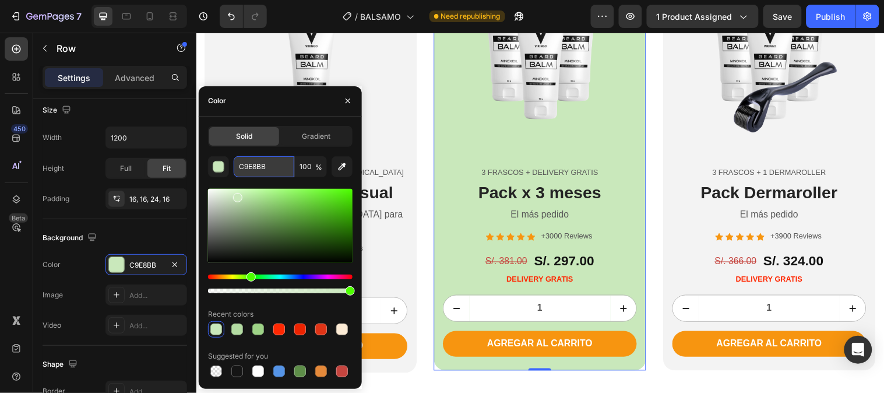
click at [257, 171] on input "C9E8BB" at bounding box center [264, 166] width 61 height 21
click at [820, 16] on div "Publish" at bounding box center [831, 16] width 29 height 12
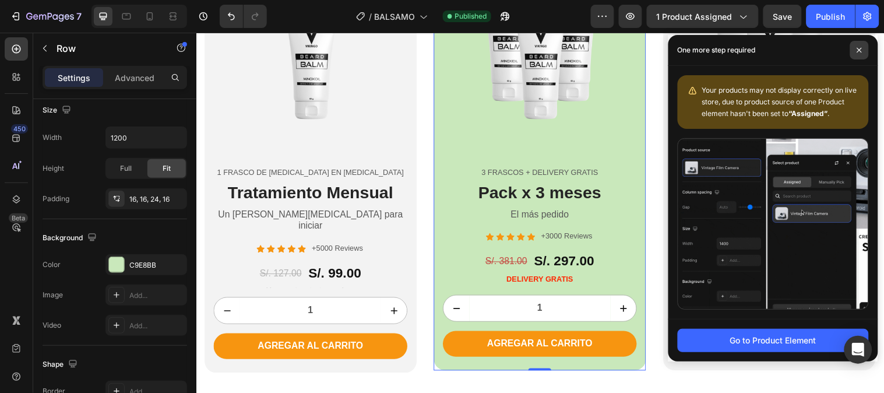
click at [856, 52] on span at bounding box center [860, 50] width 19 height 19
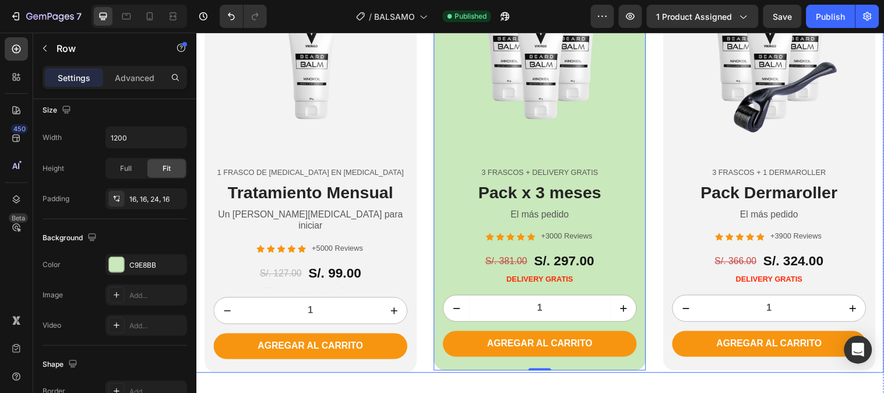
click at [664, 239] on div "Product Images 1 FRASCO DE MINOXIDIL EN BÁLSAMO Text Block Tratamiento Mensual …" at bounding box center [546, 165] width 700 height 425
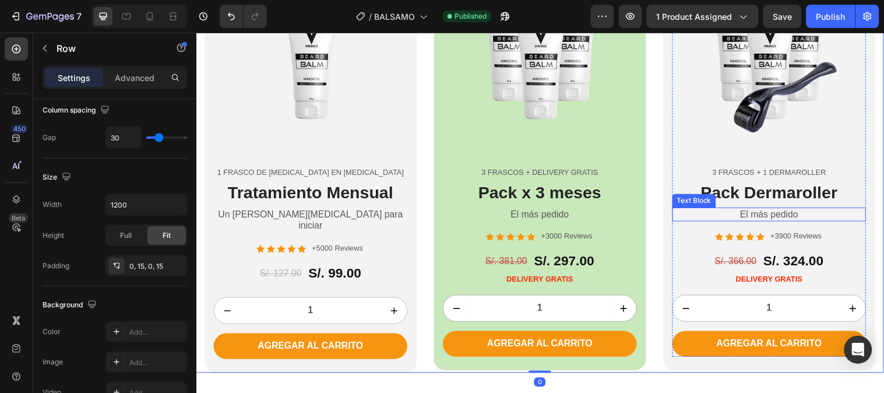
click at [750, 217] on p "El más pedido" at bounding box center [779, 217] width 195 height 12
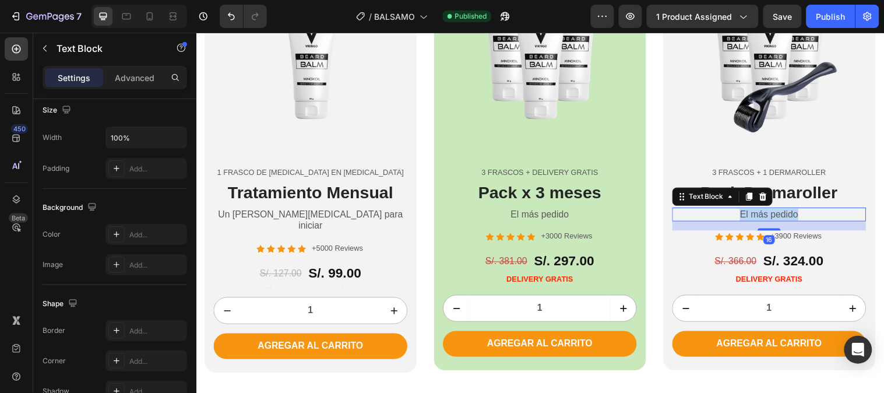
scroll to position [0, 0]
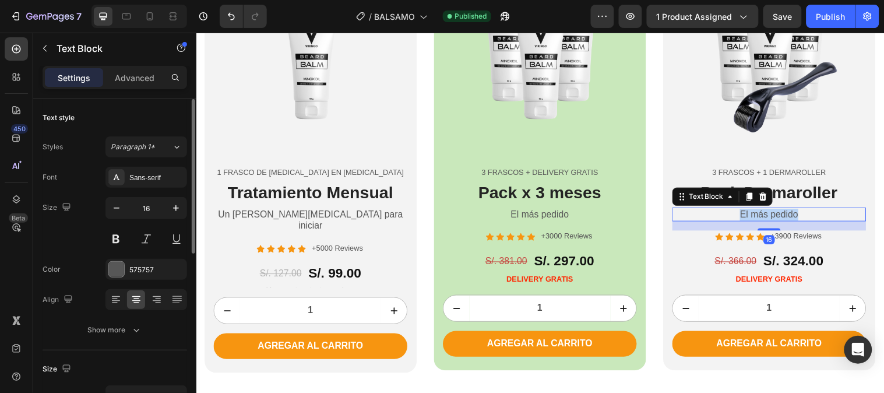
click at [750, 217] on p "El más pedido" at bounding box center [779, 217] width 195 height 12
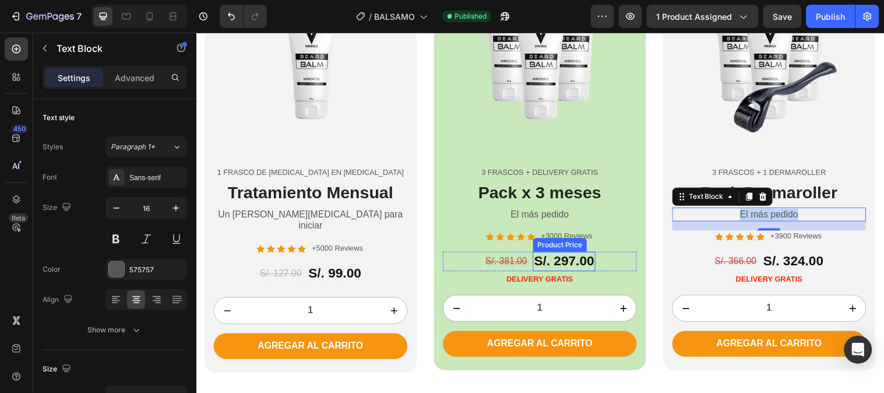
click at [558, 236] on p "+3000 Reviews" at bounding box center [573, 239] width 52 height 10
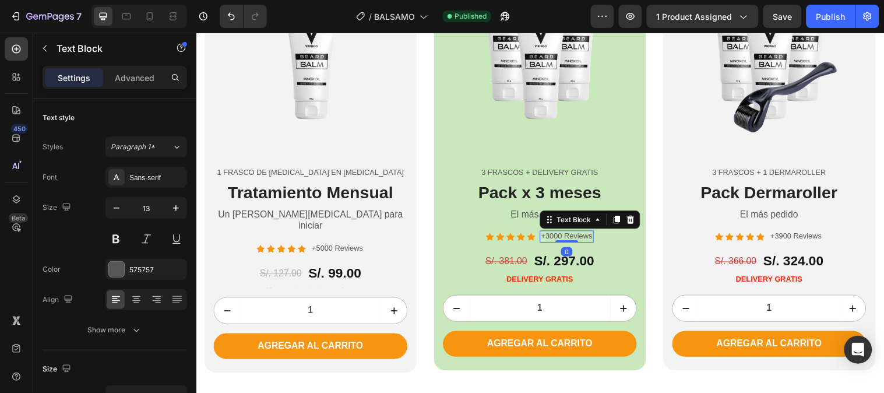
click at [558, 236] on p "+3000 Reviews" at bounding box center [573, 239] width 52 height 10
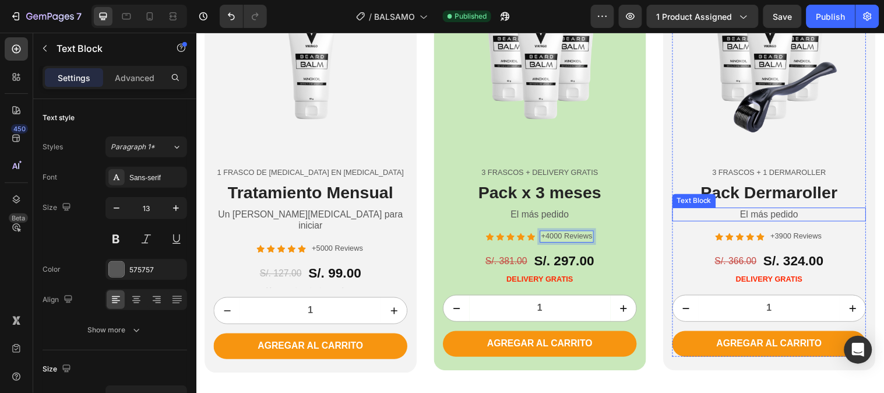
click at [759, 215] on p "El más pedido" at bounding box center [779, 217] width 195 height 12
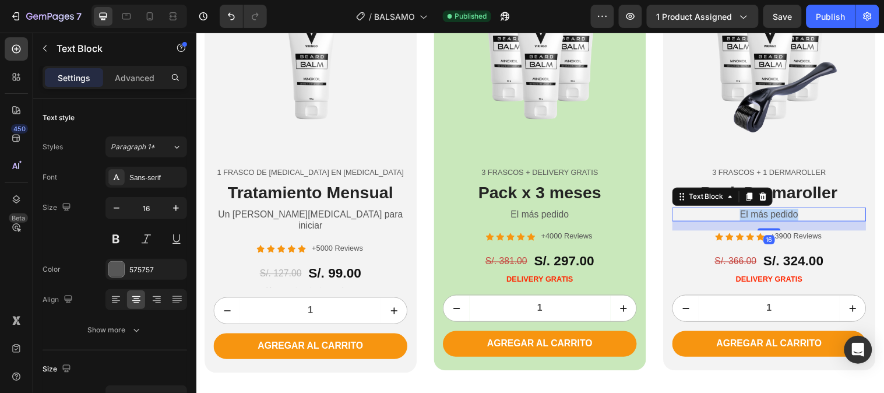
click at [759, 215] on p "El más pedido" at bounding box center [779, 217] width 195 height 12
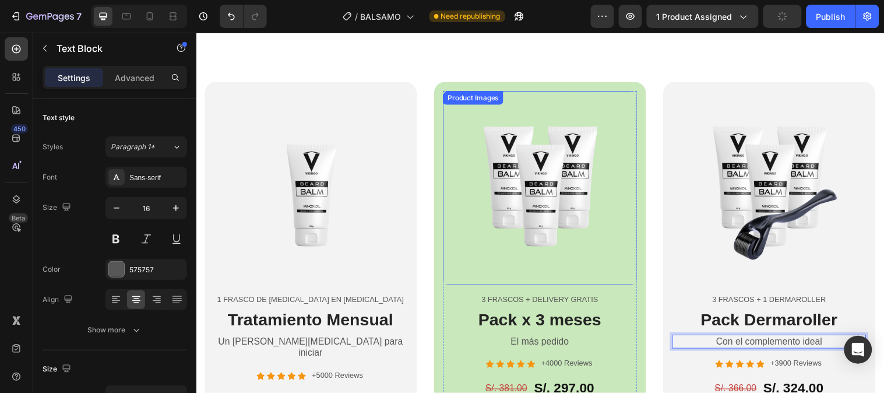
scroll to position [971, 0]
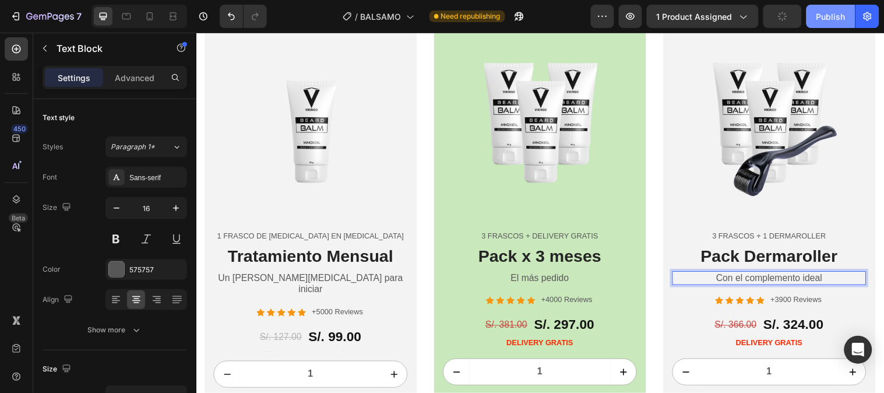
click at [828, 24] on button "Publish" at bounding box center [831, 16] width 49 height 23
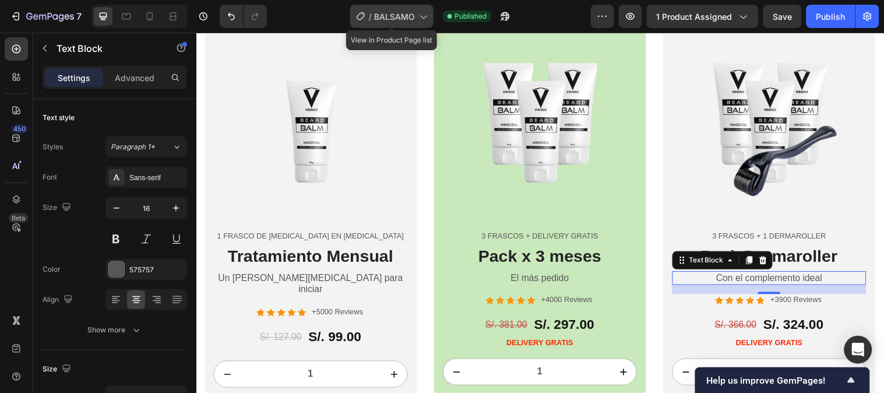
click at [410, 15] on span "BALSAMO" at bounding box center [394, 16] width 41 height 12
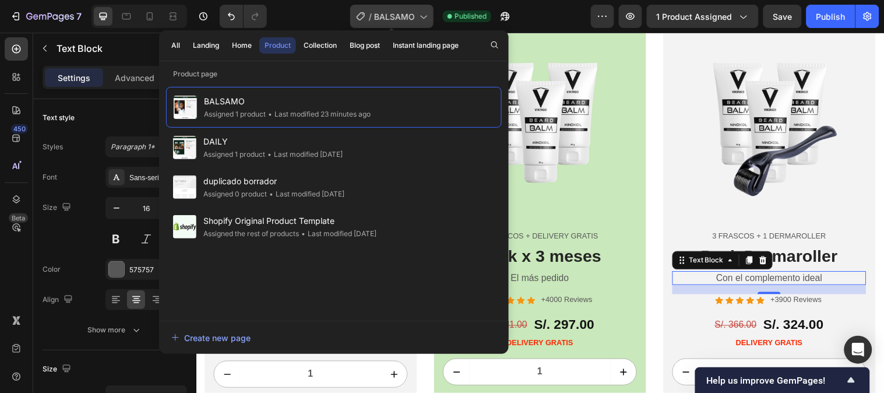
click at [398, 12] on span "BALSAMO" at bounding box center [394, 16] width 41 height 12
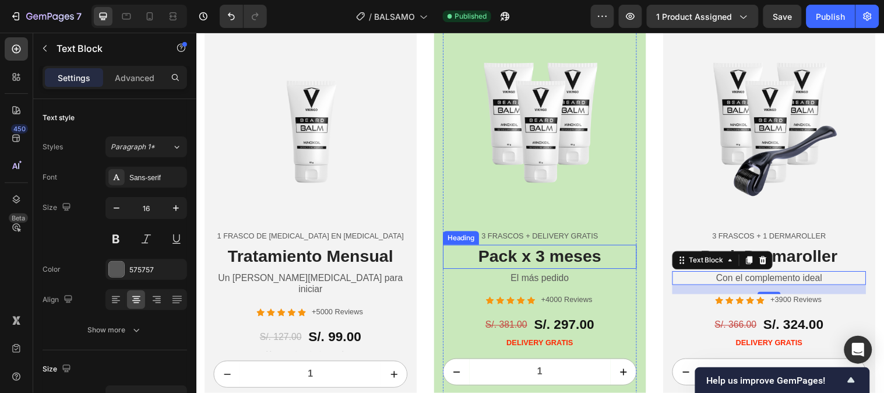
click at [519, 255] on p "Pack x 3 meses" at bounding box center [545, 260] width 195 height 22
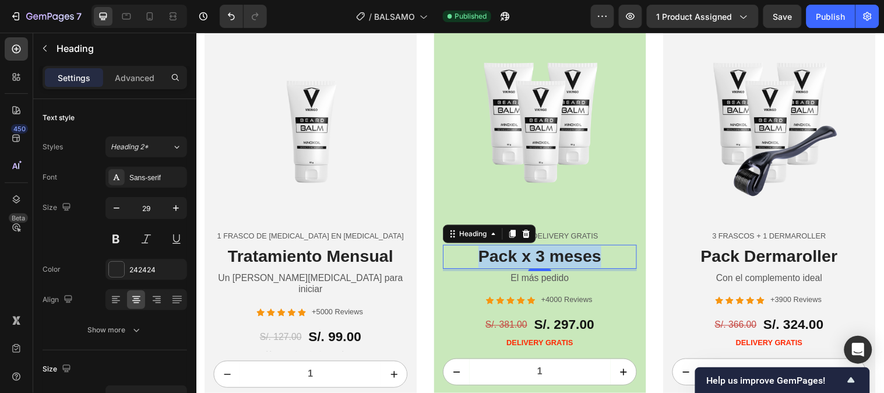
click at [519, 255] on p "Pack x 3 meses" at bounding box center [545, 260] width 195 height 22
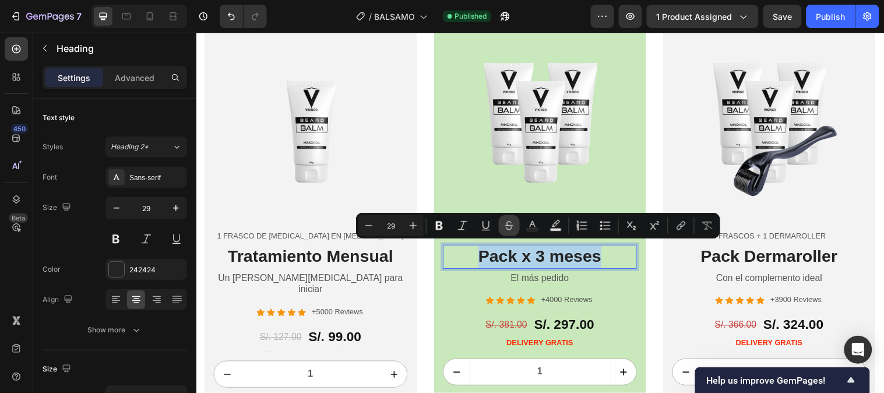
copy p "Pack x 3 meses"
click at [558, 347] on p "DELIVERY GRATIS" at bounding box center [545, 348] width 195 height 10
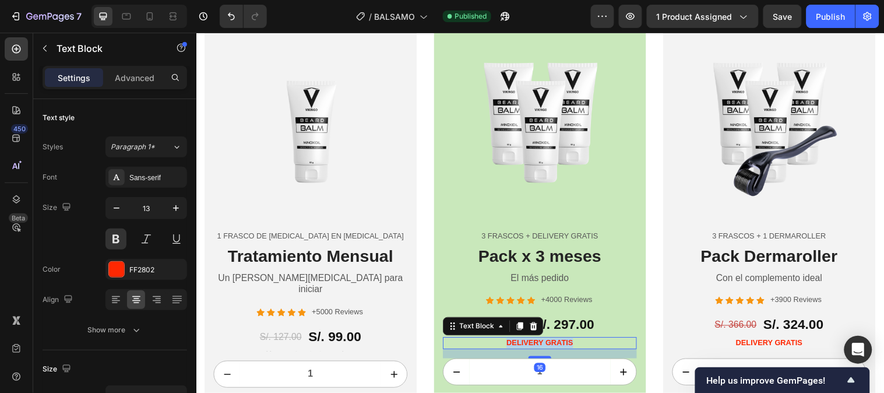
click at [558, 347] on p "DELIVERY GRATIS" at bounding box center [545, 348] width 195 height 10
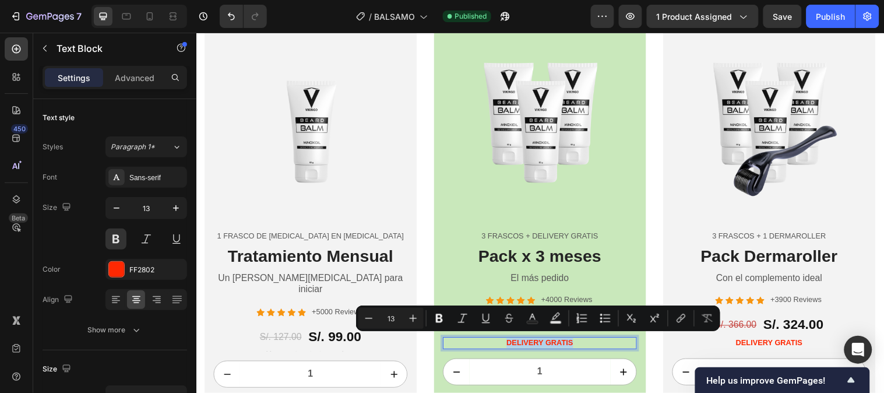
copy p "DELIVERY GRATIS"
click at [553, 234] on p "3 frascos + DELIVERY GRATIS" at bounding box center [545, 239] width 195 height 10
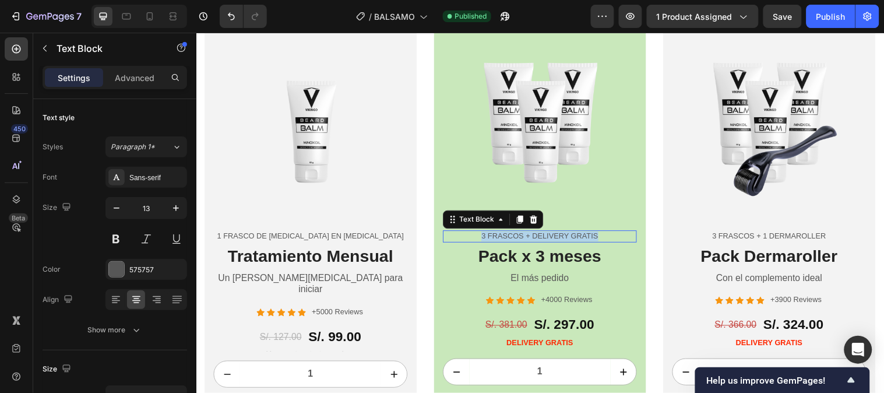
click at [553, 234] on p "3 frascos + DELIVERY GRATIS" at bounding box center [545, 239] width 195 height 10
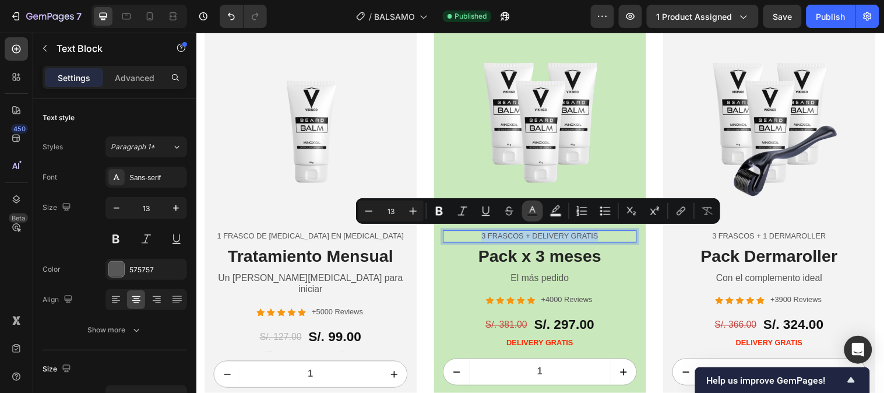
copy p "3 frascos + DELIVERY GRATIS"
click at [725, 254] on h2 "Pack Dermaroller" at bounding box center [778, 260] width 197 height 24
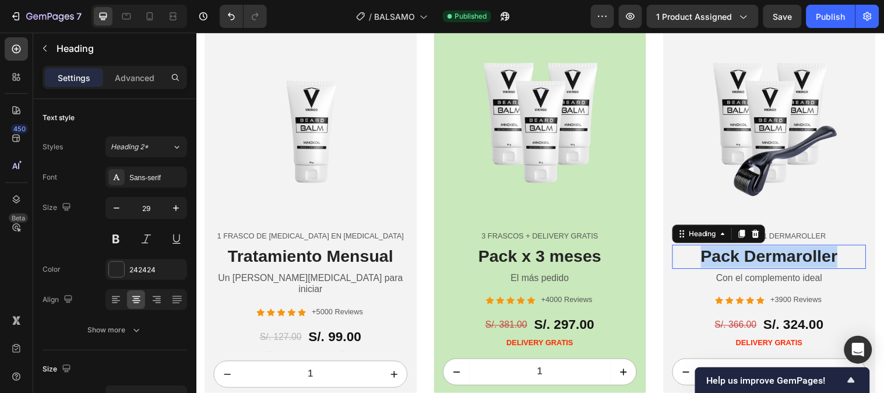
click at [725, 254] on p "Pack Dermaroller" at bounding box center [779, 260] width 195 height 22
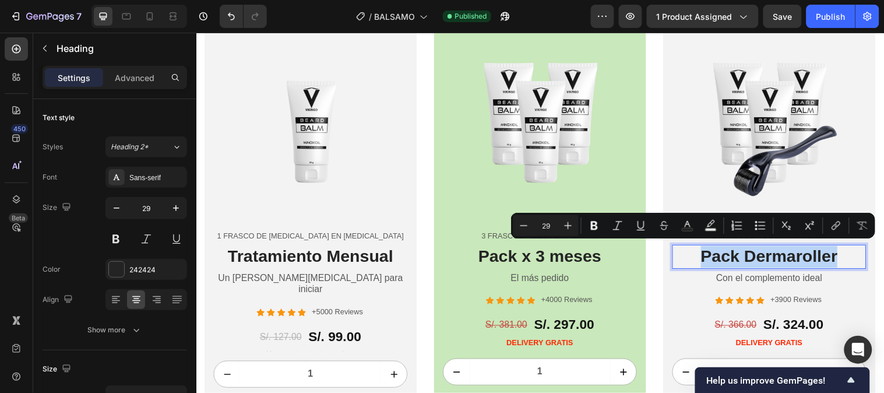
copy p "Pack Dermaroller"
click at [772, 306] on div "Product Price" at bounding box center [799, 313] width 55 height 14
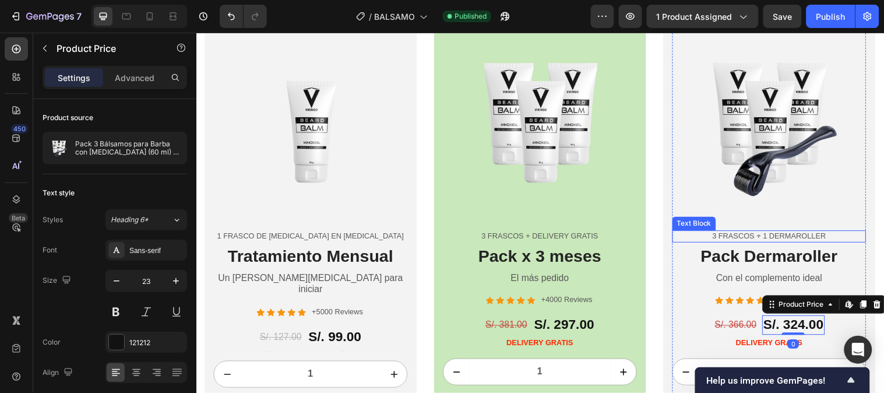
click at [739, 233] on div "3 frascos + 1 dermaroller" at bounding box center [778, 239] width 197 height 12
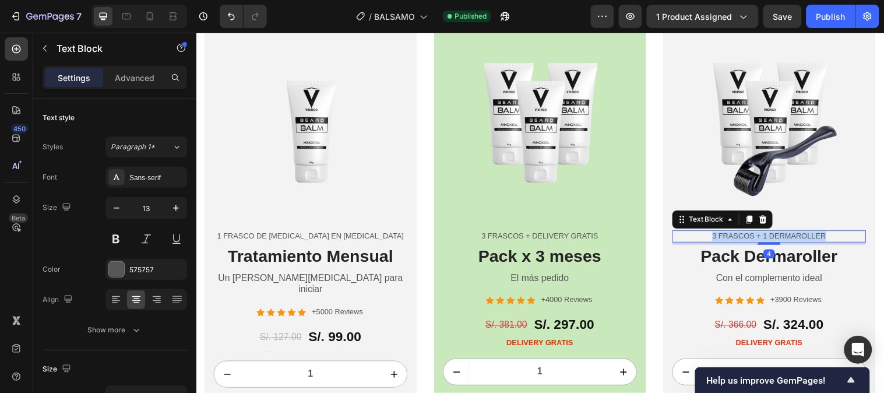
click at [739, 233] on div "3 frascos + 1 dermaroller" at bounding box center [778, 239] width 197 height 12
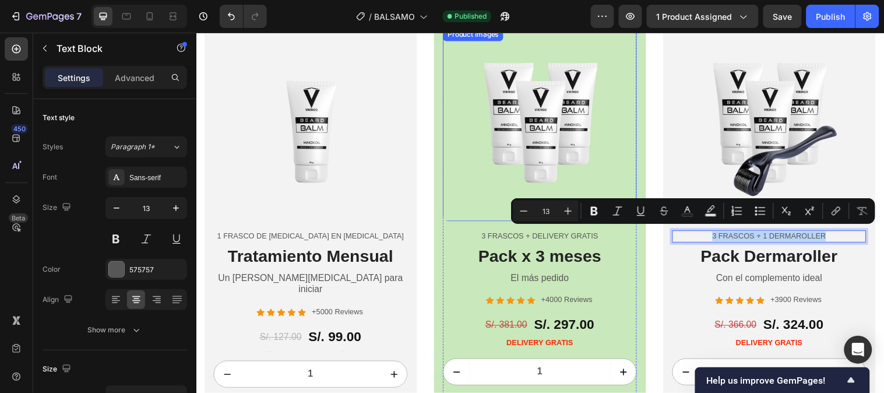
copy p "3 frascos + 1 dermaroller"
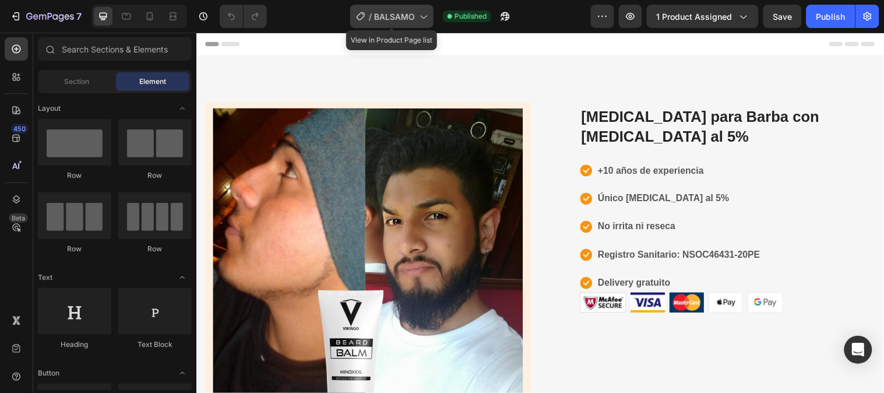
click at [395, 15] on span "BALSAMO" at bounding box center [394, 16] width 41 height 12
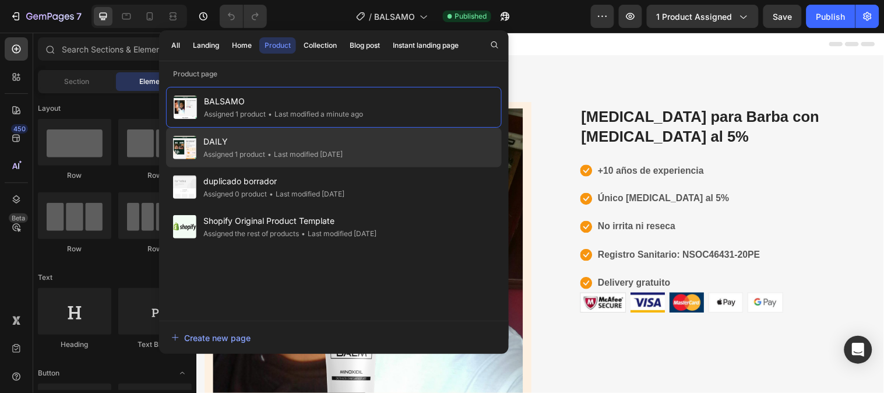
click at [343, 144] on span "DAILY" at bounding box center [272, 142] width 139 height 14
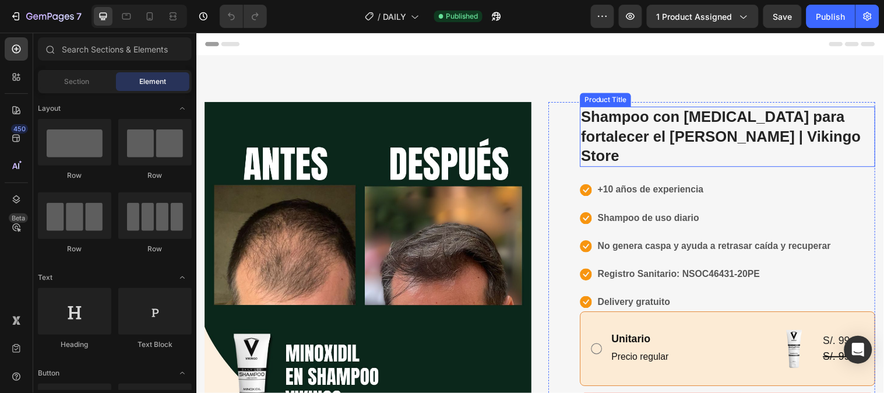
scroll to position [259, 0]
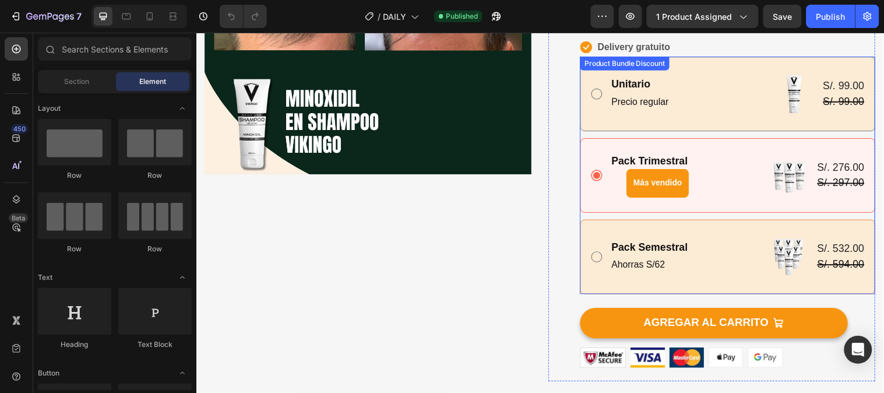
click at [602, 107] on div "Unitario Text Block Precio regular Text Block Image S/. 99.00 Product Price Pro…" at bounding box center [737, 95] width 300 height 76
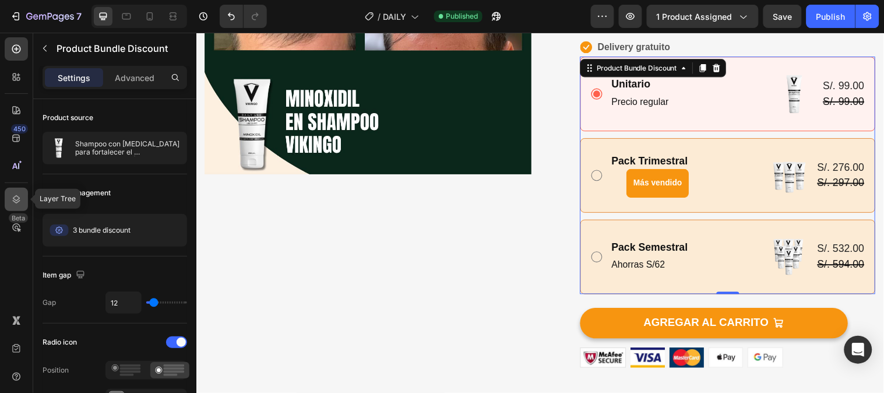
click at [15, 199] on icon at bounding box center [17, 199] width 8 height 8
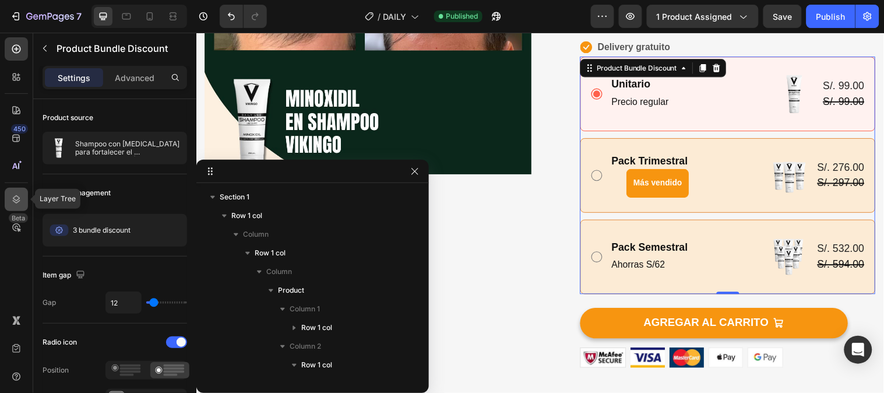
scroll to position [202, 0]
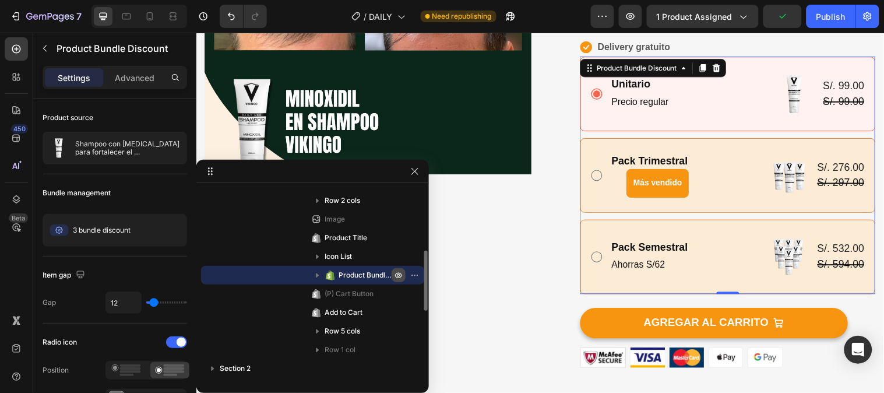
click at [398, 273] on icon "button" at bounding box center [398, 276] width 7 height 6
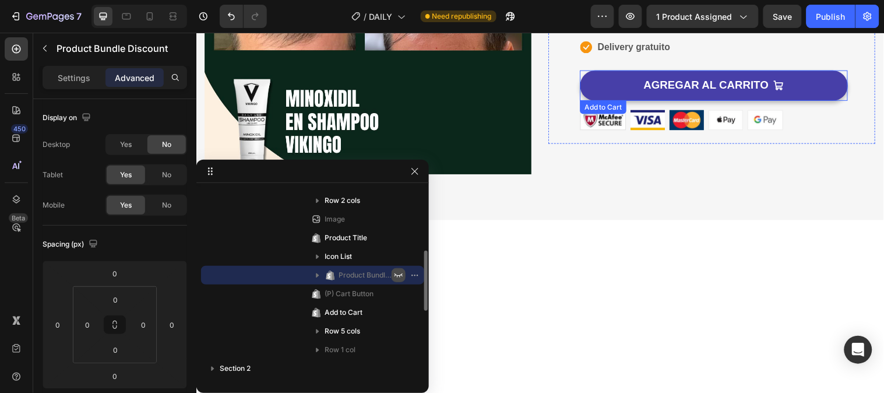
click at [608, 71] on button "AGREGAR AL CARRITO" at bounding box center [723, 86] width 272 height 31
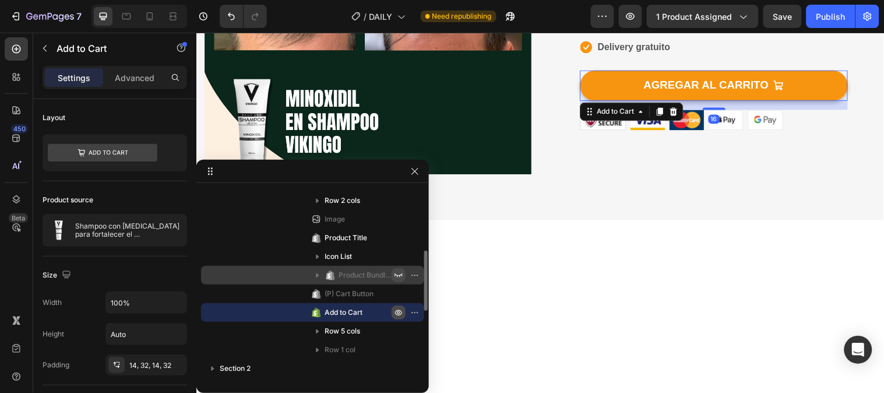
click at [395, 313] on icon "button" at bounding box center [398, 312] width 9 height 9
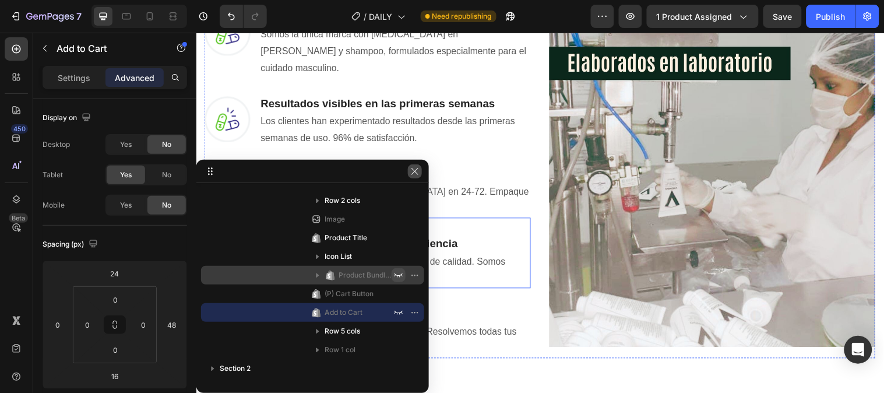
scroll to position [583, 0]
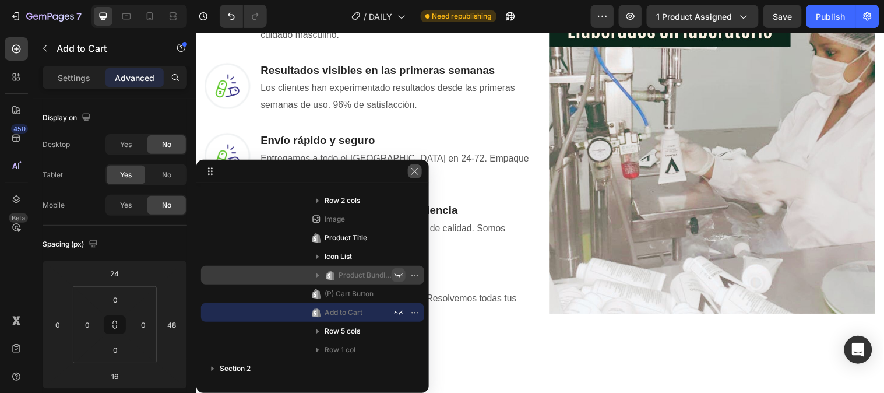
click at [417, 167] on icon "button" at bounding box center [414, 171] width 9 height 9
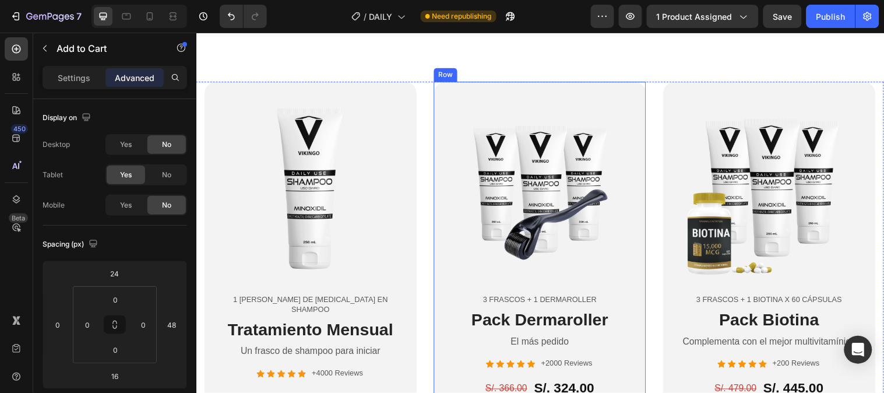
scroll to position [971, 0]
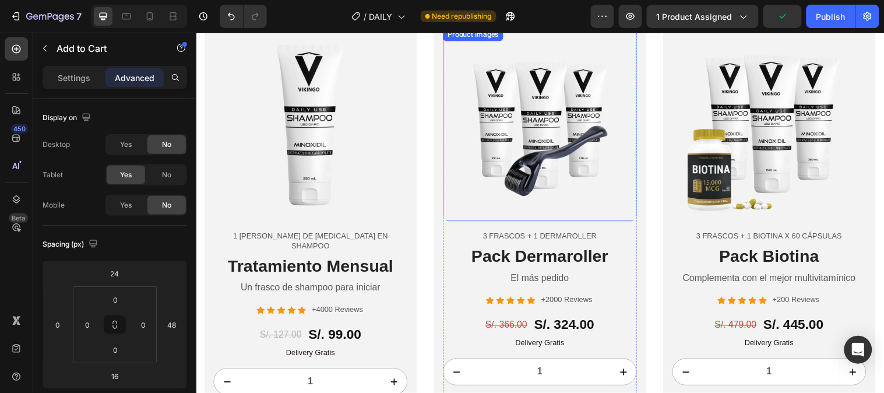
click at [553, 158] on img at bounding box center [545, 125] width 197 height 197
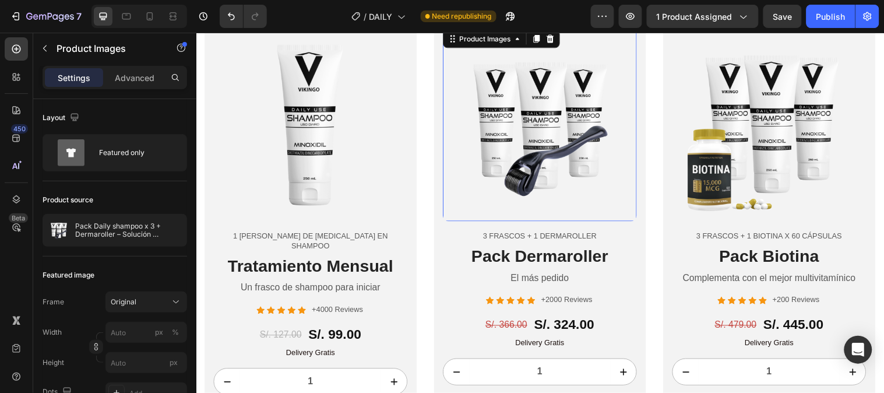
scroll to position [907, 0]
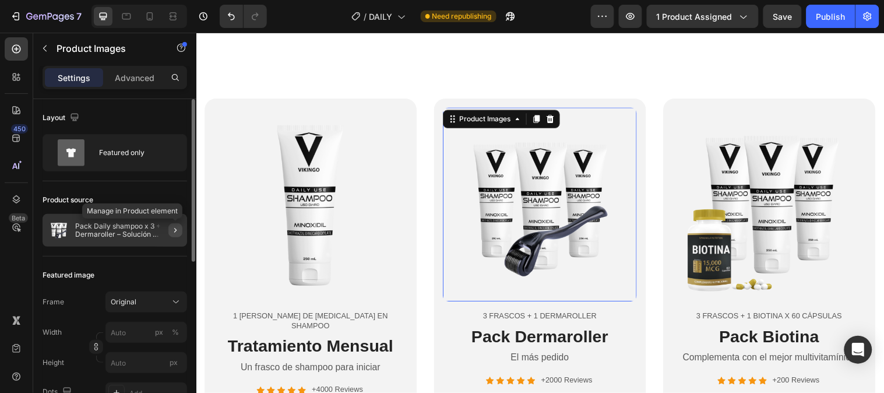
click at [173, 232] on icon "button" at bounding box center [175, 230] width 9 height 9
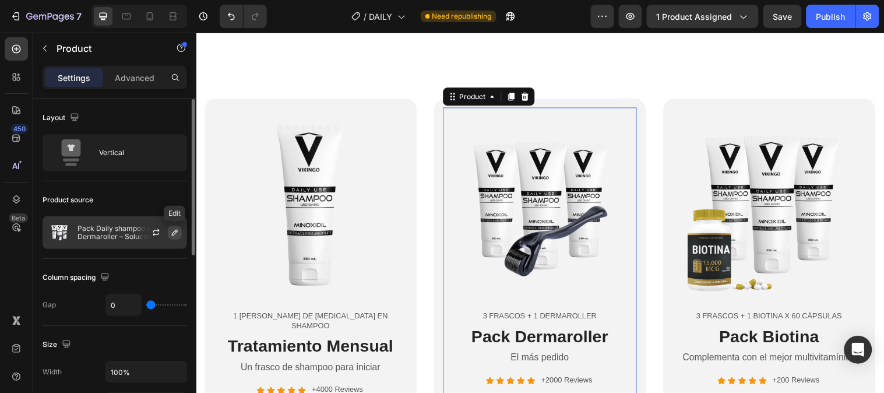
click at [171, 232] on icon "button" at bounding box center [174, 232] width 9 height 9
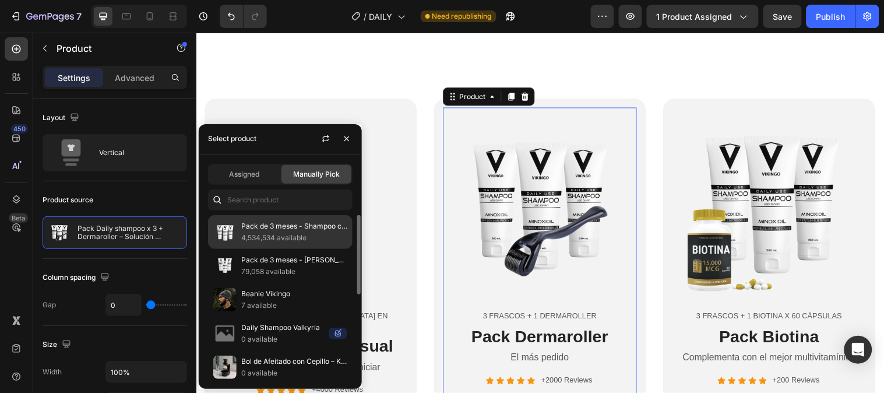
click at [289, 234] on p "4,534,534 available" at bounding box center [294, 238] width 106 height 12
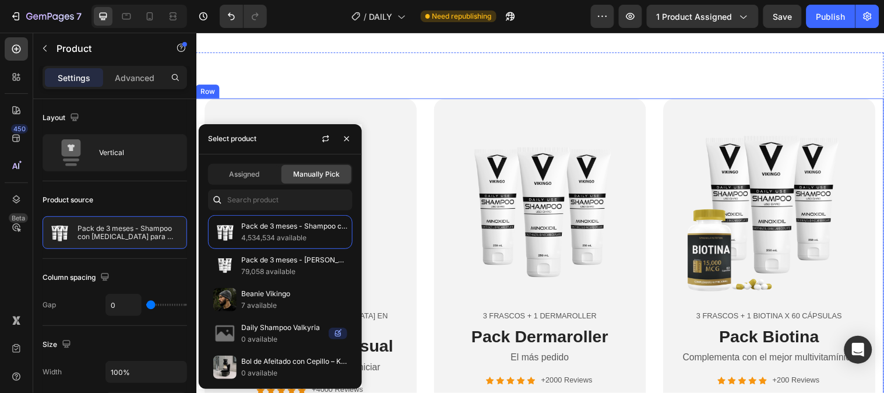
click at [426, 172] on div "Product Images 1 FRASCO DE MINOXIDIL EN SHAMPOO Text Block Tratamiento Mensual …" at bounding box center [546, 315] width 700 height 433
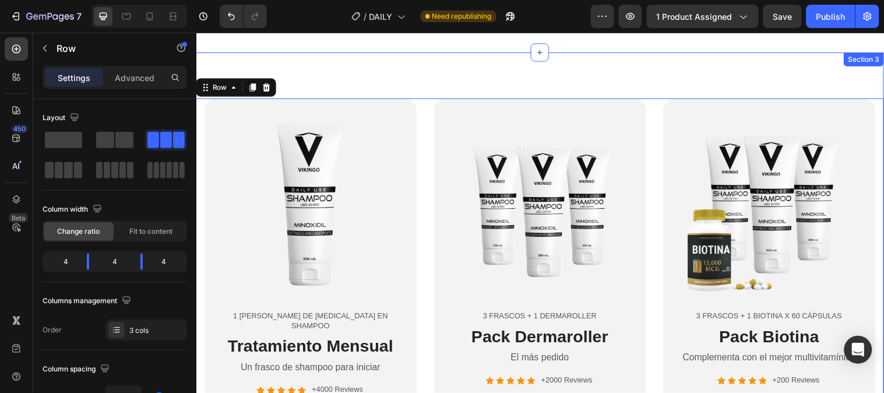
click at [582, 71] on div "Product Images 1 FRASCO DE MINOXIDIL EN SHAMPOO Text Block Tratamiento Mensual …" at bounding box center [546, 315] width 700 height 526
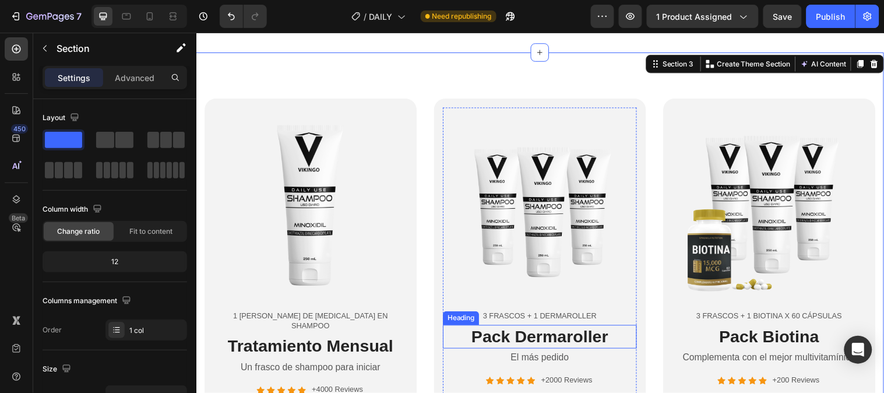
click at [546, 329] on h2 "Pack Dermaroller" at bounding box center [545, 341] width 197 height 24
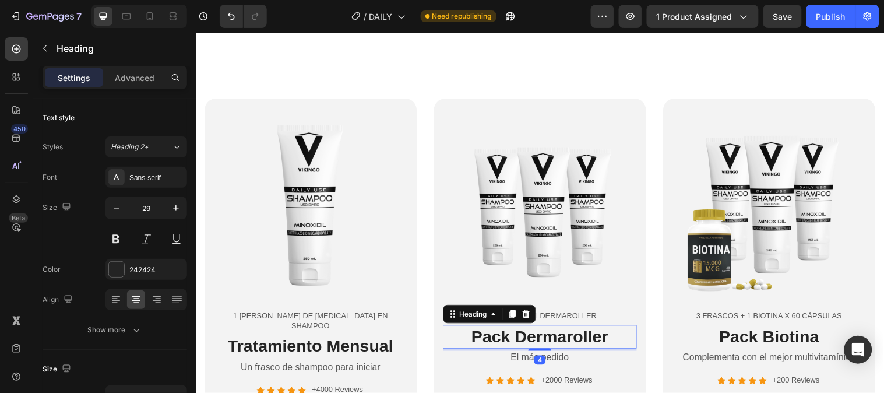
click at [546, 329] on h2 "Pack Dermaroller" at bounding box center [545, 341] width 197 height 24
click at [546, 331] on p "Pack Dermaroller" at bounding box center [545, 342] width 195 height 22
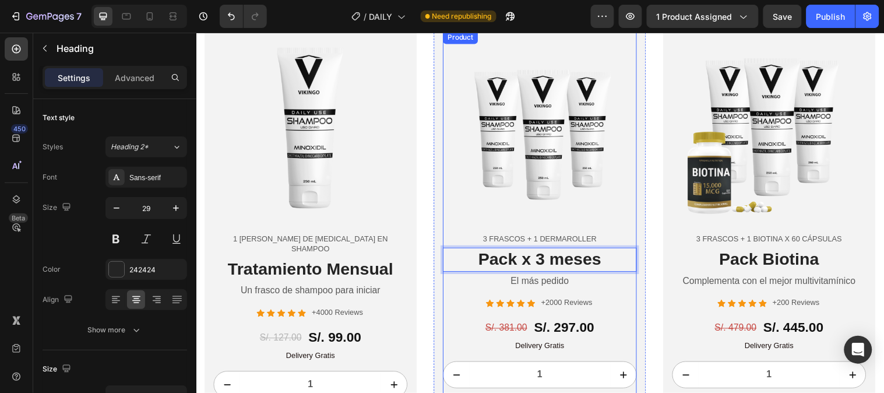
scroll to position [971, 0]
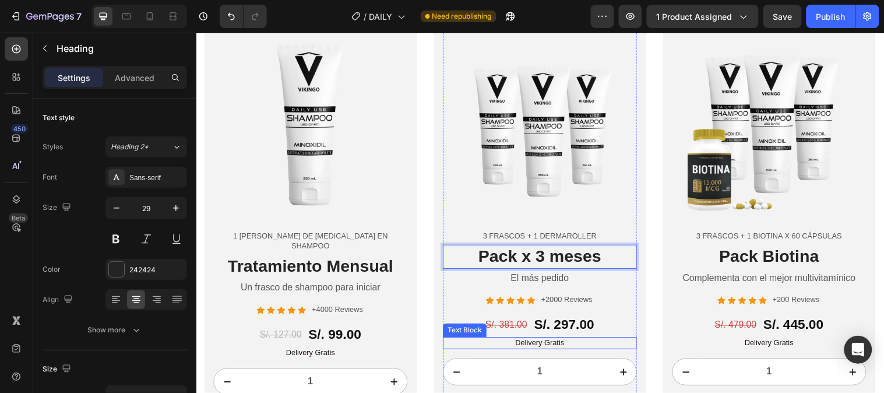
click at [546, 343] on p "Delivery Gratis" at bounding box center [545, 348] width 195 height 10
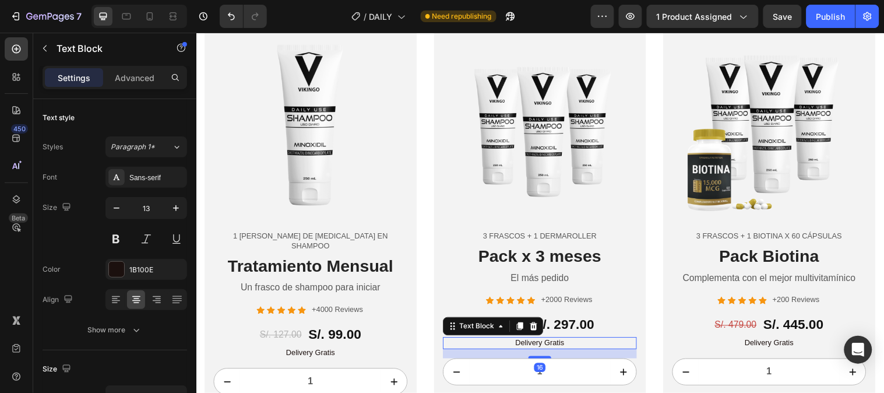
click at [546, 343] on p "Delivery Gratis" at bounding box center [545, 348] width 195 height 10
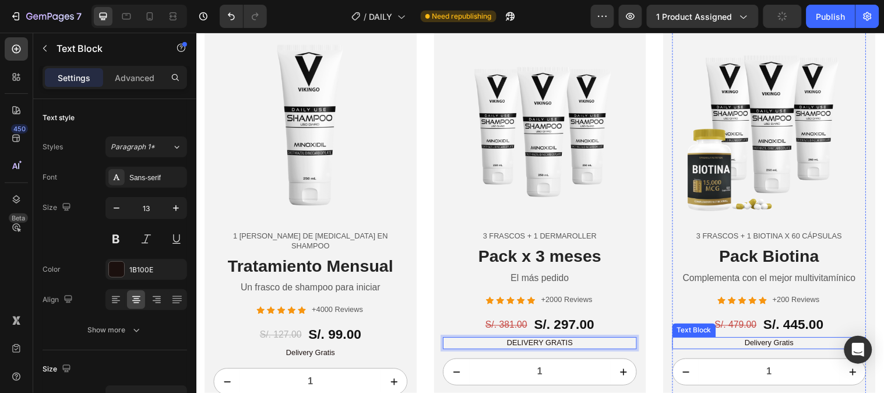
click at [771, 343] on p "Delivery Gratis" at bounding box center [779, 348] width 195 height 10
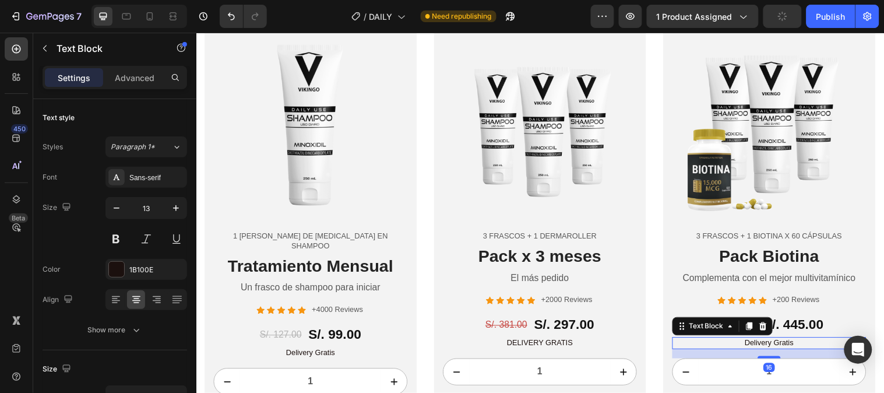
click at [771, 343] on p "Delivery Gratis" at bounding box center [779, 348] width 195 height 10
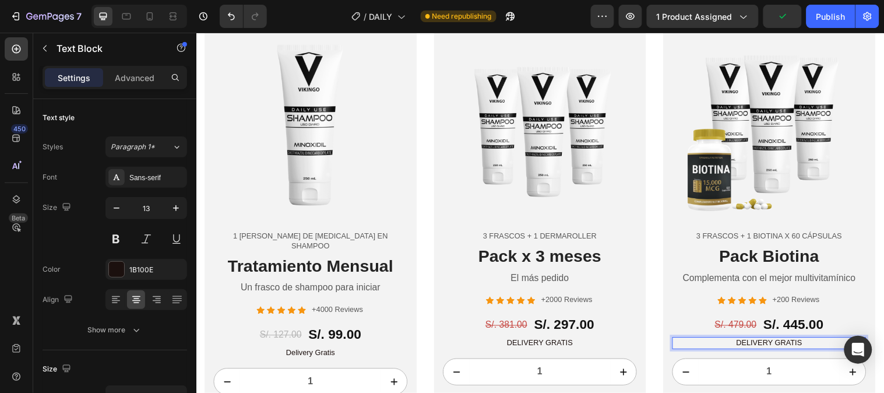
click at [771, 343] on p "DELIVERY GRATIS" at bounding box center [779, 348] width 195 height 10
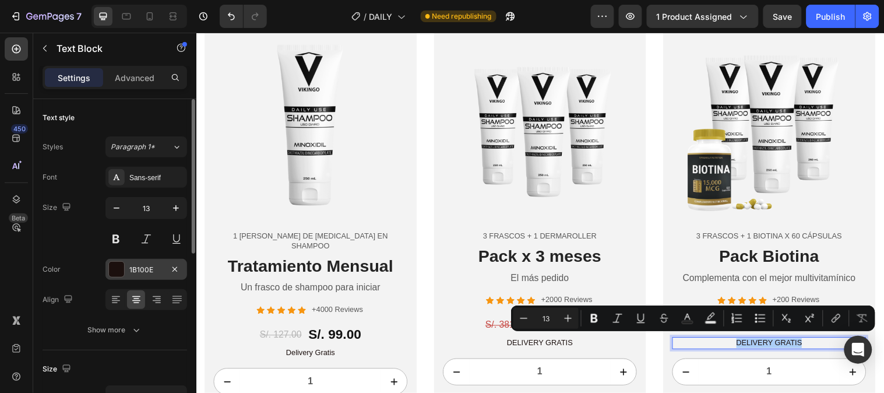
click at [115, 264] on div at bounding box center [116, 269] width 15 height 15
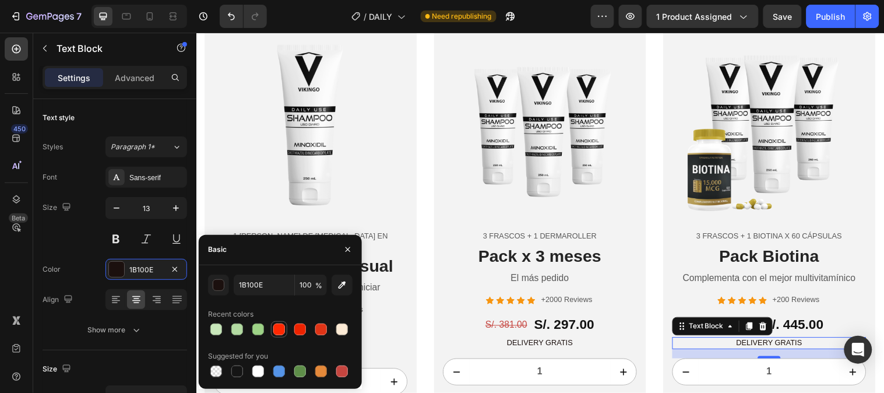
click at [283, 329] on div at bounding box center [279, 330] width 12 height 12
type input "FF2802"
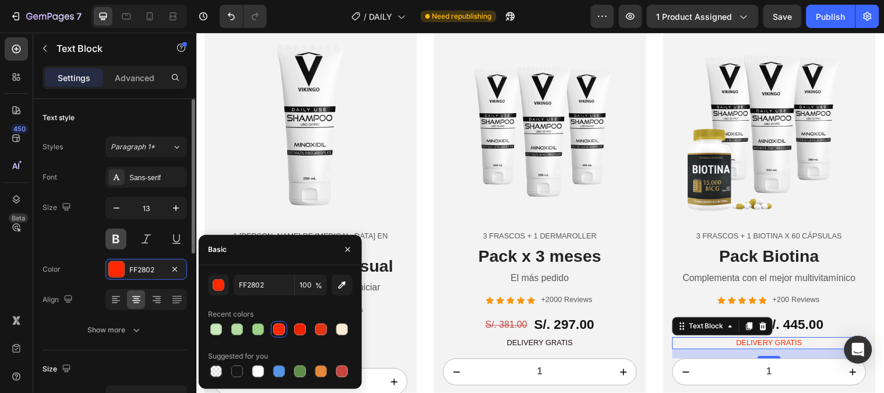
click at [121, 241] on button at bounding box center [116, 239] width 21 height 21
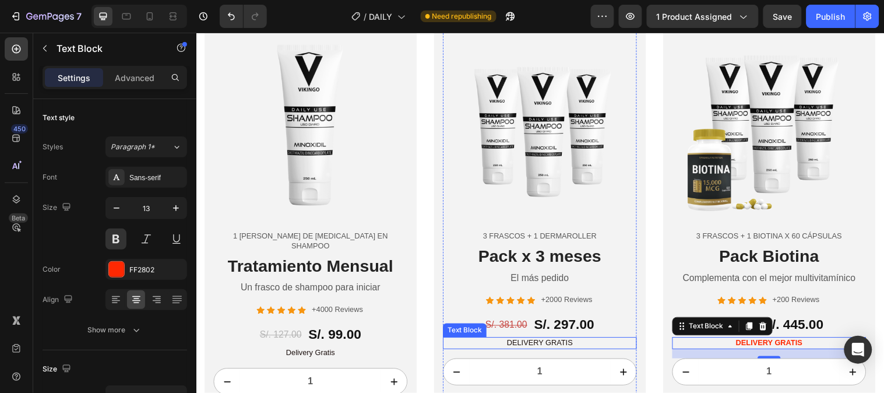
click at [543, 343] on p "DELIVERY GRATIS" at bounding box center [545, 348] width 195 height 10
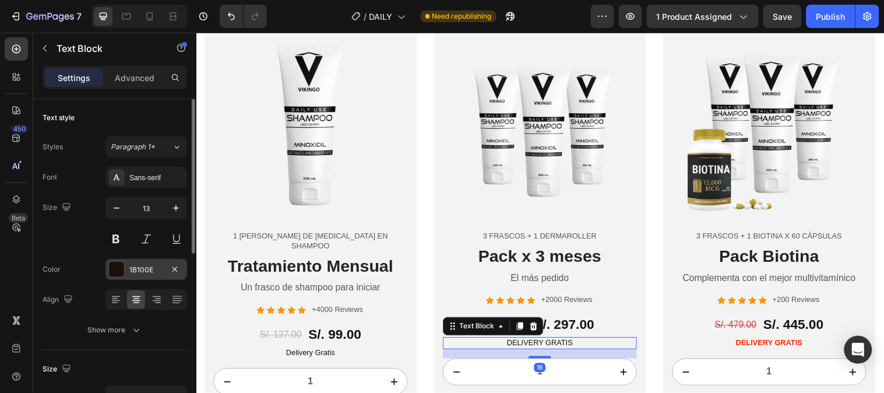
click at [108, 265] on div at bounding box center [116, 269] width 16 height 16
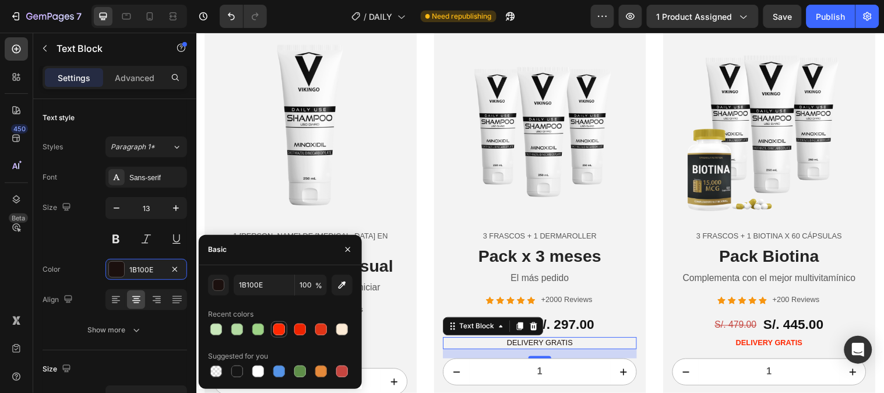
click at [274, 327] on div at bounding box center [279, 330] width 12 height 12
type input "FF2802"
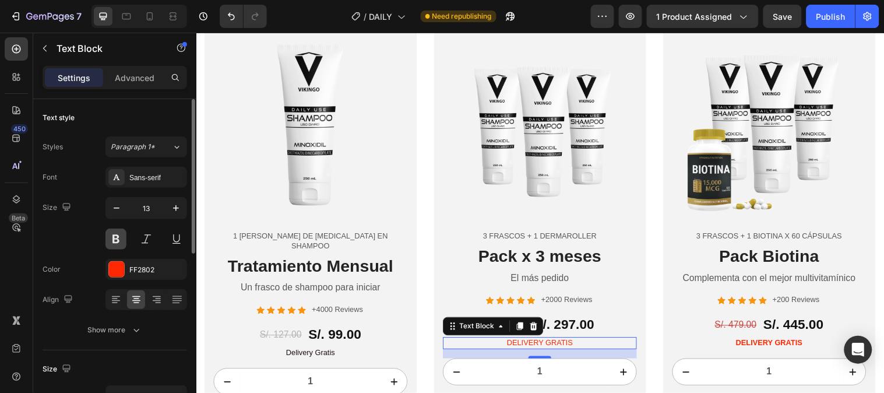
drag, startPoint x: 119, startPoint y: 240, endPoint x: 110, endPoint y: 148, distance: 92.6
click at [119, 240] on button at bounding box center [116, 239] width 21 height 21
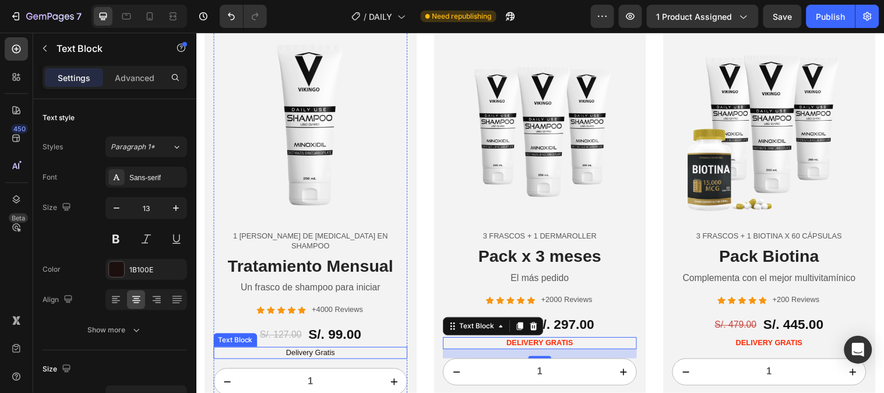
click at [307, 353] on p "Delivery Gratis" at bounding box center [312, 358] width 195 height 10
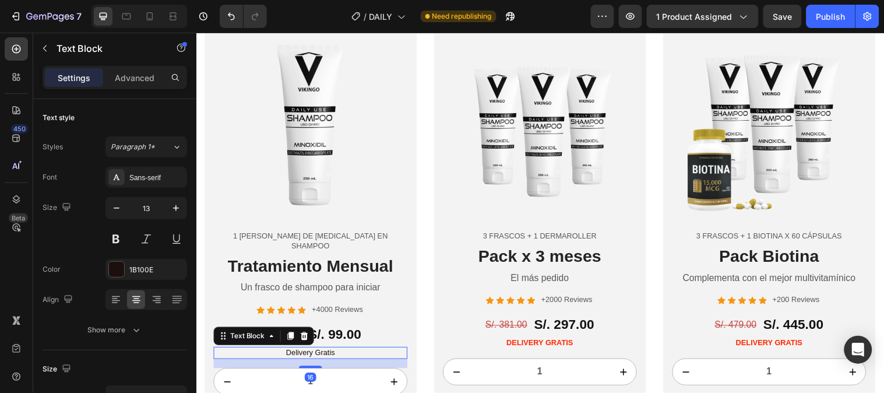
click at [307, 353] on p "Delivery Gratis" at bounding box center [312, 358] width 195 height 10
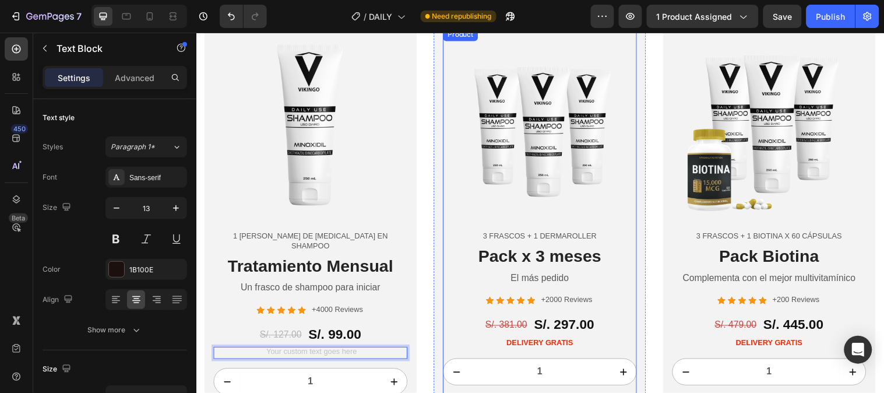
click at [545, 227] on div "Product Images 3 frascos + 1 dermaroller Text Block Pack x 3 meses Heading El m…" at bounding box center [545, 162] width 197 height 271
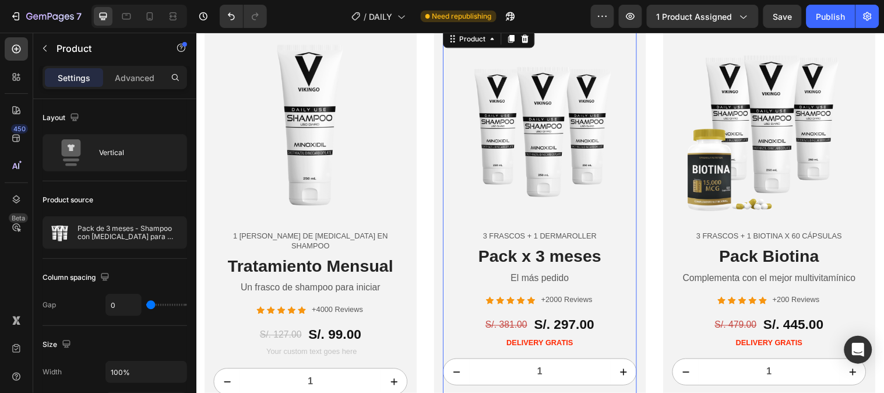
click at [545, 227] on div "Product Images 3 frascos + 1 dermaroller Text Block Pack x 3 meses Heading El m…" at bounding box center [545, 162] width 197 height 271
click at [543, 234] on p "3 frascos + 1 dermaroller" at bounding box center [545, 239] width 195 height 10
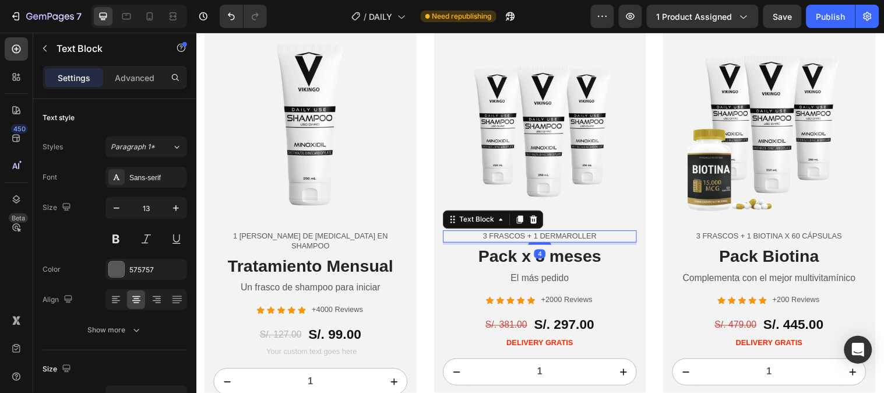
click at [543, 234] on p "3 frascos + 1 dermaroller" at bounding box center [545, 239] width 195 height 10
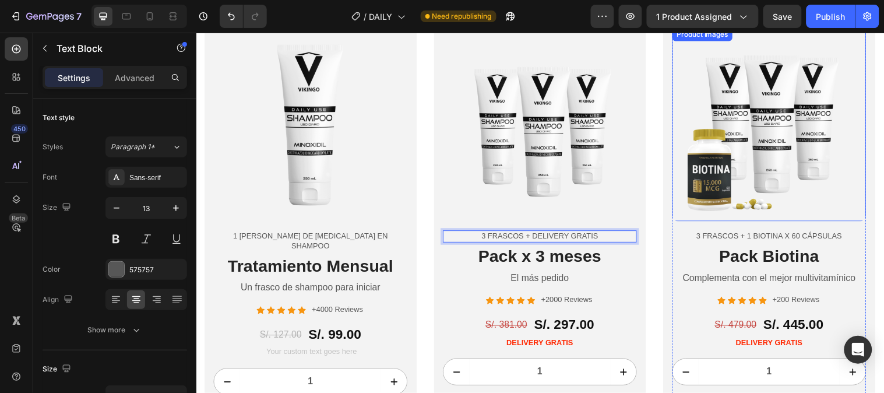
click at [797, 129] on img at bounding box center [778, 125] width 197 height 197
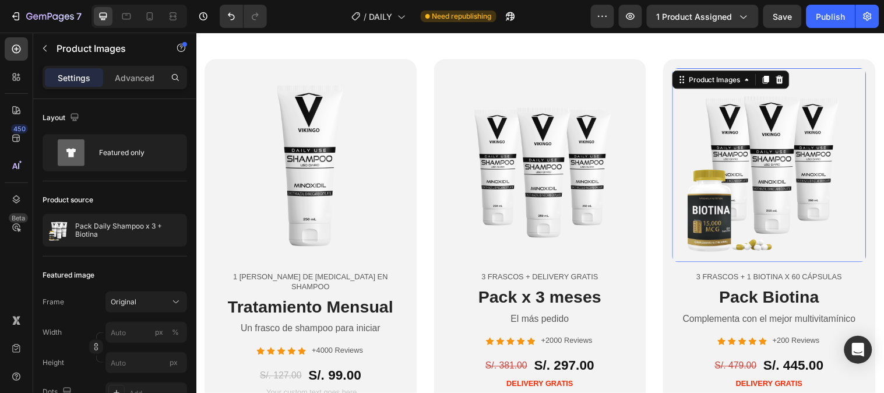
scroll to position [907, 0]
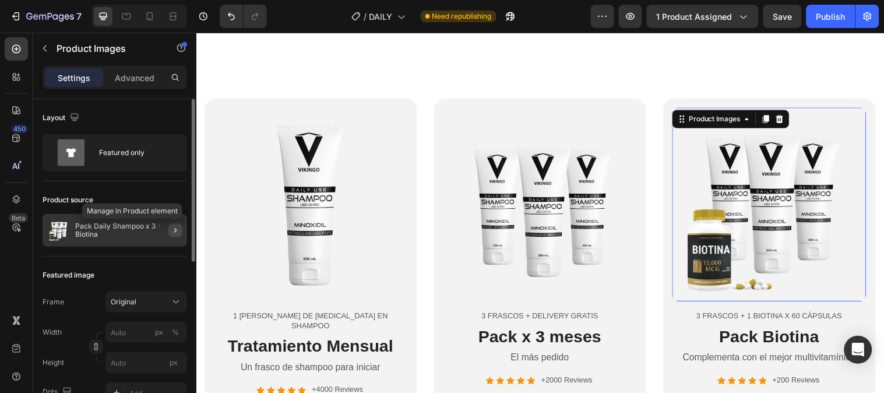
click at [177, 230] on icon "button" at bounding box center [175, 230] width 9 height 9
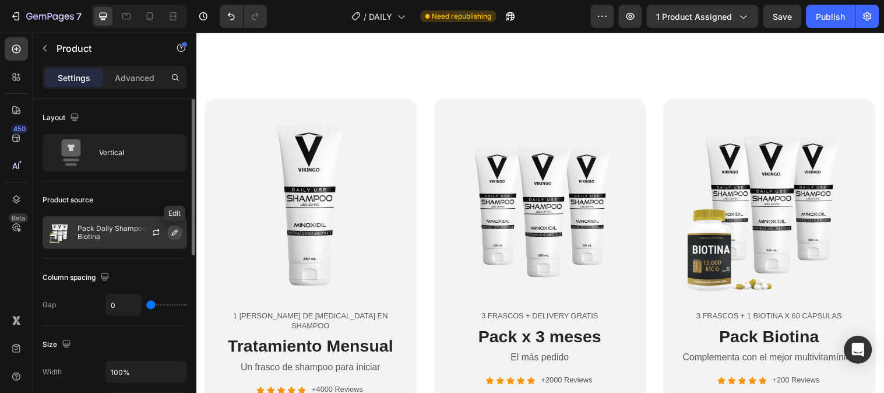
click at [173, 234] on icon "button" at bounding box center [174, 232] width 9 height 9
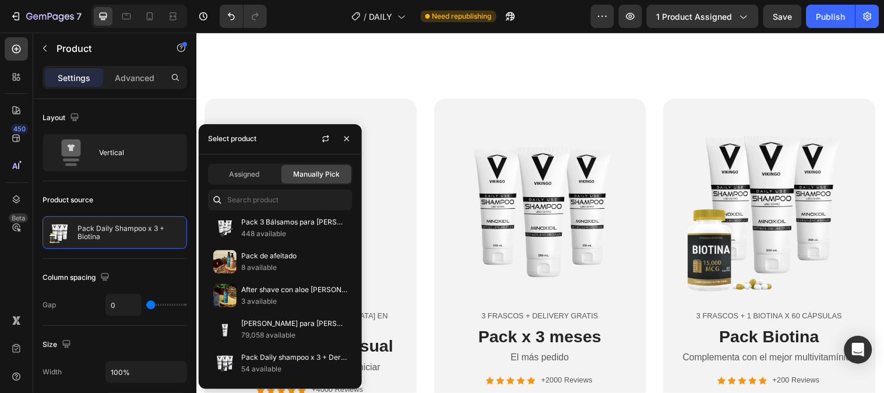
scroll to position [644, 0]
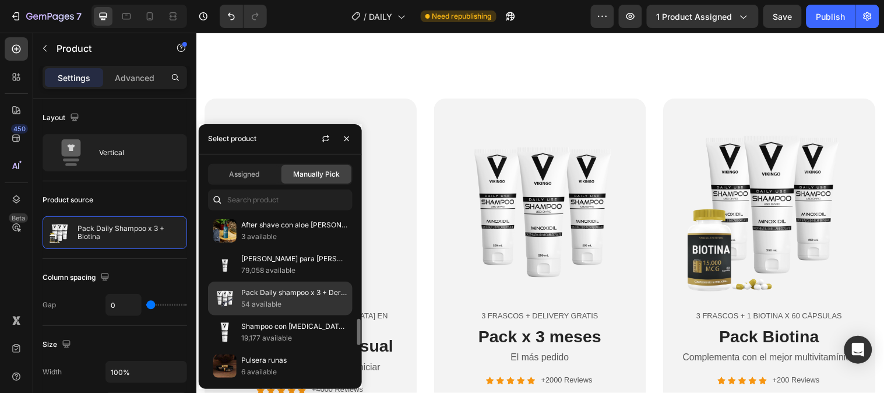
click at [265, 293] on p "Pack Daily shampoo x 3 + Dermaroller – Solución completa para la pérdida de cab…" at bounding box center [294, 293] width 106 height 12
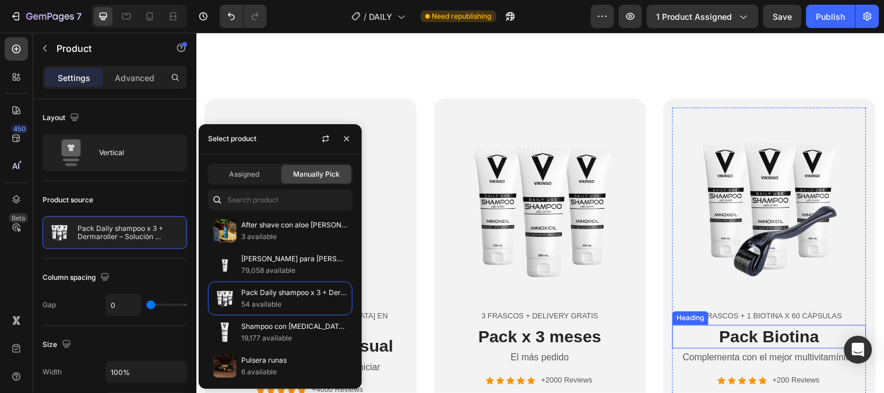
click at [739, 329] on h2 "Pack Biotina" at bounding box center [778, 341] width 197 height 24
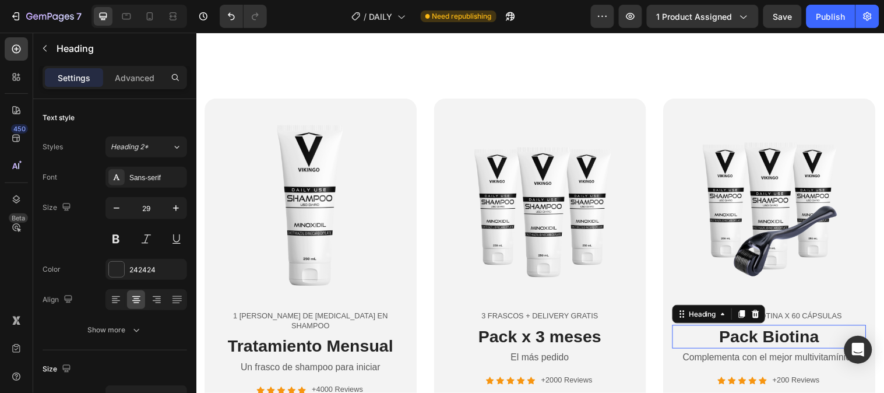
click at [739, 329] on h2 "Pack Biotina" at bounding box center [778, 341] width 197 height 24
click at [739, 331] on p "Pack Biotina" at bounding box center [779, 342] width 195 height 22
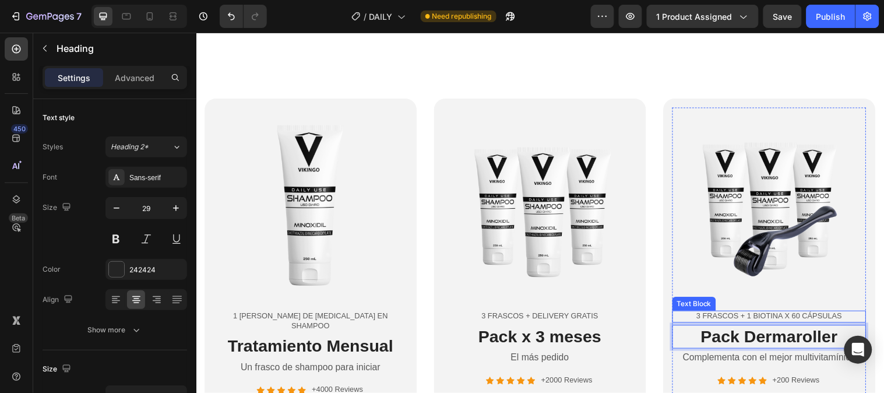
click at [763, 316] on p "3 frascos + 1 biotina x 60 cápsulas" at bounding box center [779, 321] width 195 height 10
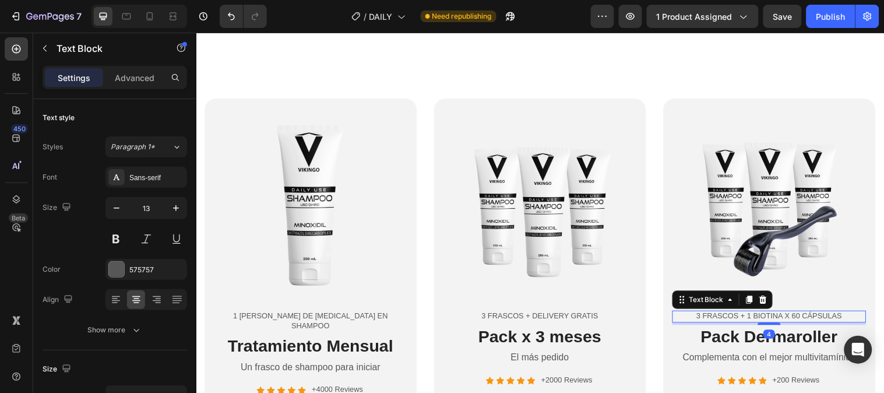
click at [763, 316] on p "3 frascos + 1 biotina x 60 cápsulas" at bounding box center [779, 321] width 195 height 10
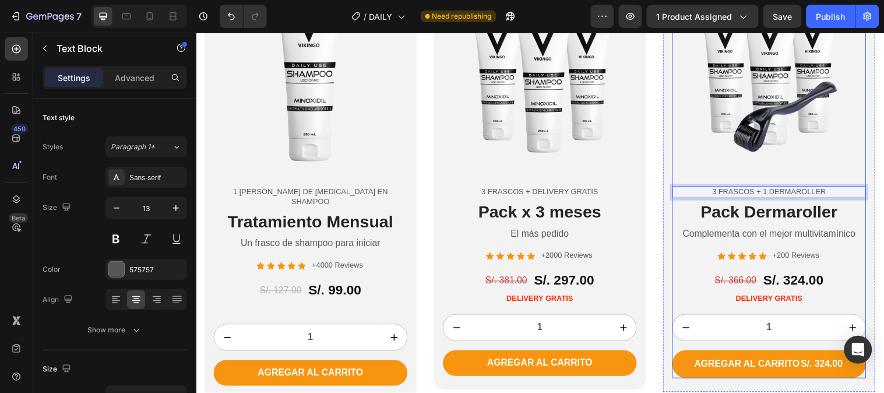
scroll to position [1036, 0]
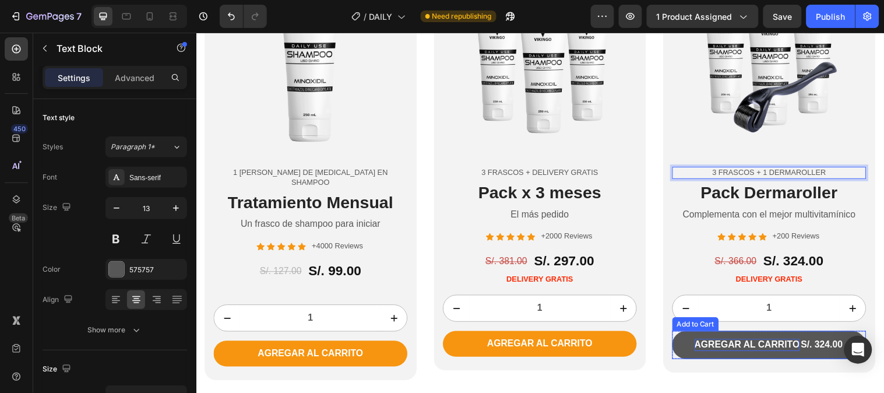
click at [733, 346] on div "Agregar al carrito" at bounding box center [756, 349] width 107 height 12
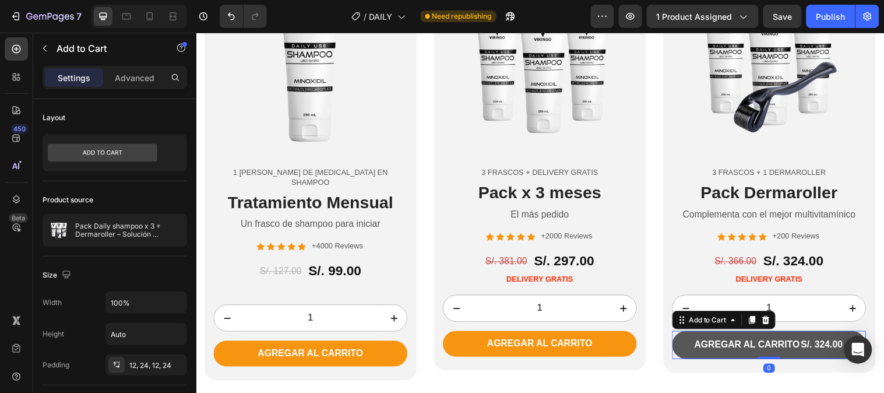
click at [689, 346] on button "Agregar al carrito S/. 324.00" at bounding box center [778, 349] width 197 height 29
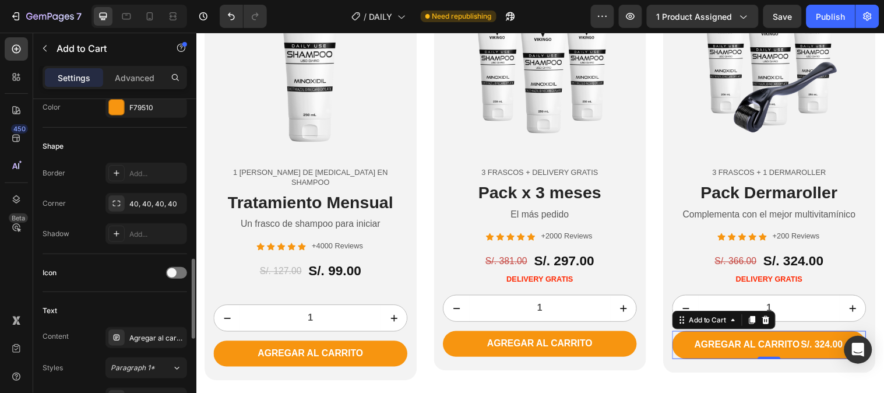
scroll to position [388, 0]
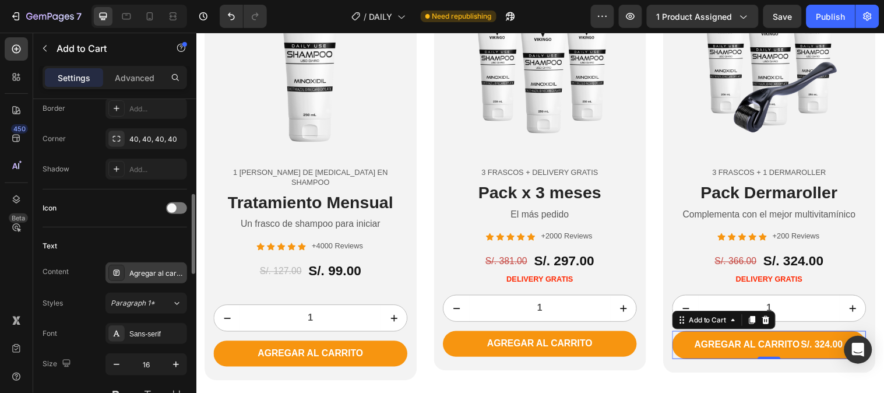
click at [135, 268] on div "Agregar al carrito" at bounding box center [156, 273] width 55 height 10
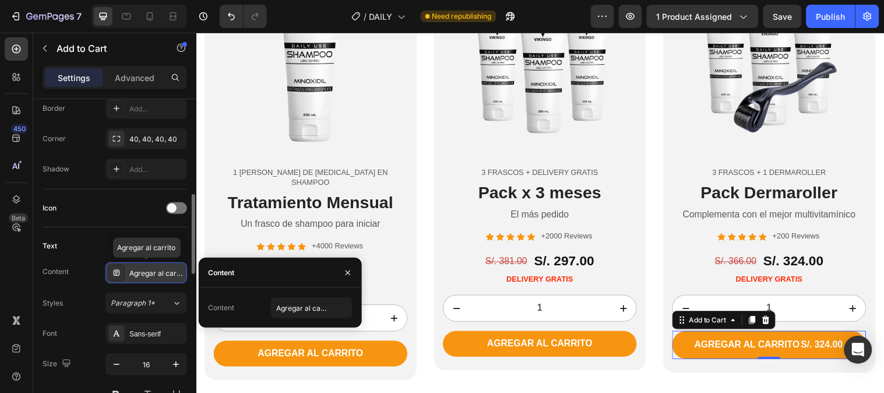
click at [135, 268] on div "Agregar al carrito" at bounding box center [156, 273] width 55 height 10
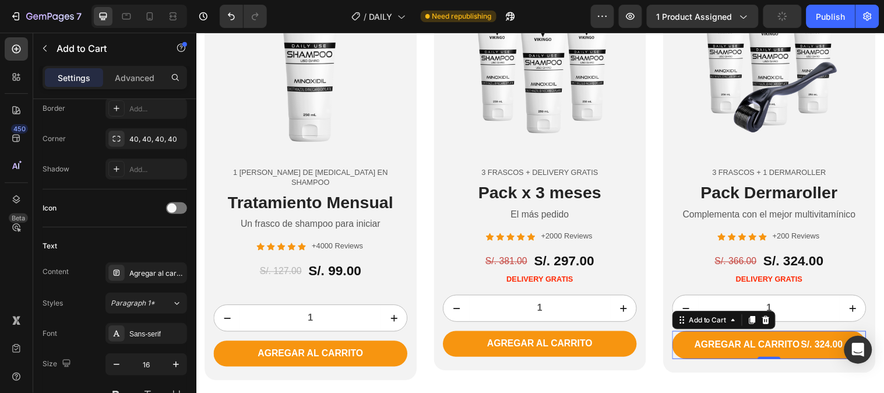
scroll to position [0, 0]
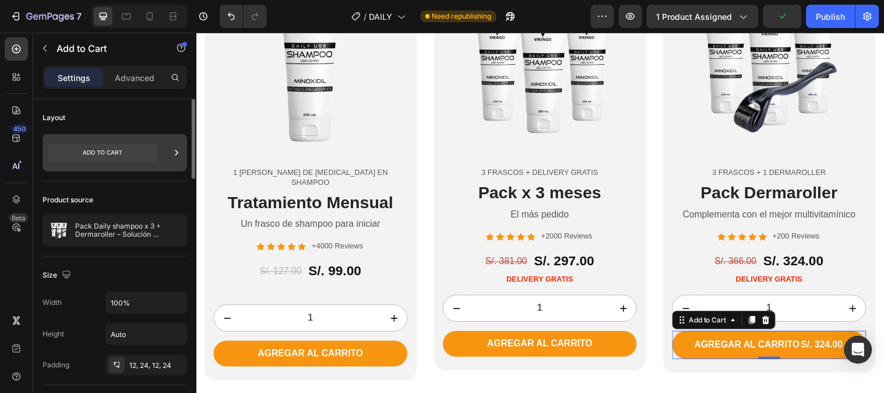
click at [121, 160] on icon at bounding box center [103, 152] width 110 height 17
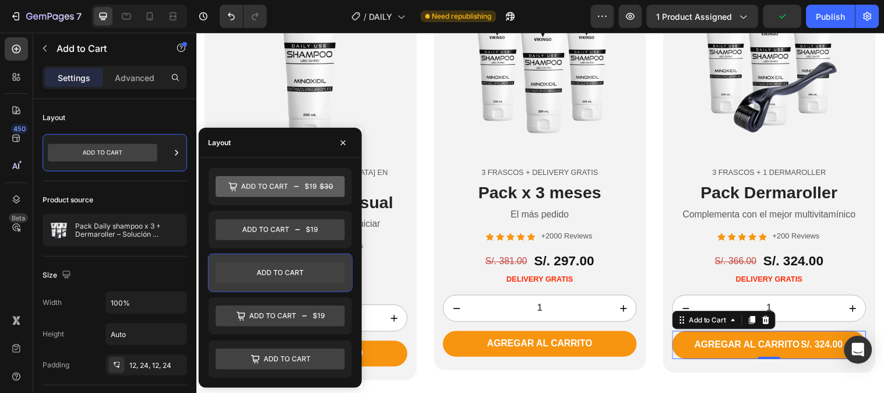
click at [247, 274] on icon at bounding box center [280, 273] width 129 height 21
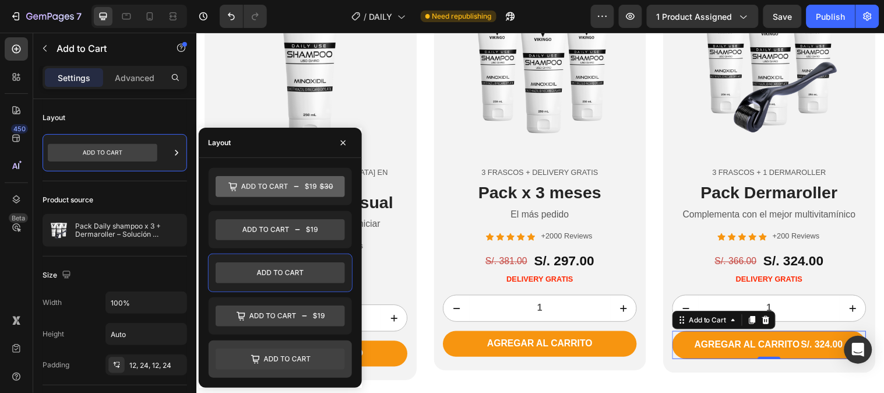
drag, startPoint x: 240, startPoint y: 310, endPoint x: 253, endPoint y: 356, distance: 48.0
click at [253, 356] on div at bounding box center [280, 272] width 145 height 211
click at [253, 356] on icon at bounding box center [255, 359] width 8 height 7
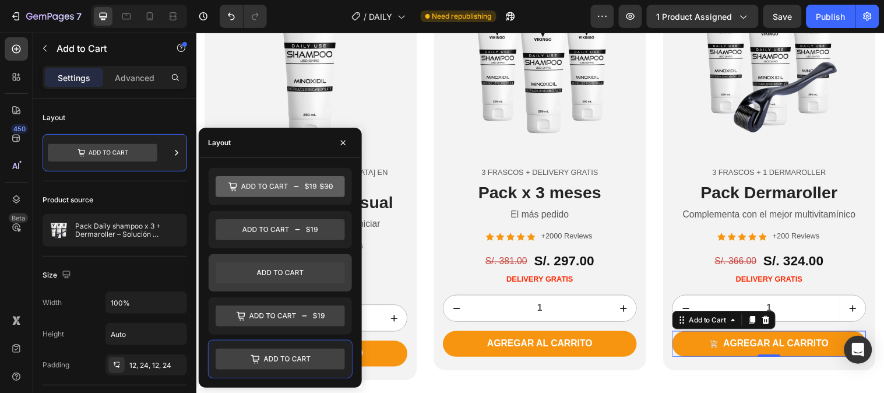
click at [246, 279] on icon at bounding box center [280, 273] width 129 height 21
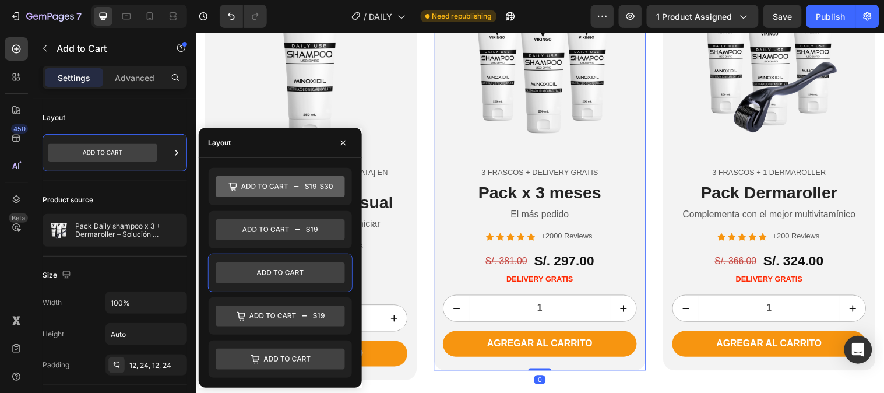
click at [643, 121] on div "Product Images 3 frascos + DELIVERY GRATIS Text Block Pack x 3 meses Heading El…" at bounding box center [546, 164] width 216 height 423
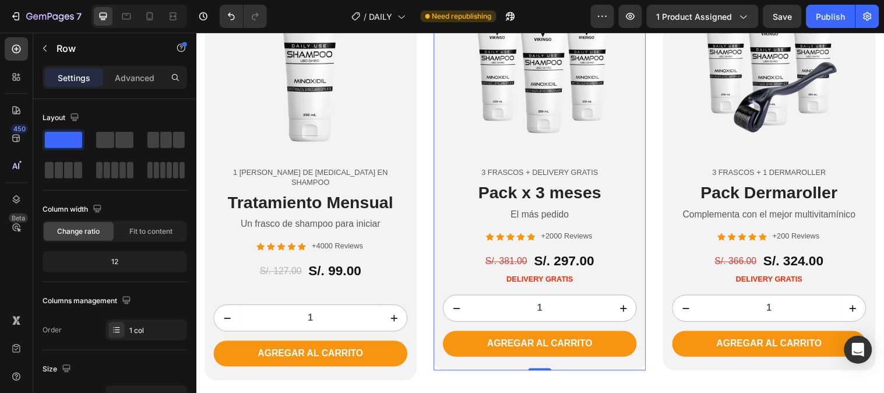
click at [439, 87] on div "Product Images 3 frascos + DELIVERY GRATIS Text Block Pack x 3 meses Heading El…" at bounding box center [546, 164] width 216 height 423
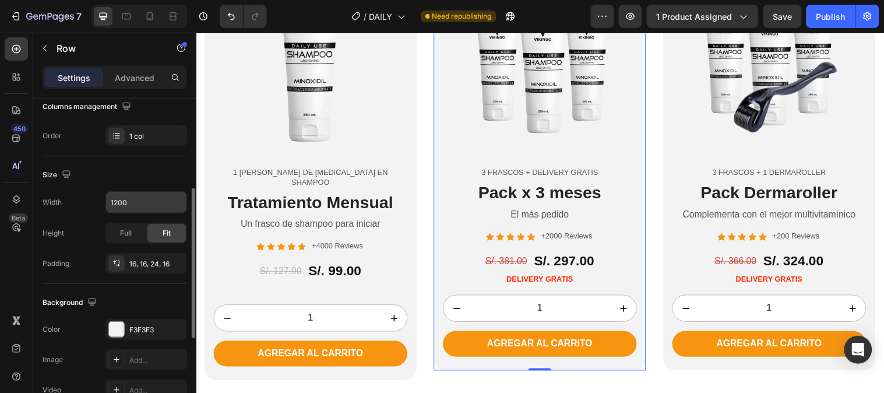
scroll to position [259, 0]
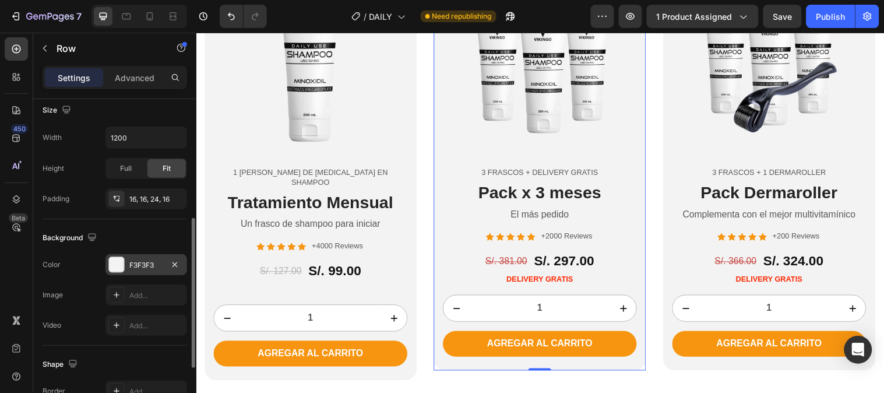
click at [122, 263] on div at bounding box center [116, 264] width 15 height 15
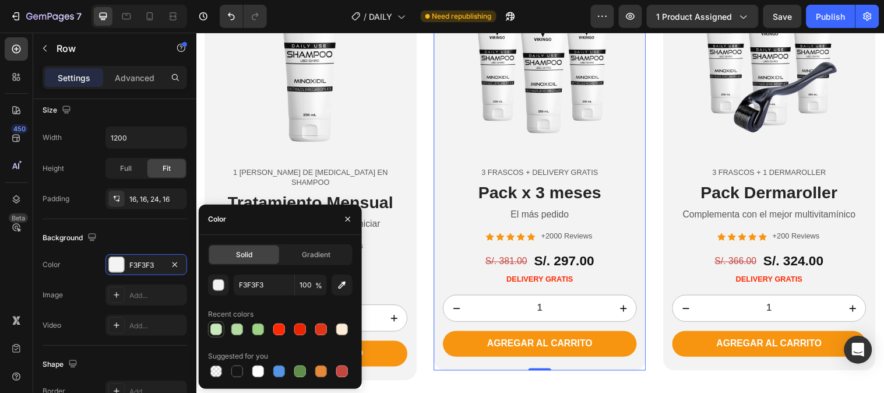
click at [223, 328] on div at bounding box center [216, 329] width 16 height 16
type input "C9E8BB"
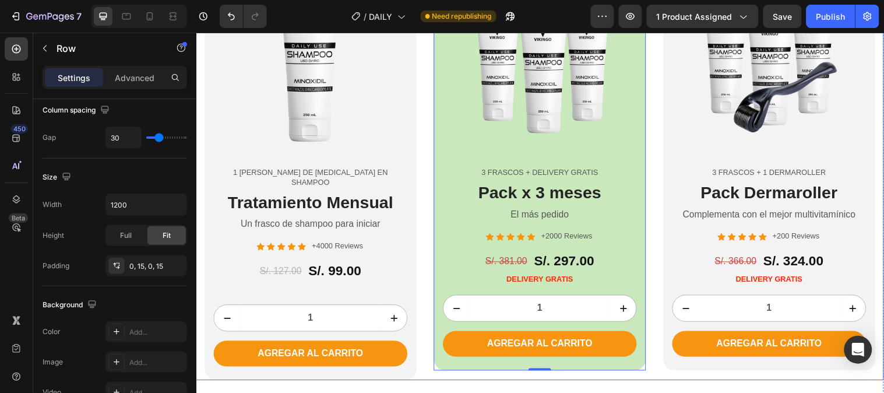
click at [425, 189] on div "Product Images 1 FRASCO DE MINOXIDIL EN SHAMPOO Text Block Tratamiento Mensual …" at bounding box center [546, 169] width 700 height 433
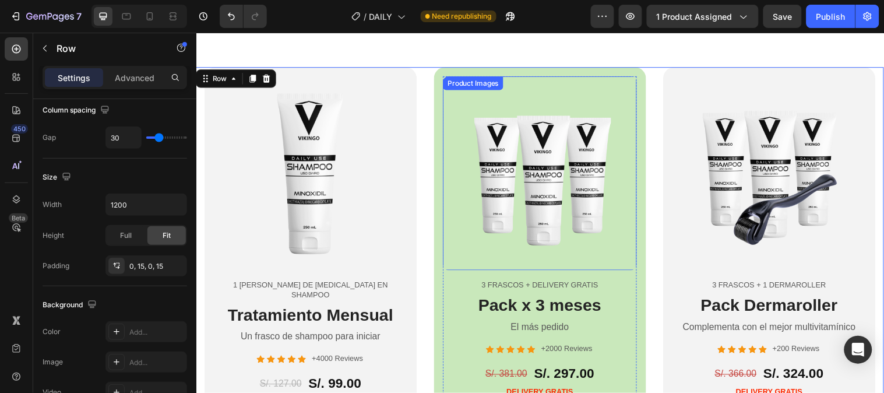
scroll to position [907, 0]
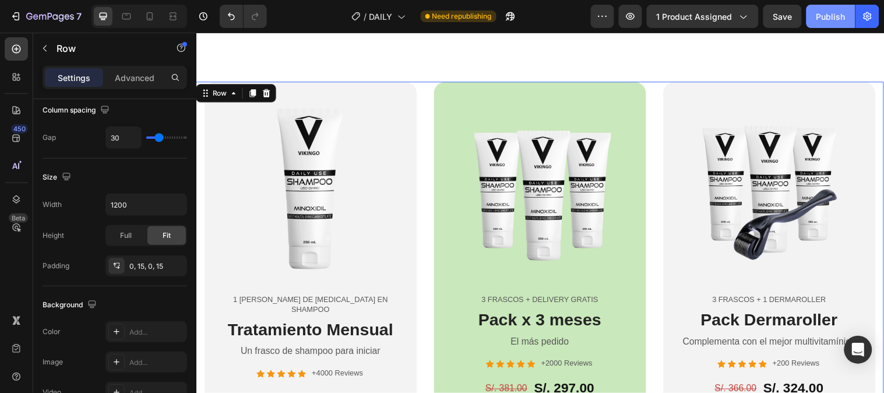
click at [815, 16] on button "Publish" at bounding box center [831, 16] width 49 height 23
